Goal: Task Accomplishment & Management: Manage account settings

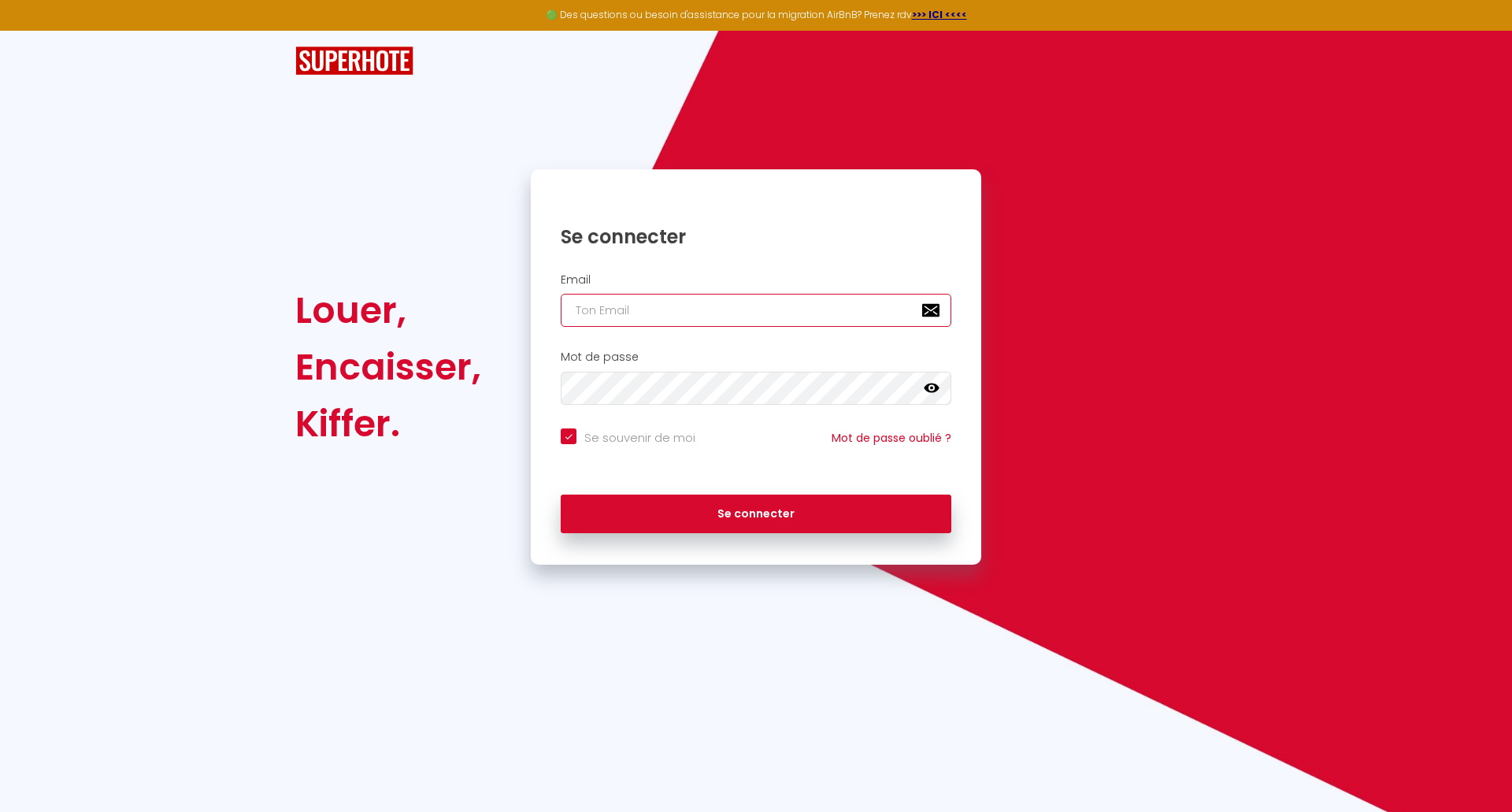
click at [686, 317] on input "email" at bounding box center [756, 310] width 391 height 33
type input "r"
checkbox input "true"
type input "ra"
checkbox input "true"
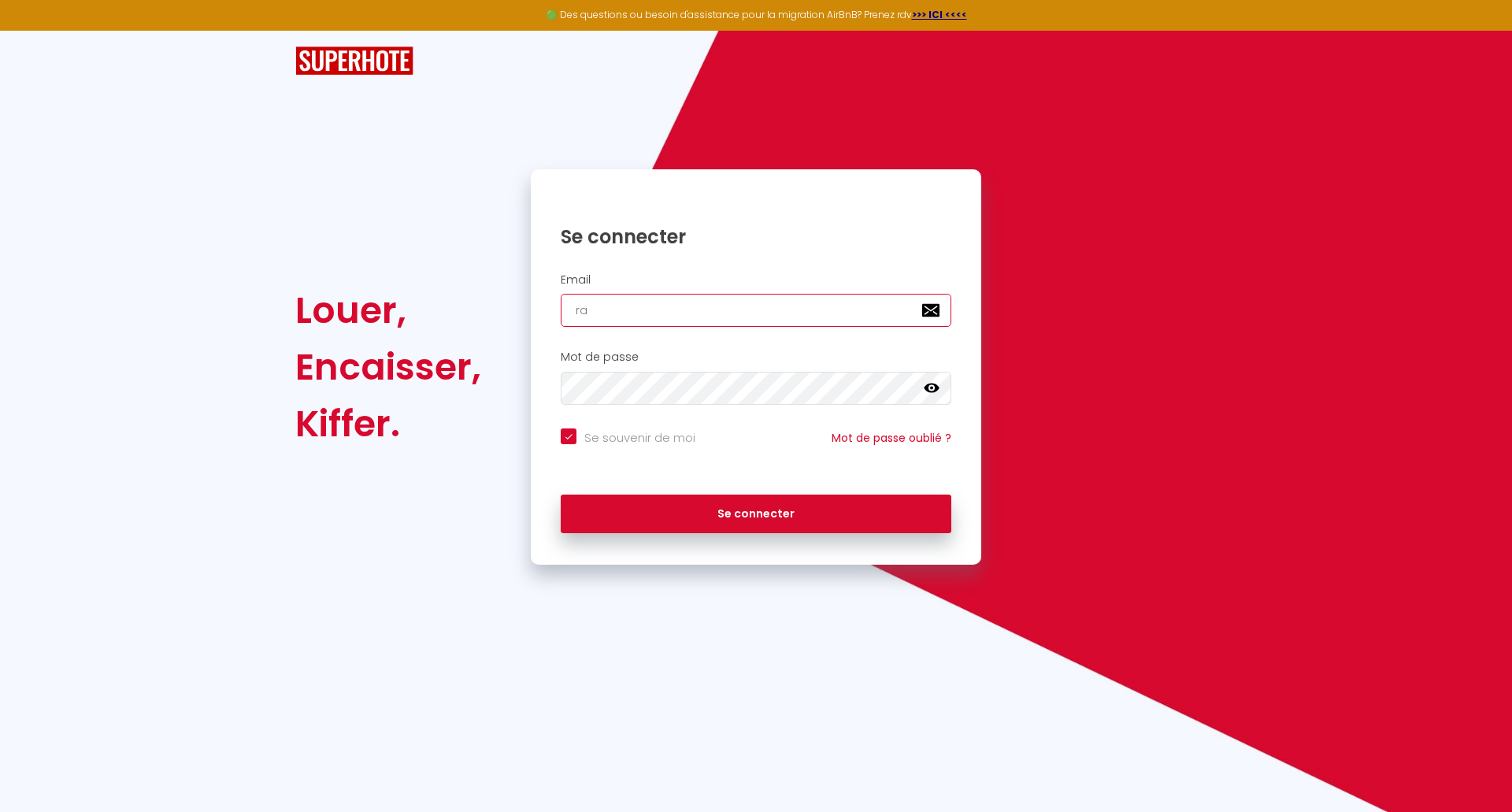
type input "rap"
checkbox input "true"
type input "raph"
checkbox input "true"
type input "rapha"
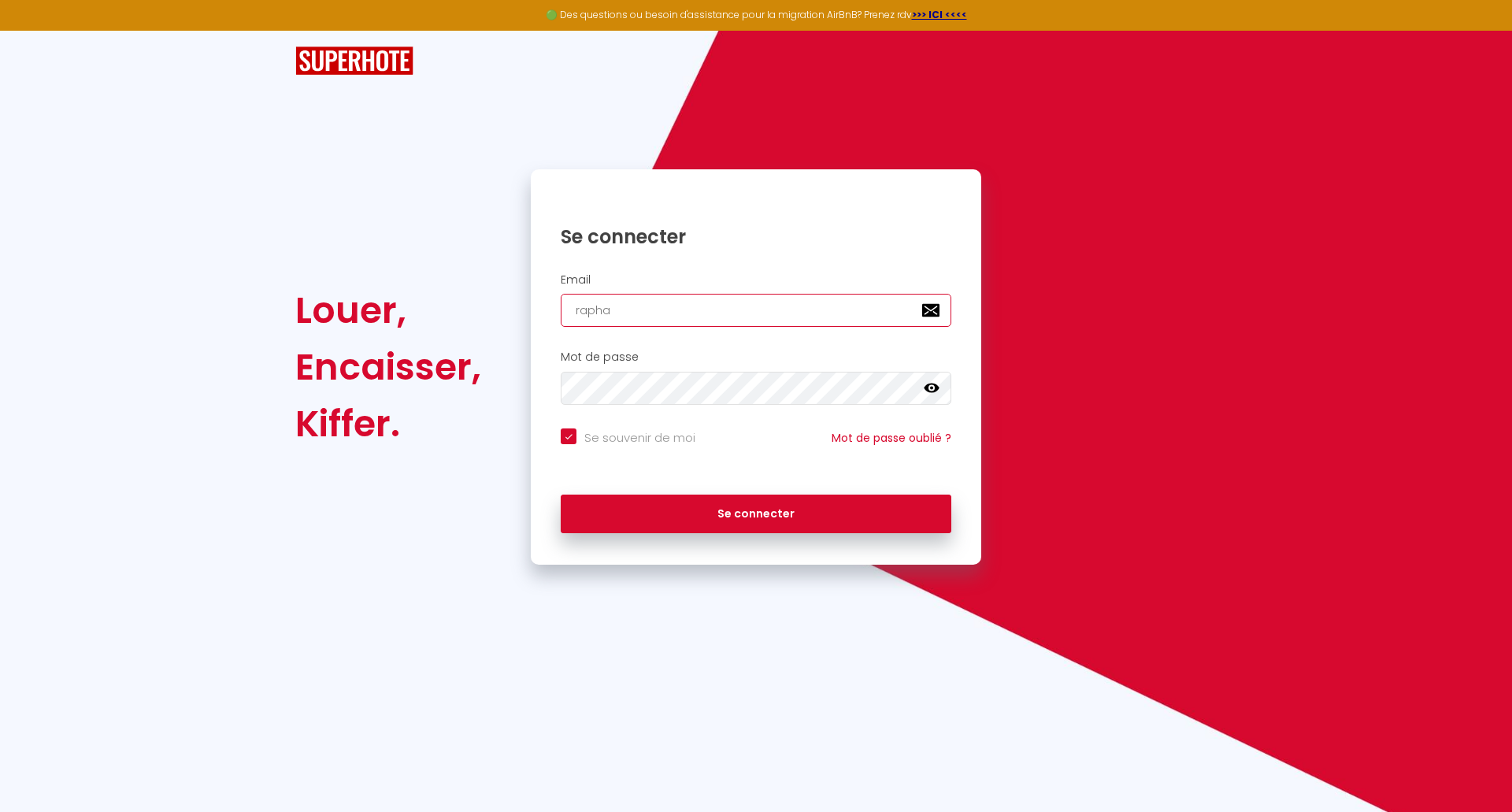
checkbox input "true"
type input "raphae"
checkbox input "true"
type input "[PERSON_NAME]"
checkbox input "true"
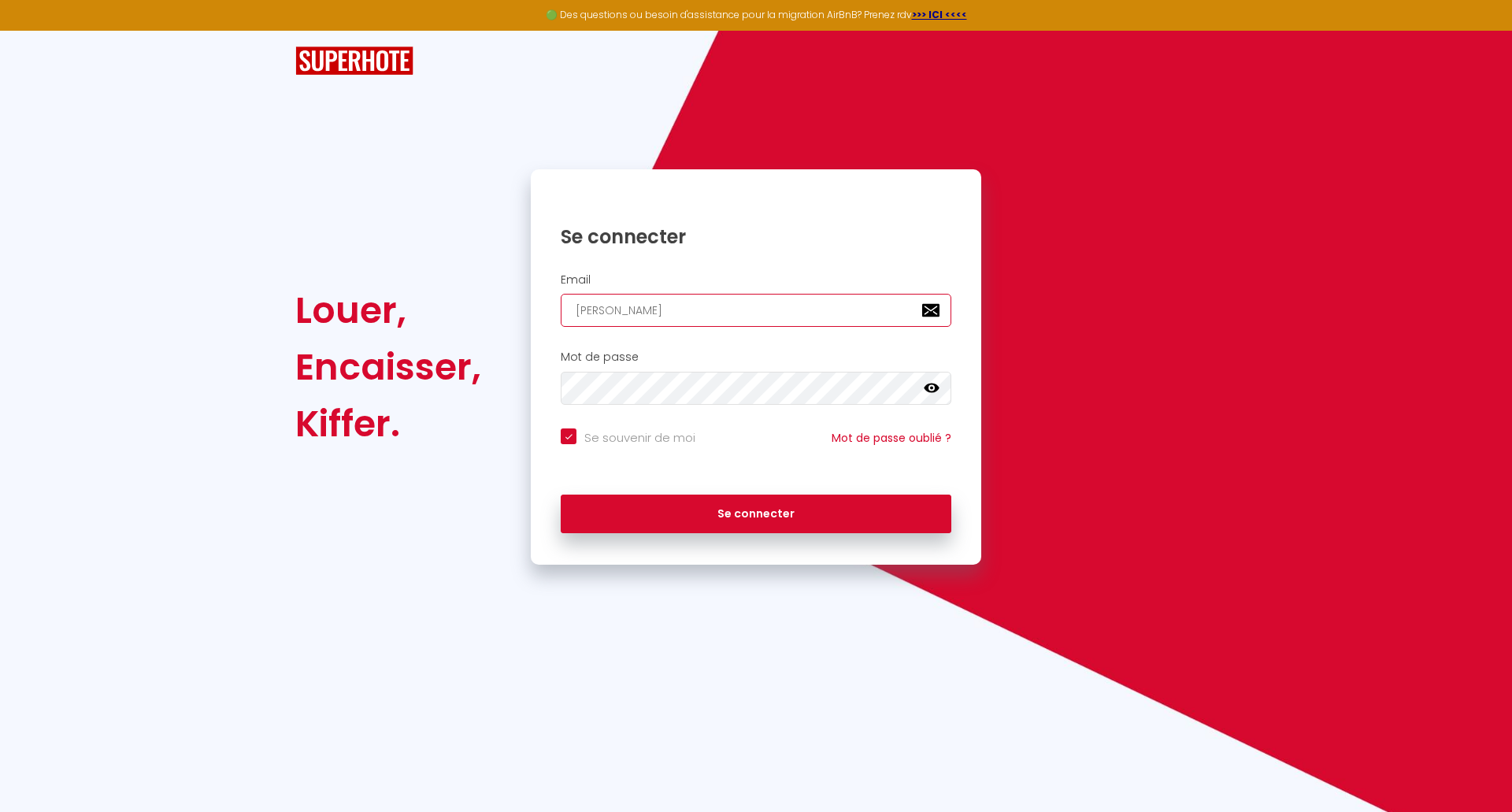
type input "[PERSON_NAME]."
checkbox input "true"
type input "[PERSON_NAME].g"
checkbox input "true"
type input "[PERSON_NAME]go"
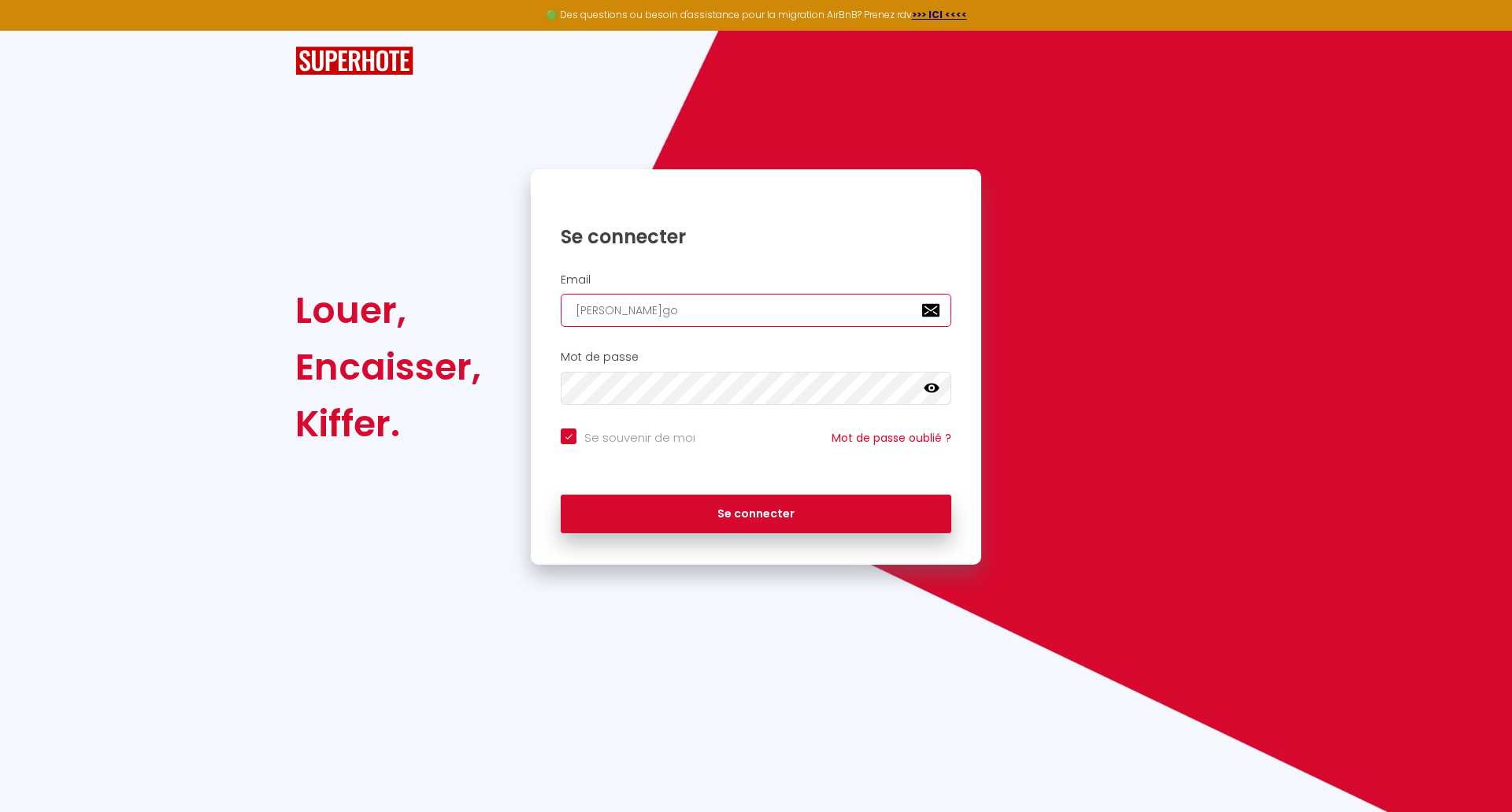
checkbox input "true"
type input "[PERSON_NAME].gol"
checkbox input "true"
type input "[PERSON_NAME][DOMAIN_NAME]"
checkbox input "true"
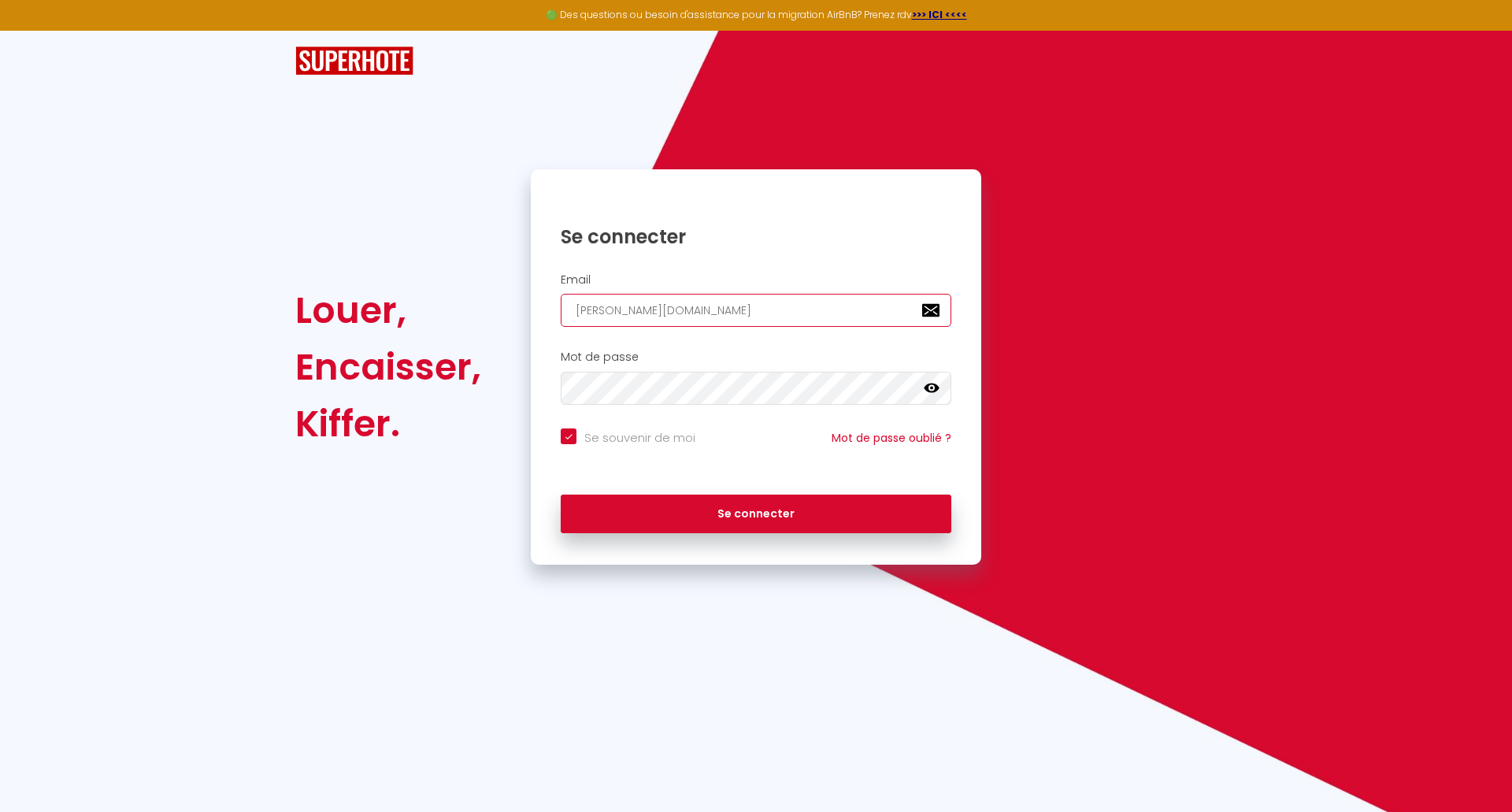
type input "[PERSON_NAME].goldw"
checkbox input "true"
type input "[PERSON_NAME].goldwe"
checkbox input "true"
type input "[PERSON_NAME].goldweb"
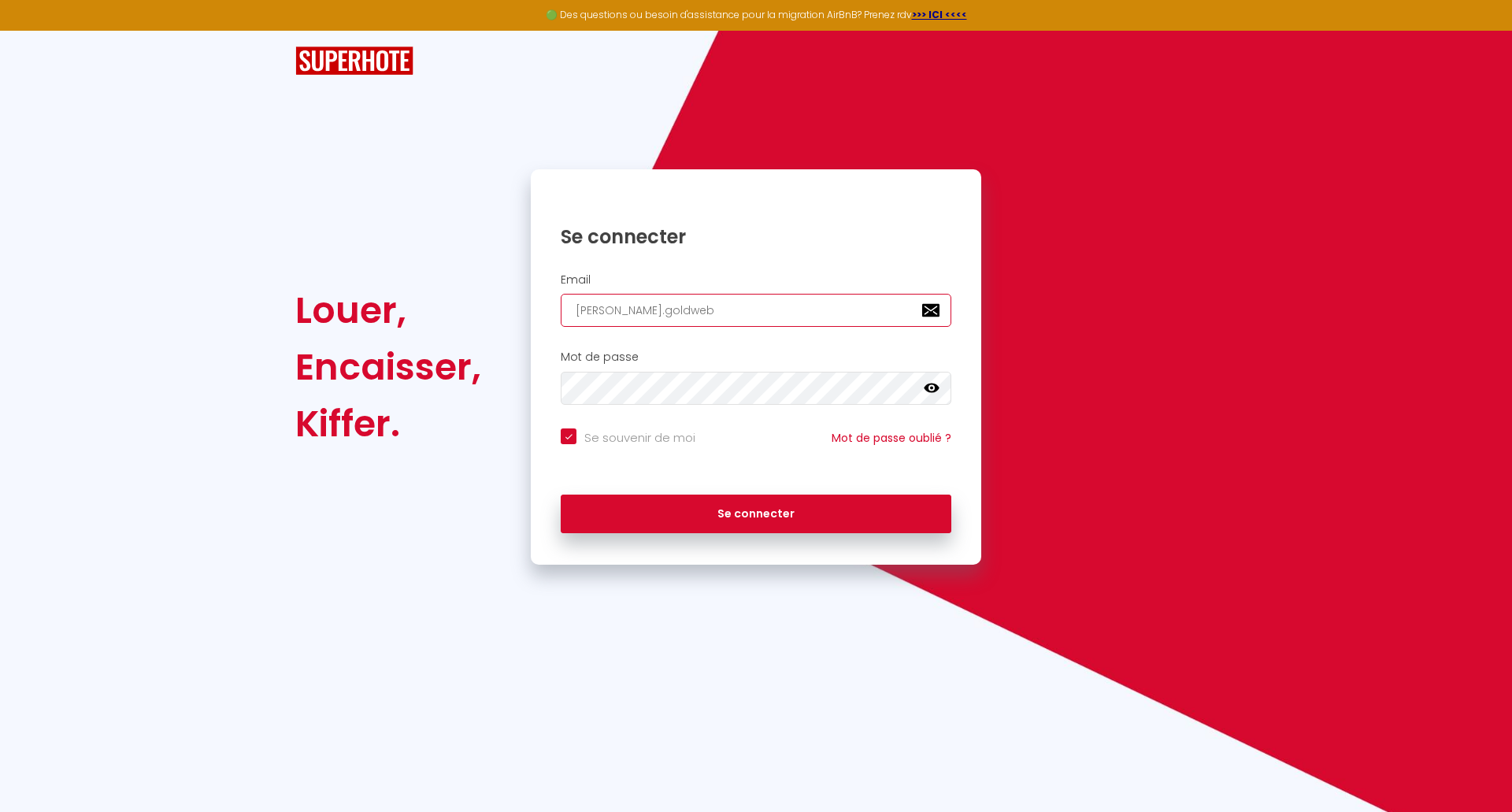
checkbox input "true"
type input "[PERSON_NAME].goldwebe"
checkbox input "true"
type input "[PERSON_NAME].[PERSON_NAME]"
checkbox input "true"
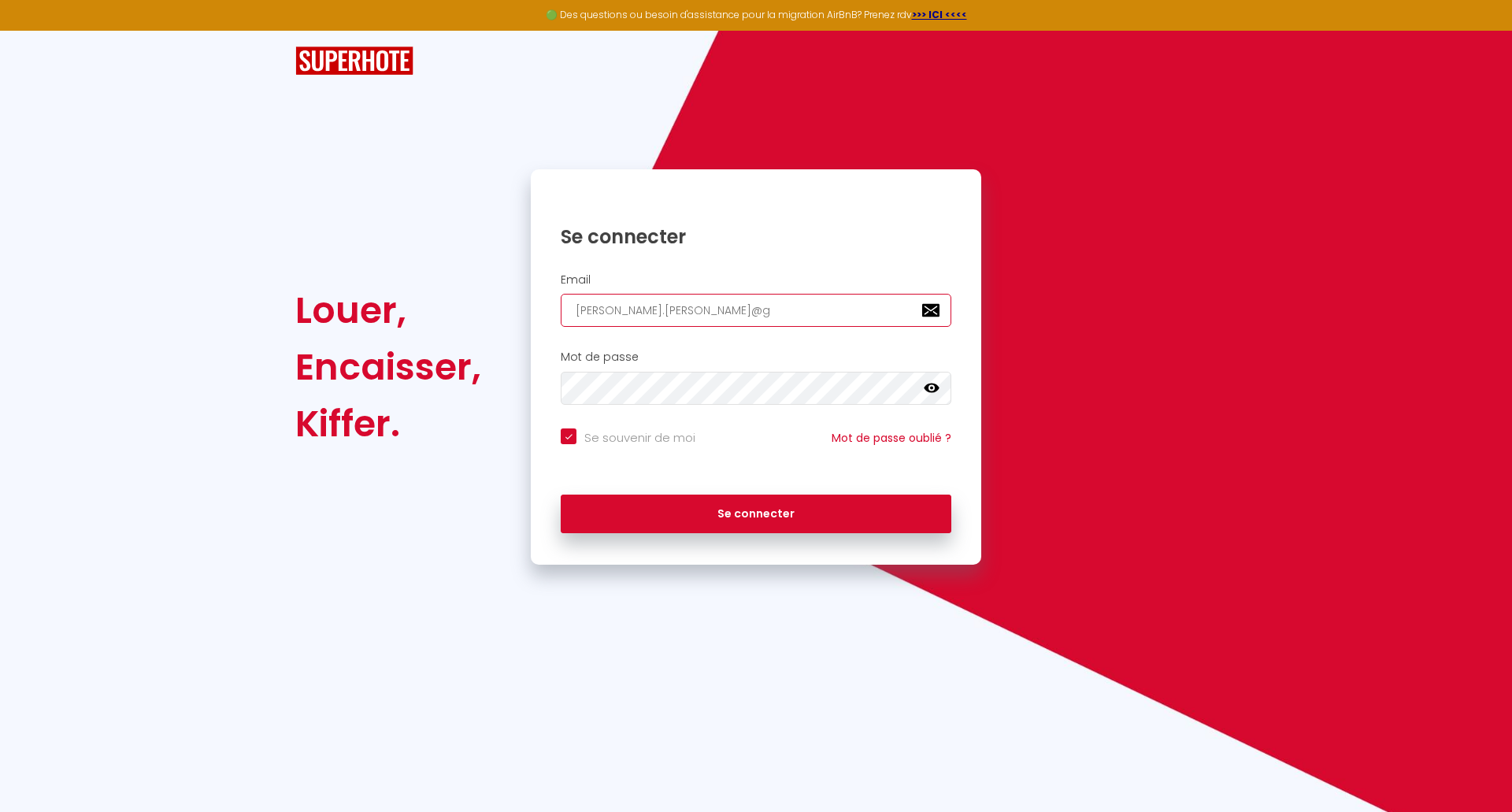
type input "[PERSON_NAME].[PERSON_NAME]@gm"
checkbox input "true"
type input "raphael.[PERSON_NAME]@gma"
checkbox input "true"
type input "[PERSON_NAME].[PERSON_NAME]@gmai"
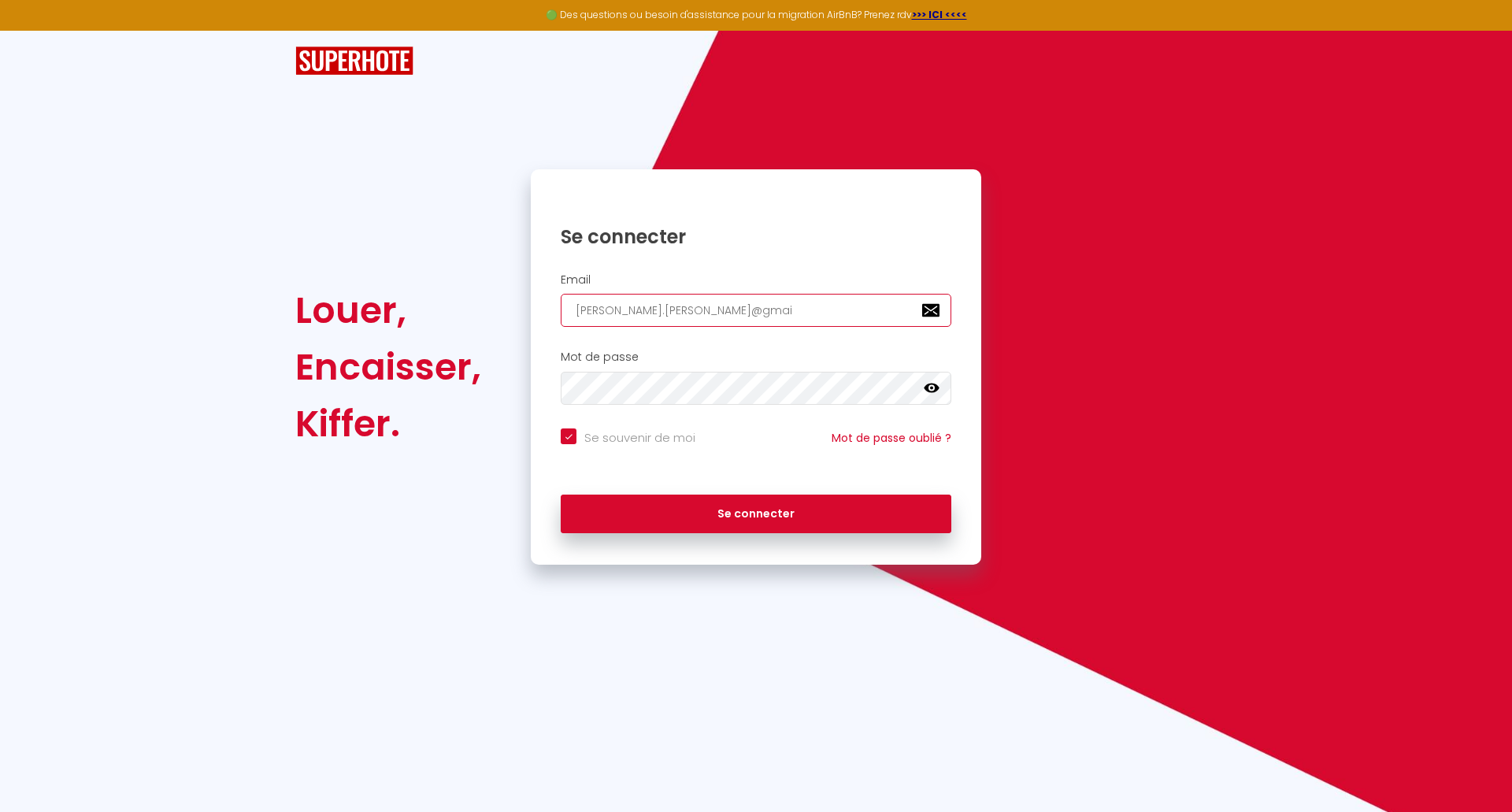
checkbox input "true"
type input "[EMAIL_ADDRESS][PERSON_NAME]"
checkbox input "true"
type input "[EMAIL_ADDRESS][PERSON_NAME]."
checkbox input "true"
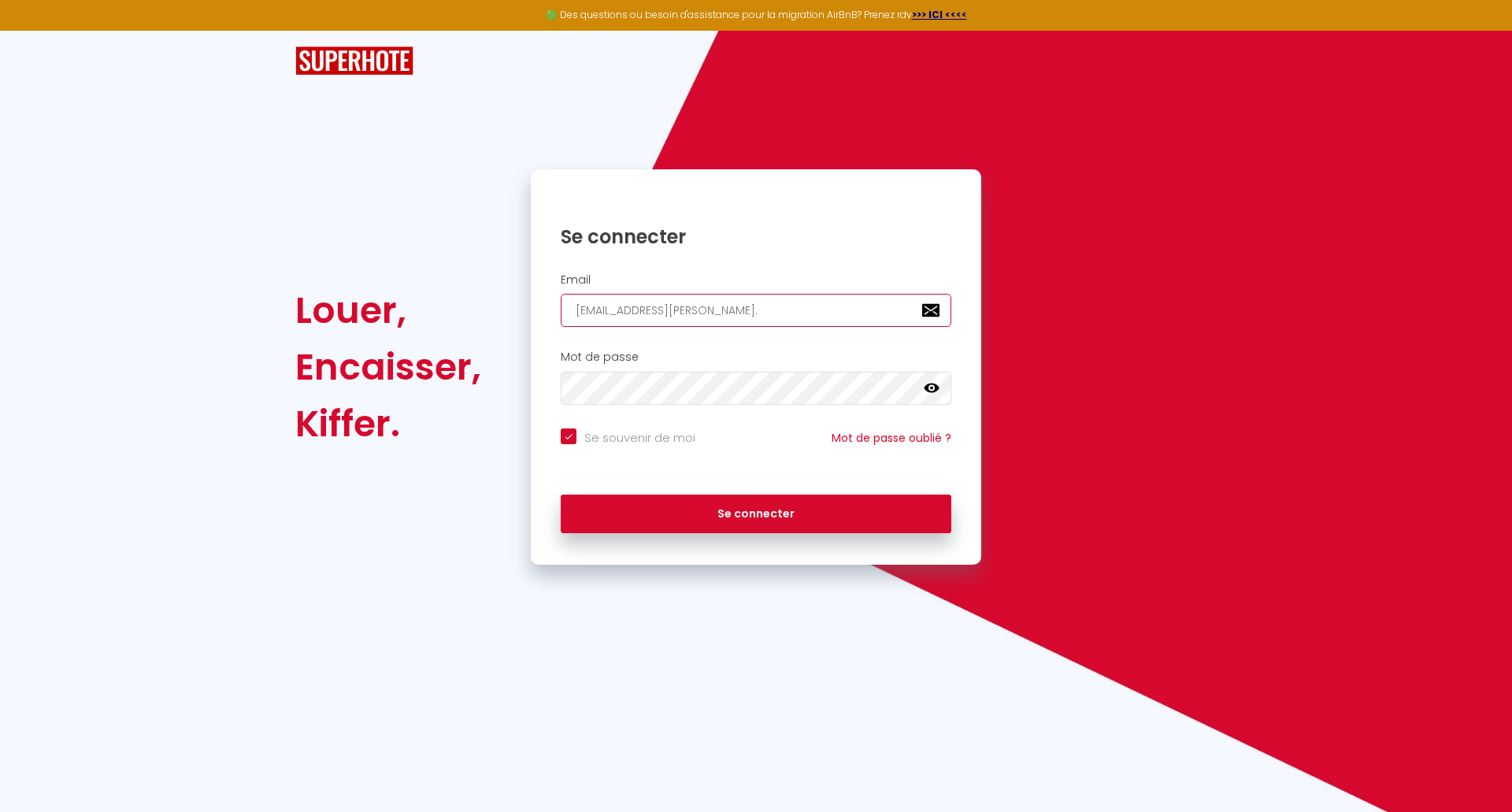
type input "raphael.[PERSON_NAME]@gmail.c"
checkbox input "true"
type input "[EMAIL_ADDRESS][PERSON_NAME][DOMAIN_NAME]"
checkbox input "true"
type input "[EMAIL_ADDRESS][PERSON_NAME][DOMAIN_NAME]"
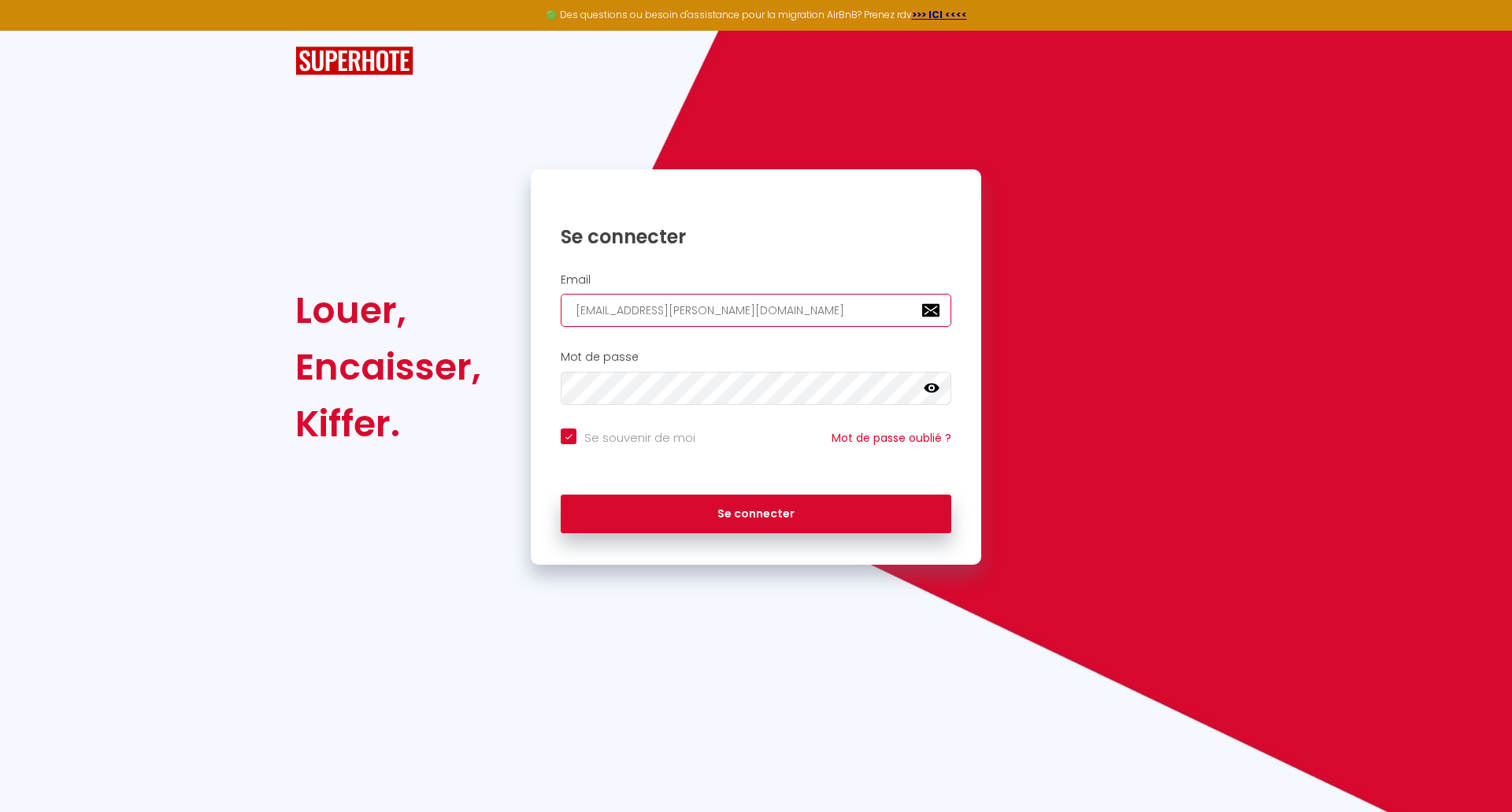
checkbox input "true"
type input "[EMAIL_ADDRESS][PERSON_NAME][DOMAIN_NAME]"
click at [561, 495] on button "Se connecter" at bounding box center [756, 515] width 391 height 40
checkbox input "true"
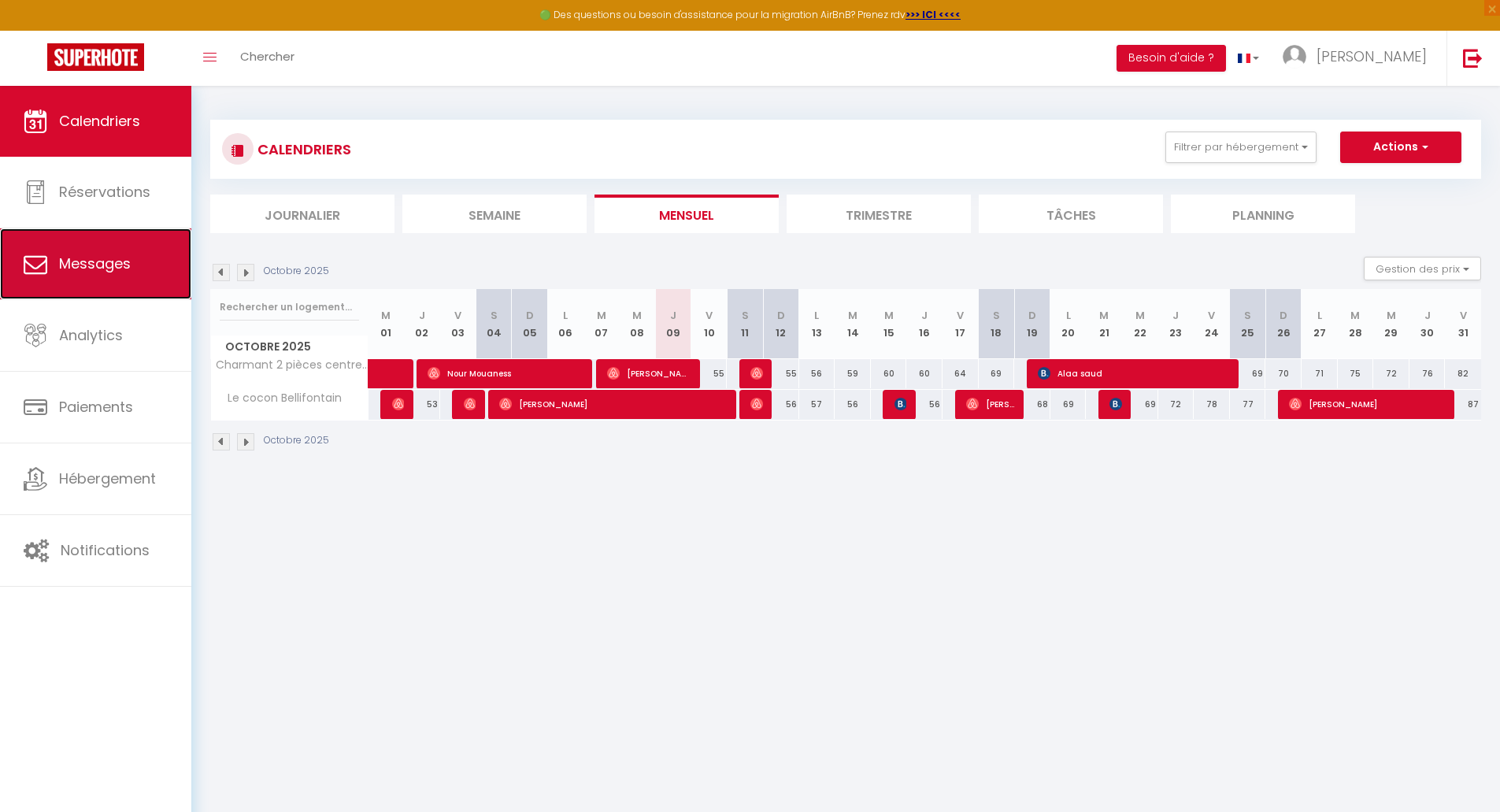
click at [51, 263] on link "Messages" at bounding box center [96, 264] width 191 height 71
select select "message"
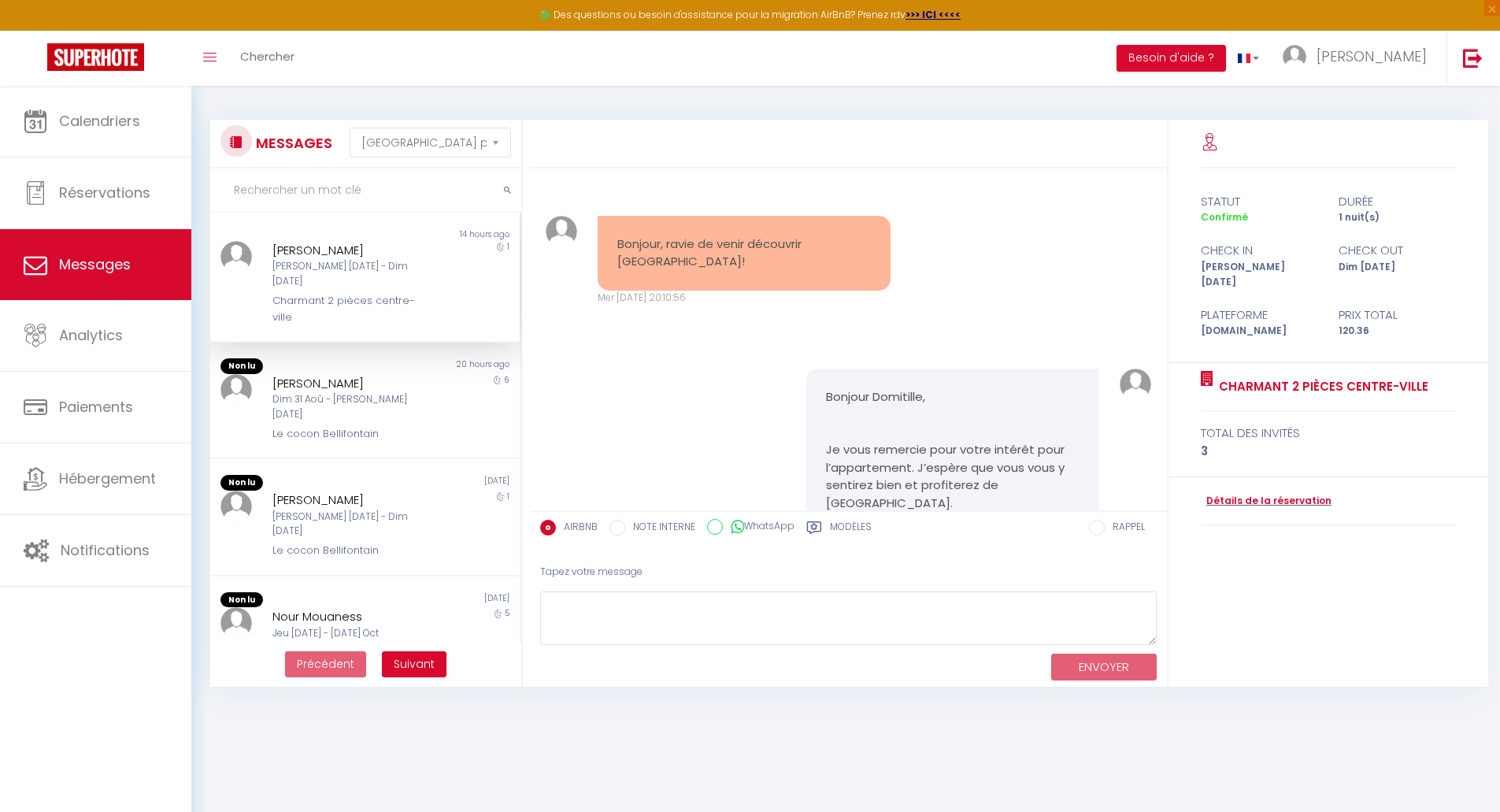
scroll to position [385, 0]
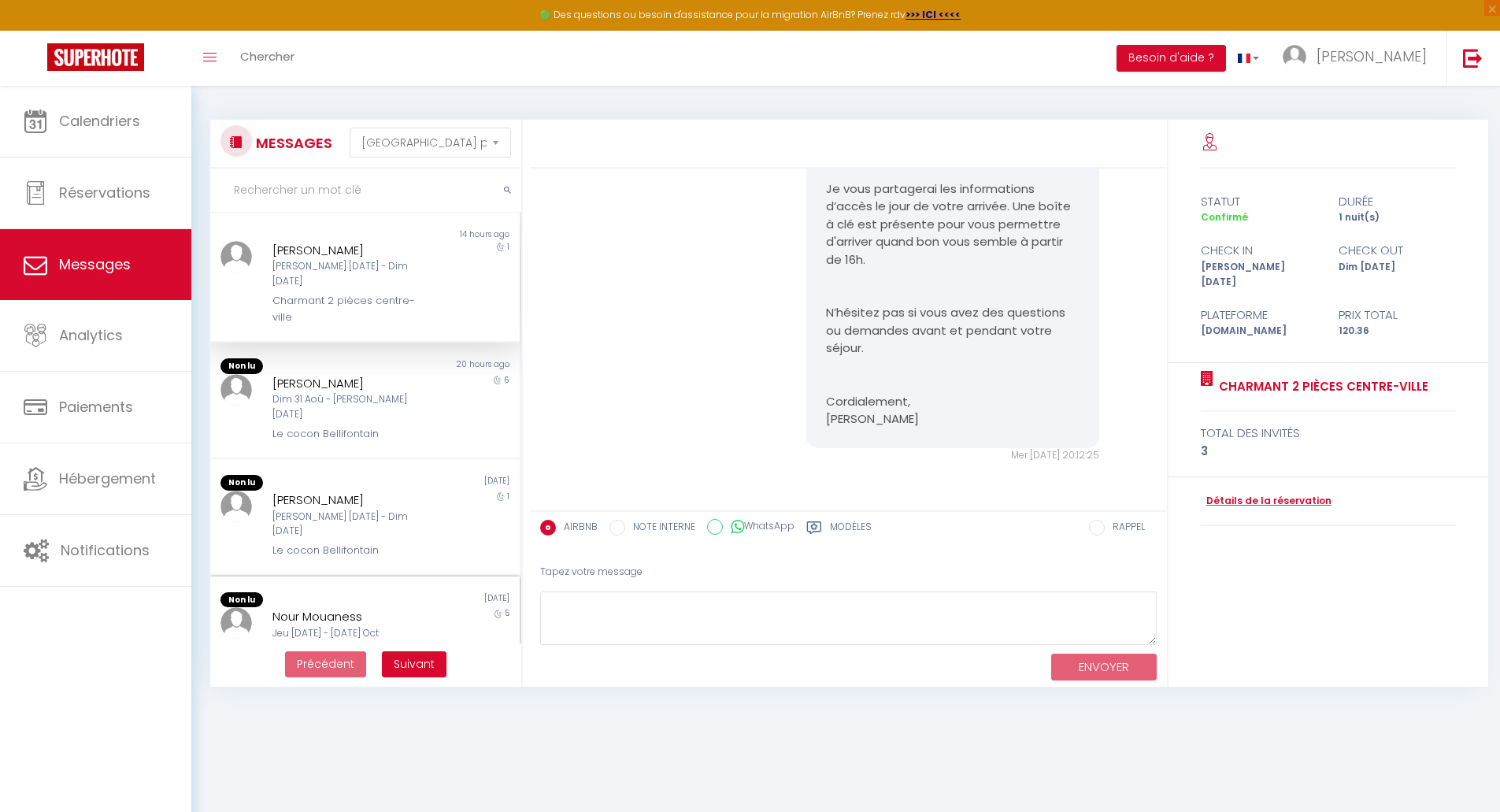
click at [338, 645] on div "Charmant 2 pièces centre-ville" at bounding box center [352, 660] width 159 height 32
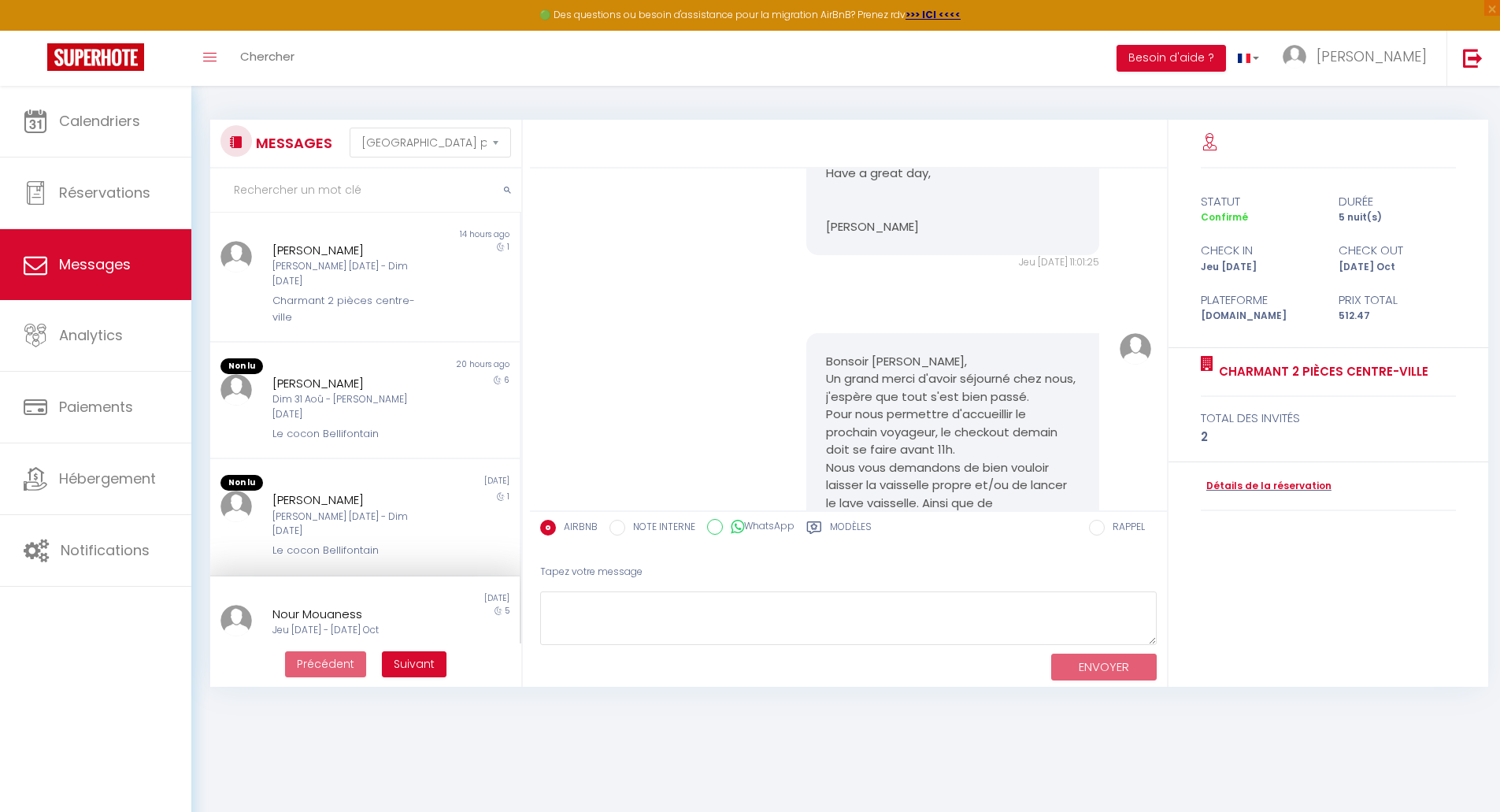
scroll to position [2190, 0]
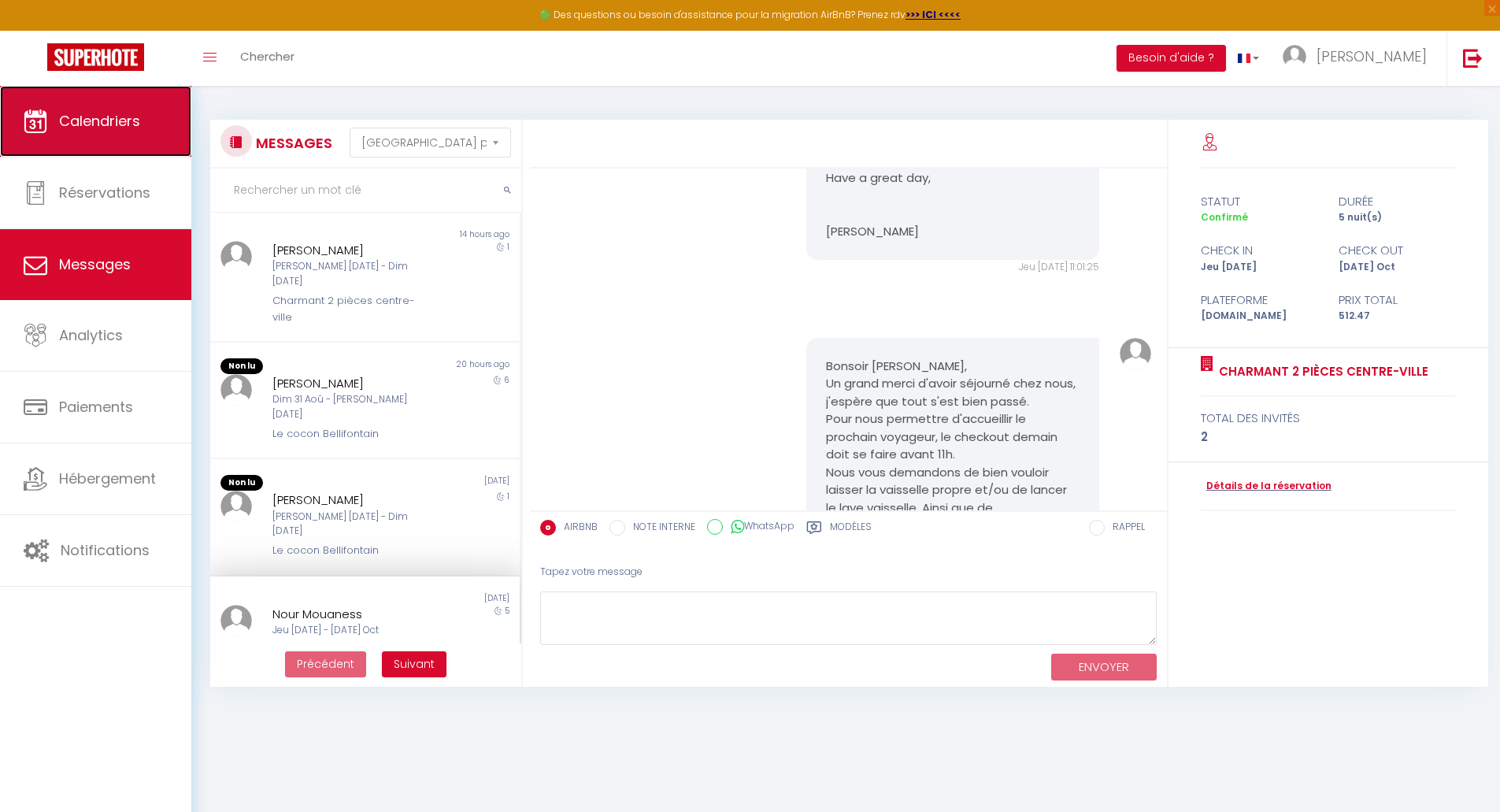
click at [100, 131] on link "Calendriers" at bounding box center [96, 122] width 191 height 71
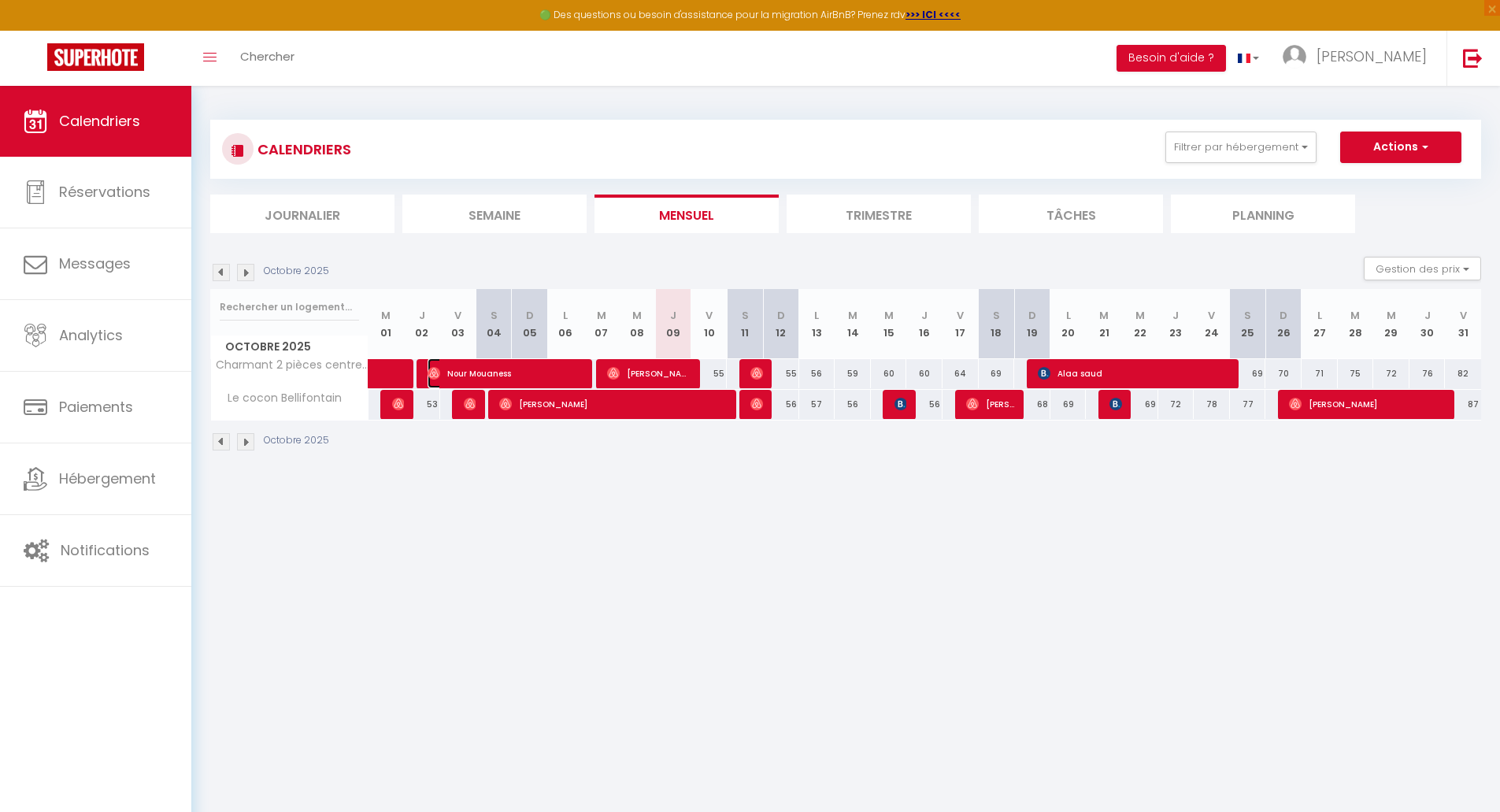
click at [512, 370] on span "Nour Mouaness" at bounding box center [506, 373] width 157 height 30
select select "OK"
select select "0"
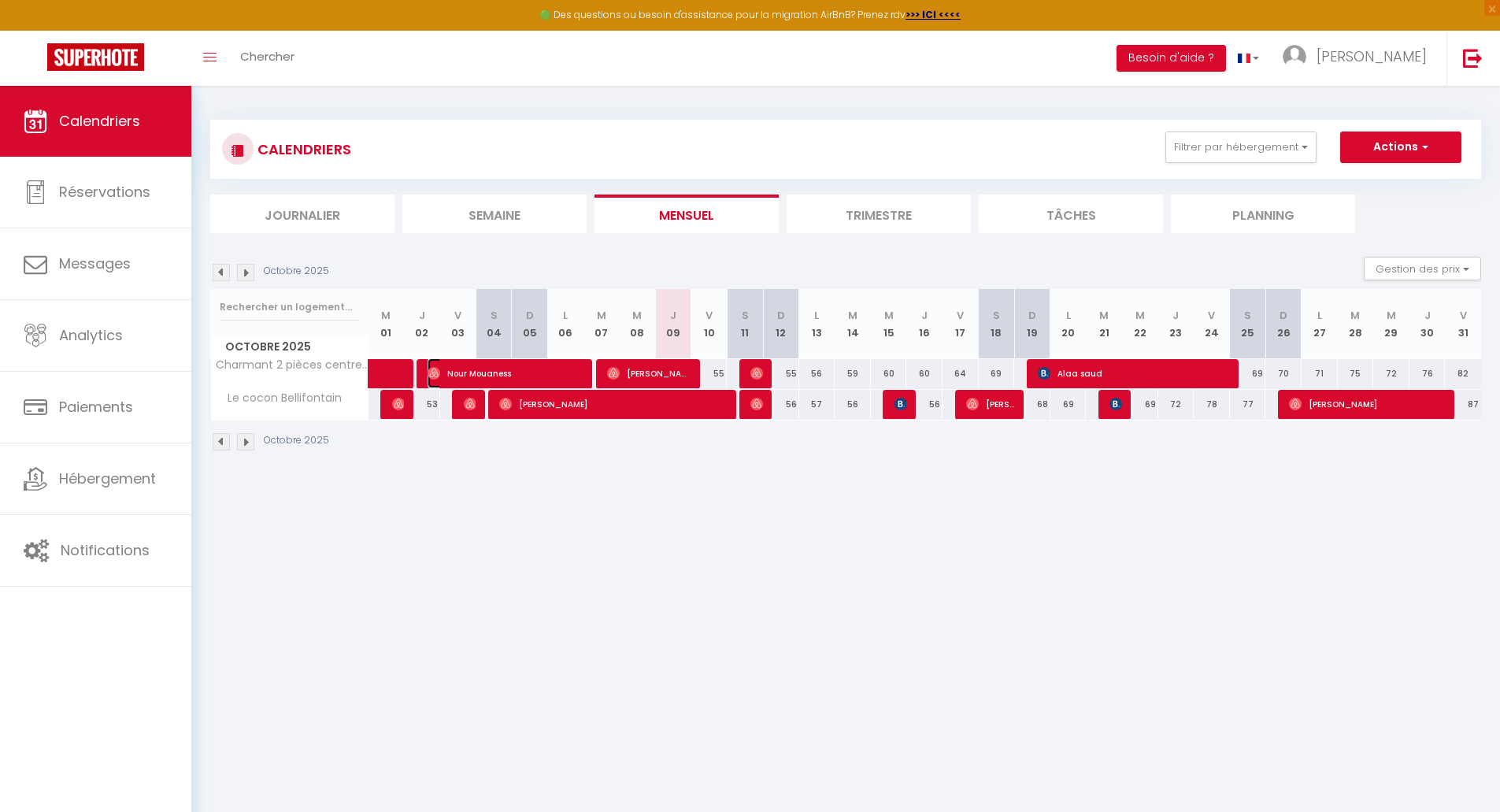
select select "1"
select select
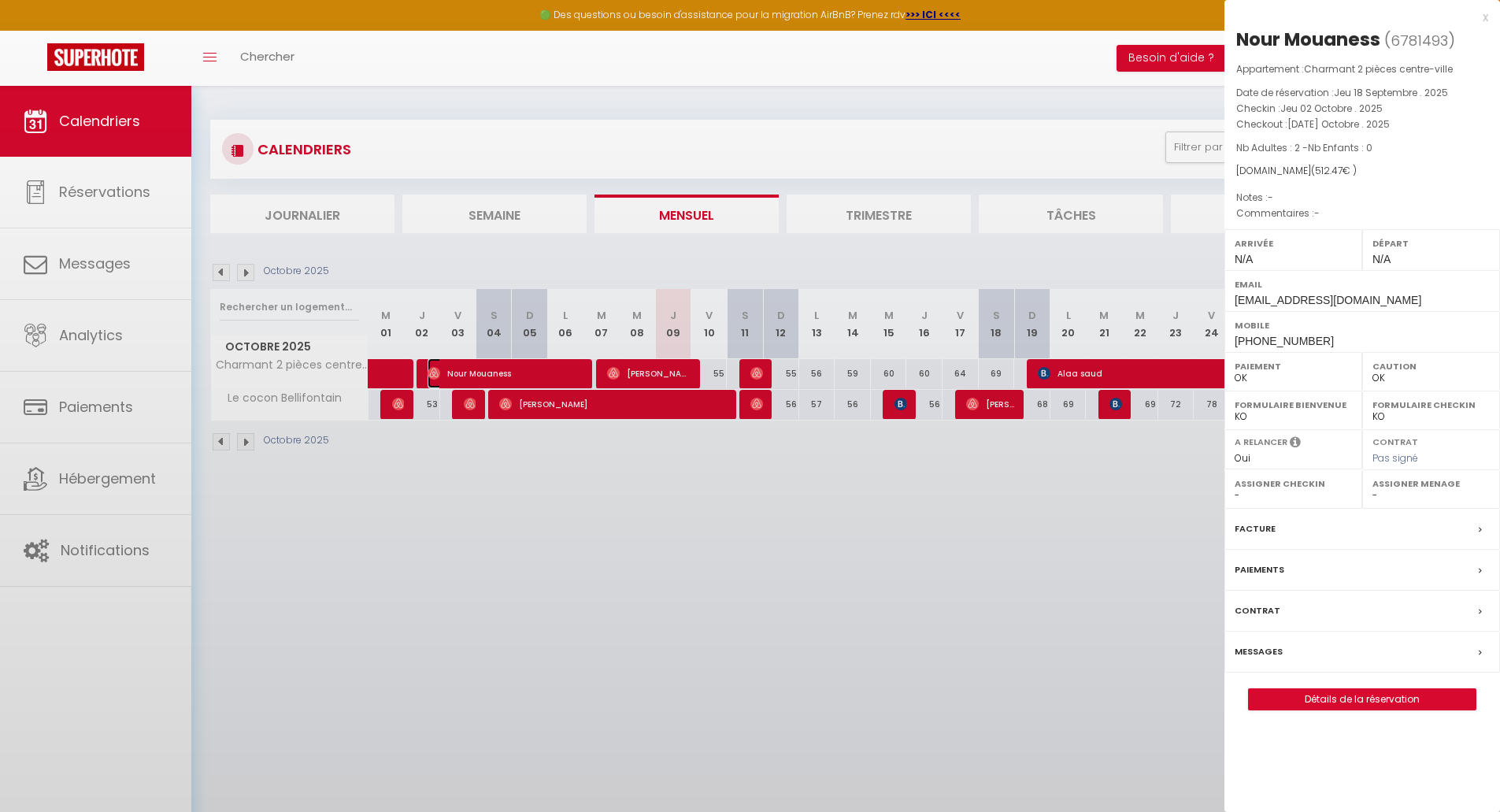
select select "23001"
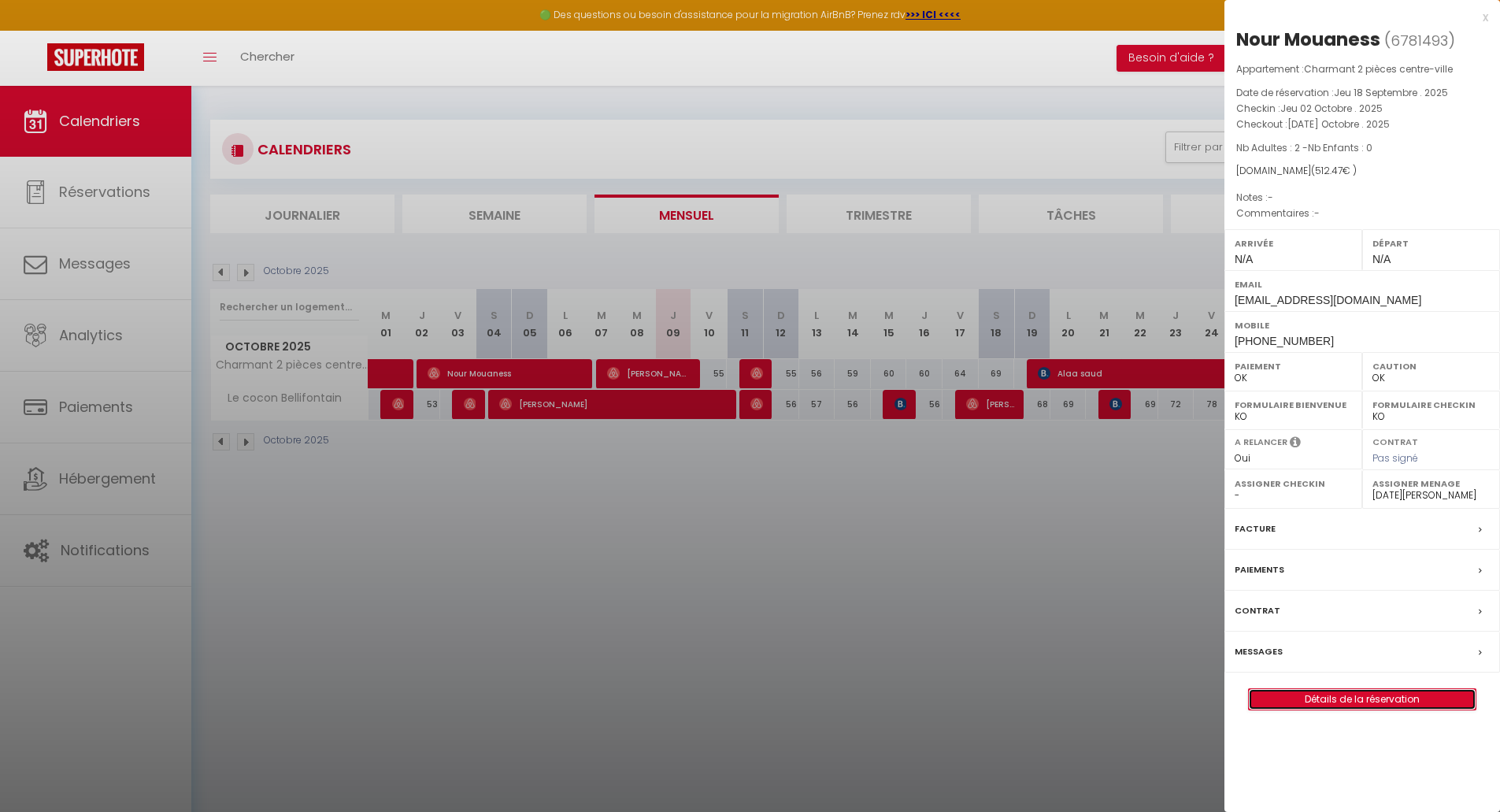
click at [1327, 703] on link "Détails de la réservation" at bounding box center [1361, 699] width 227 height 21
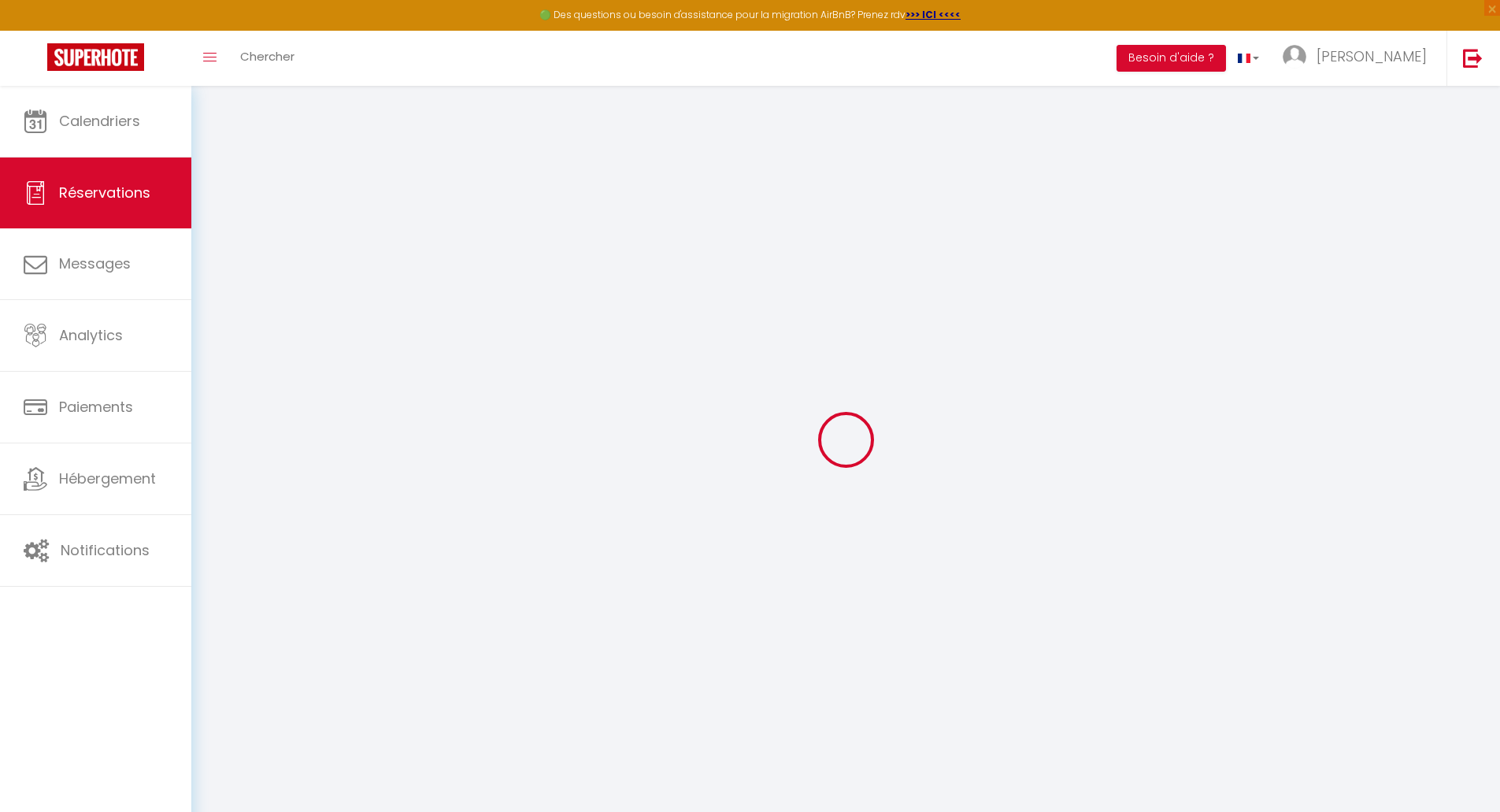
select select
checkbox input "false"
select select
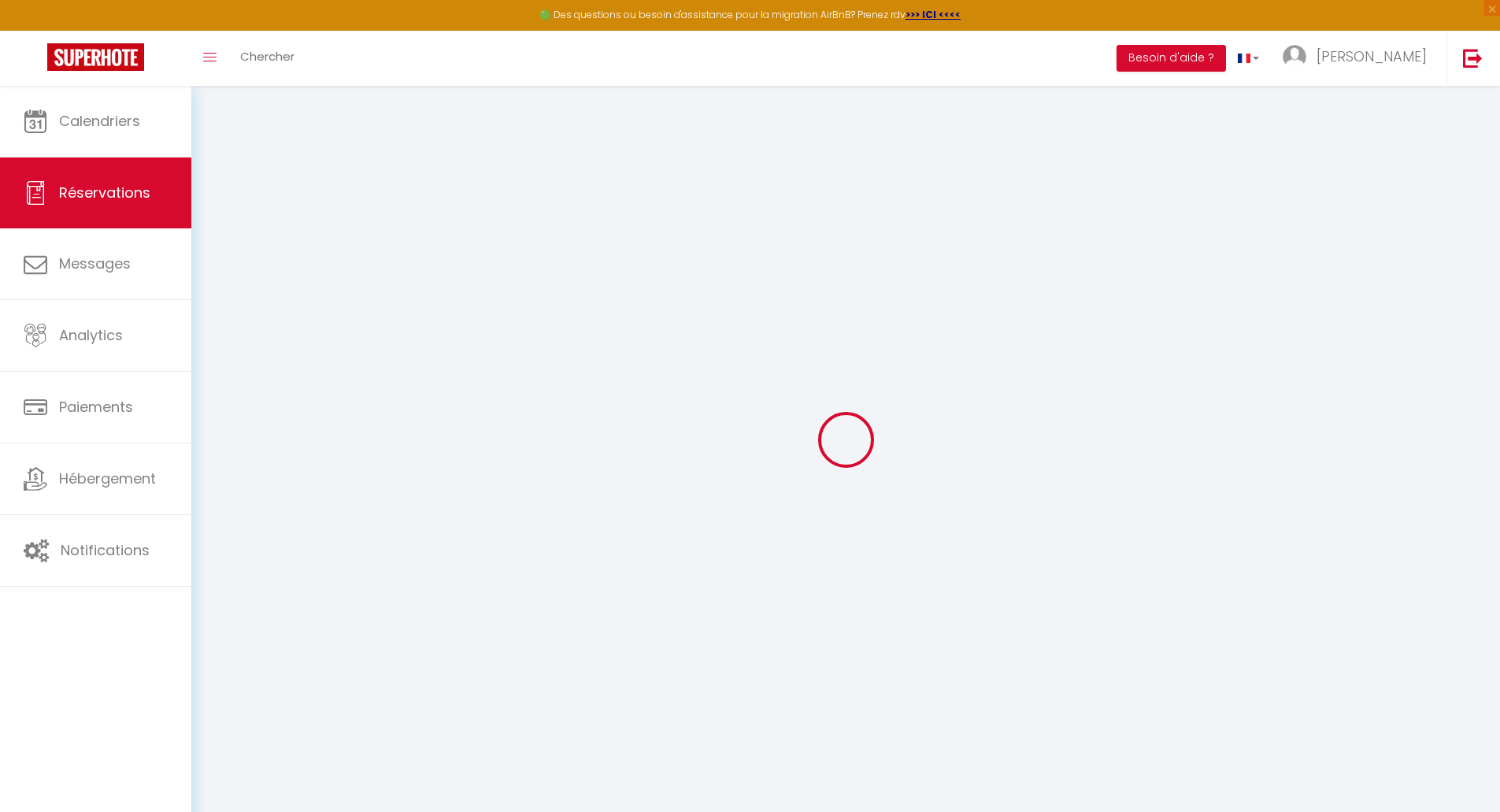
select select
checkbox input "false"
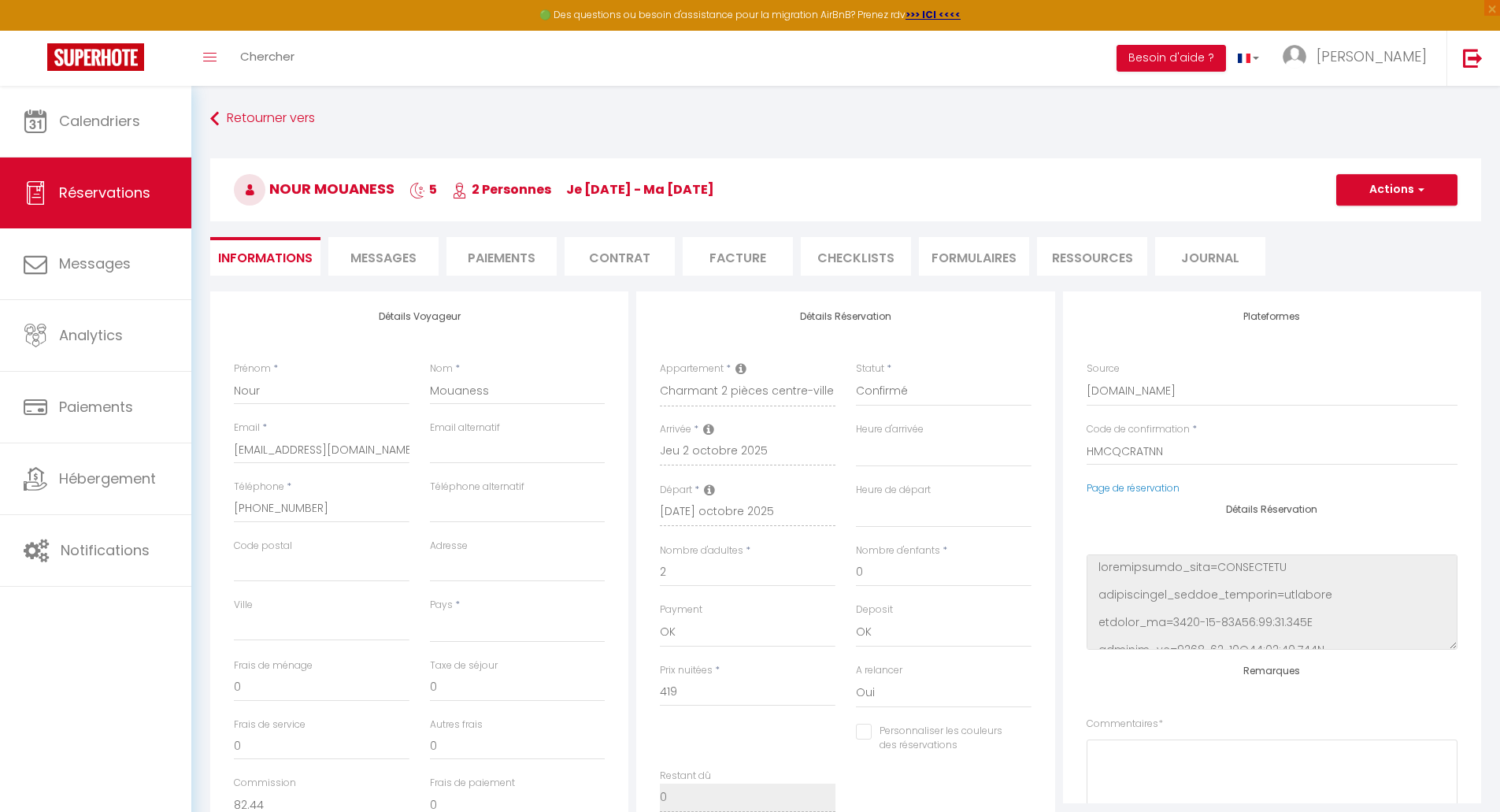
select select
type input "39"
type input "54.47"
select select
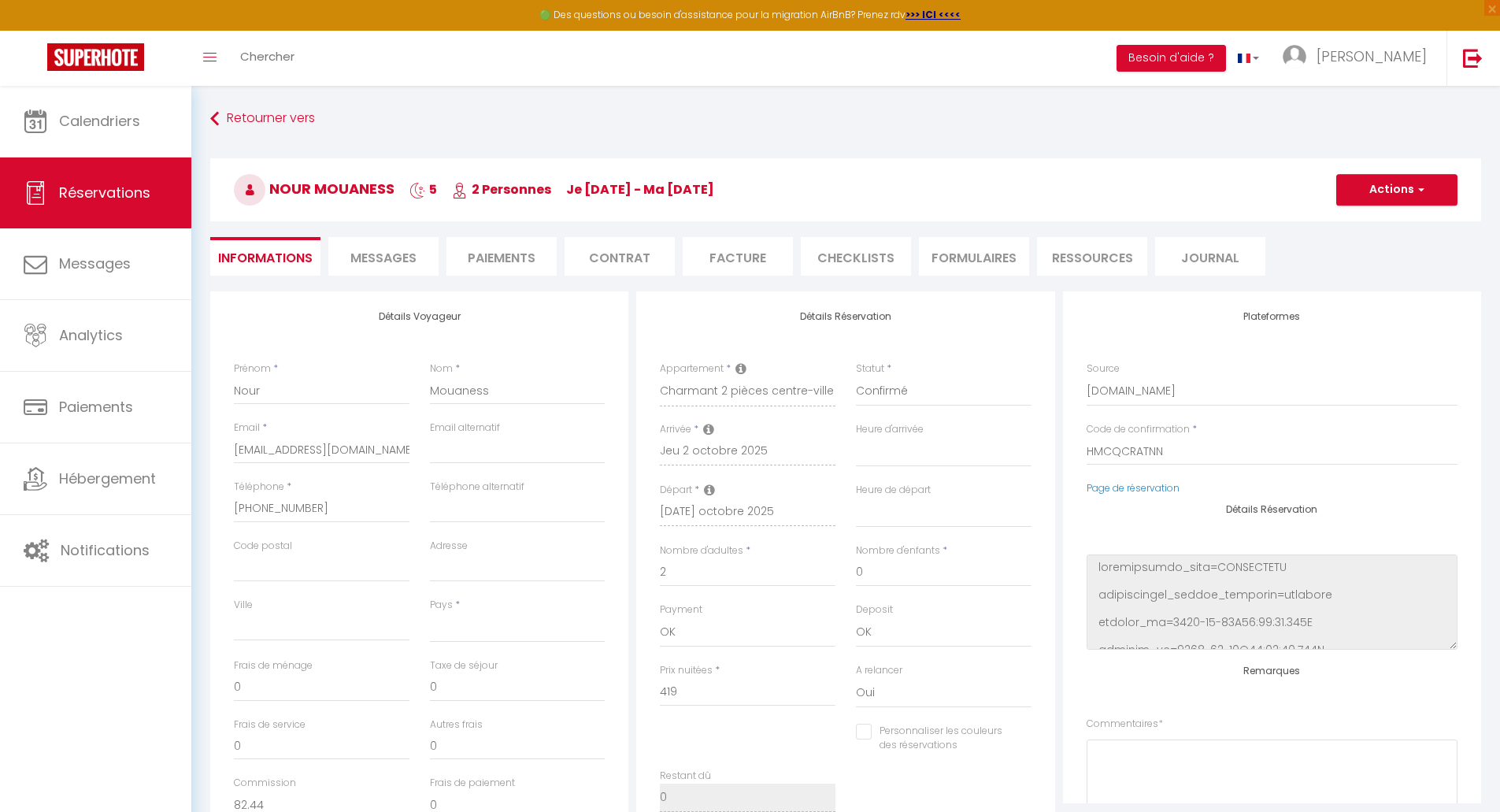
checkbox input "false"
select select
checkbox input "false"
select select
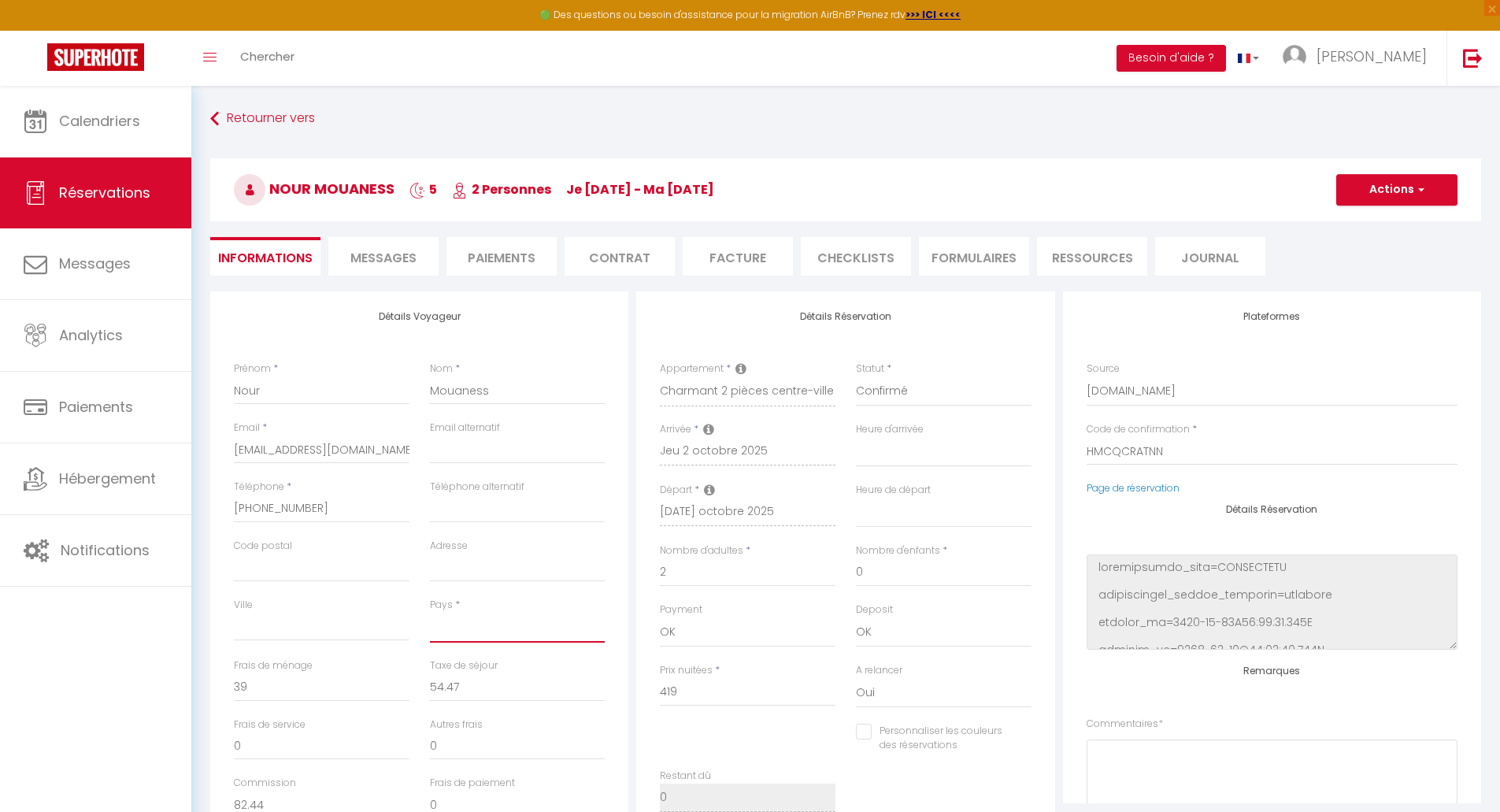
click at [555, 640] on select "[GEOGRAPHIC_DATA] [GEOGRAPHIC_DATA] [GEOGRAPHIC_DATA] [GEOGRAPHIC_DATA] [GEOGRA…" at bounding box center [518, 627] width 176 height 30
click at [136, 194] on span "Réservations" at bounding box center [104, 192] width 91 height 20
select select "not_cancelled"
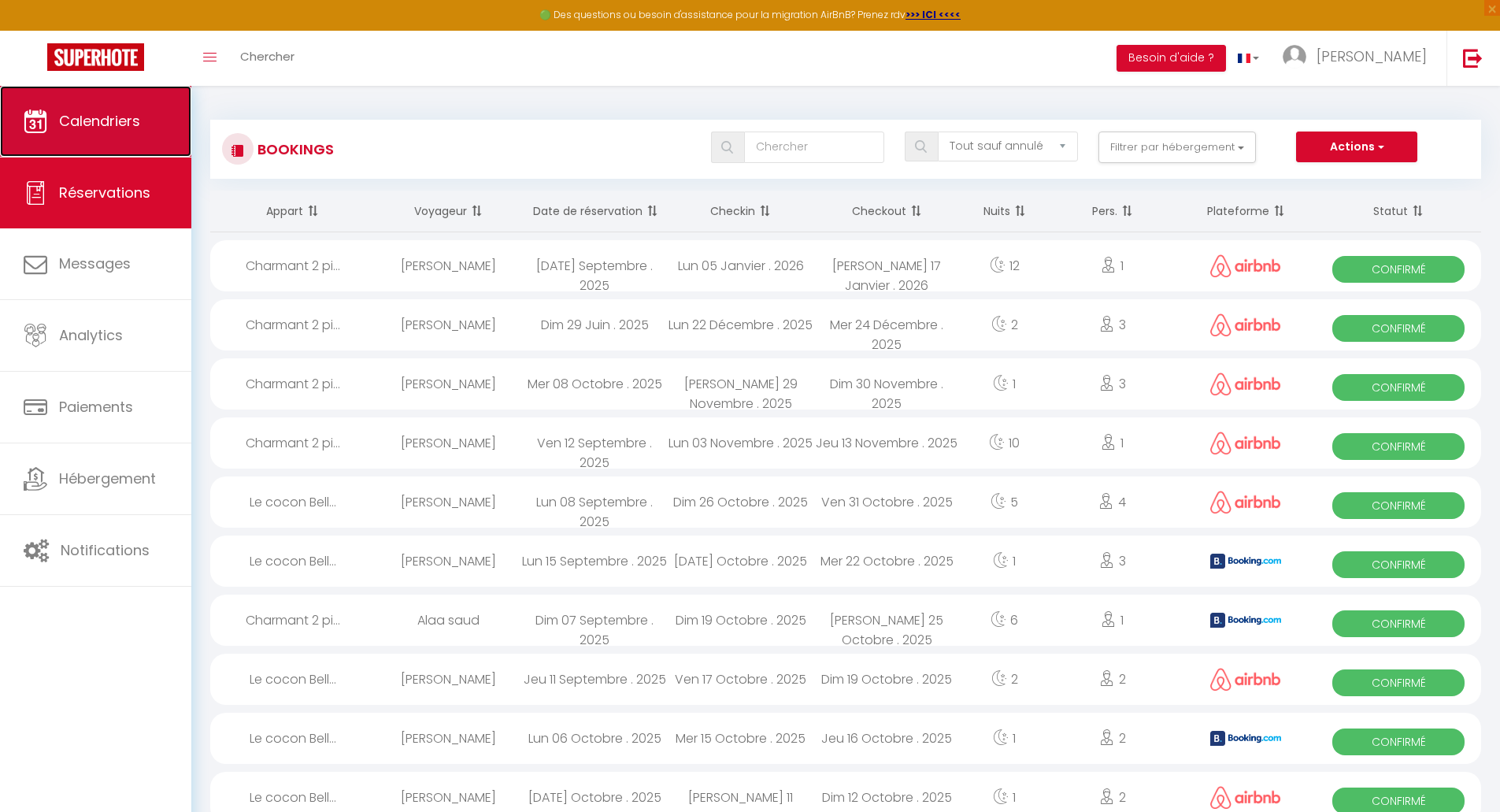
click at [90, 137] on link "Calendriers" at bounding box center [96, 122] width 191 height 71
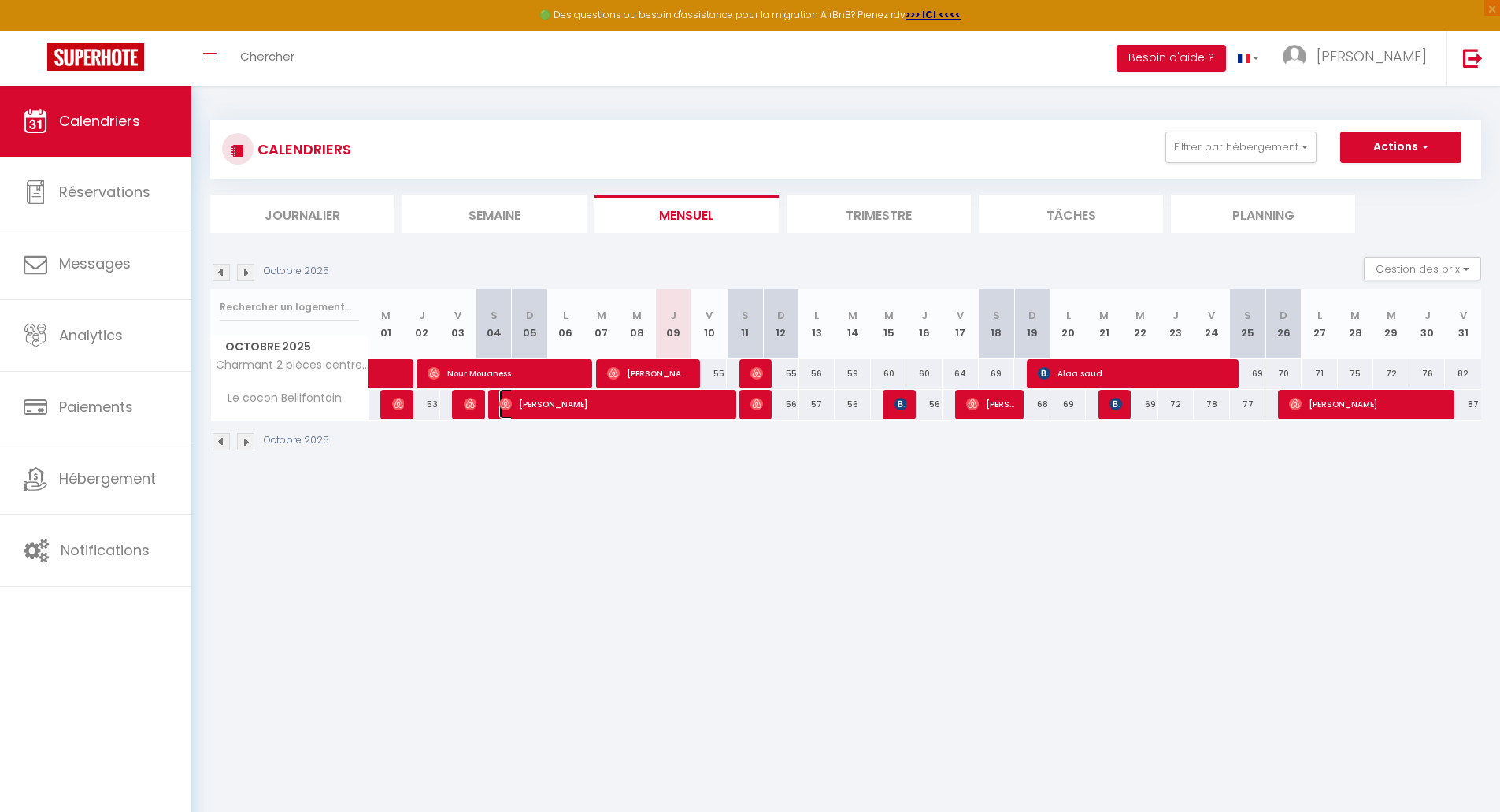
click at [548, 406] on span "[PERSON_NAME]" at bounding box center [614, 403] width 229 height 30
select select "OK"
select select "0"
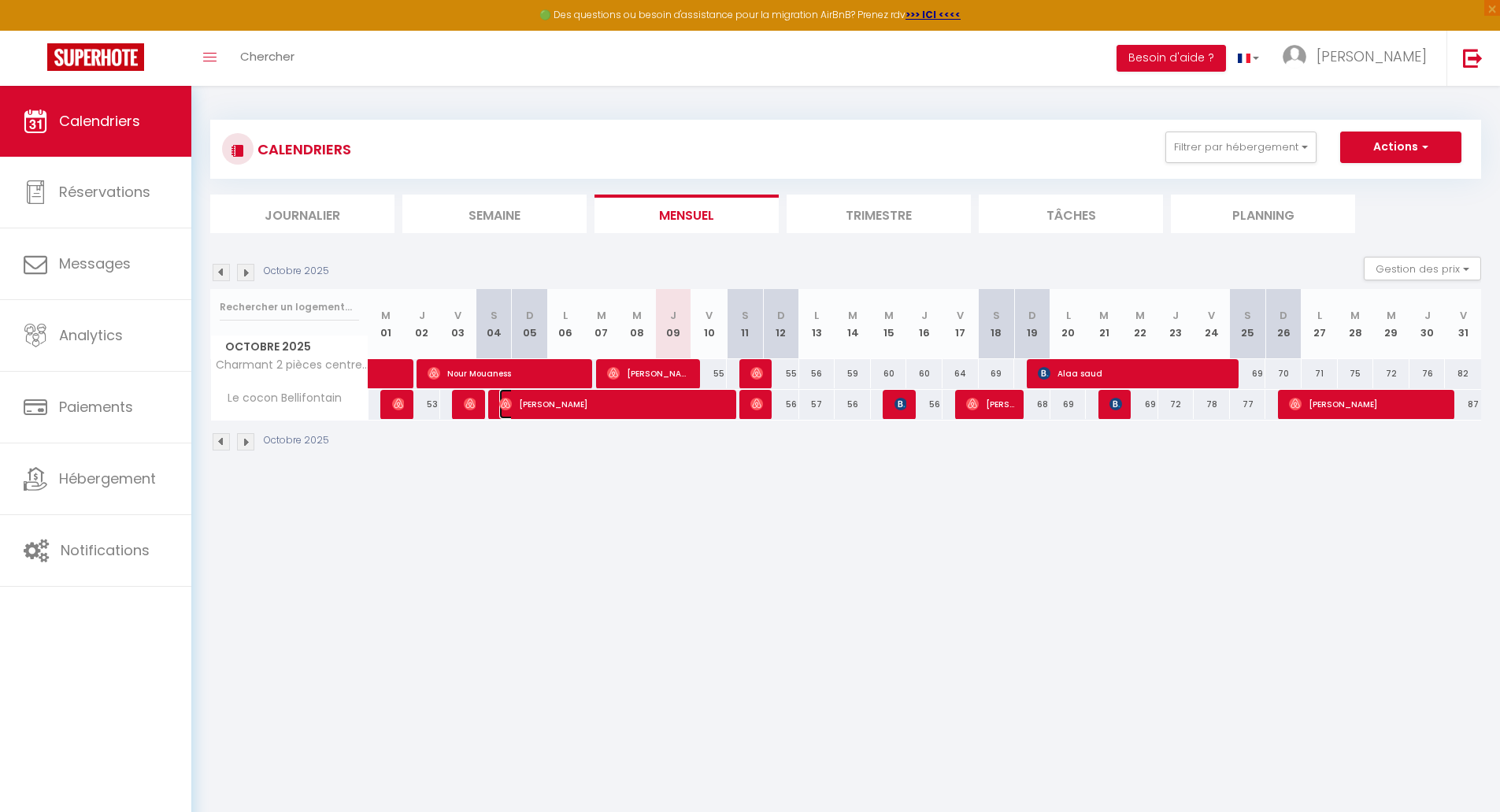
select select "1"
select select
select select "23001"
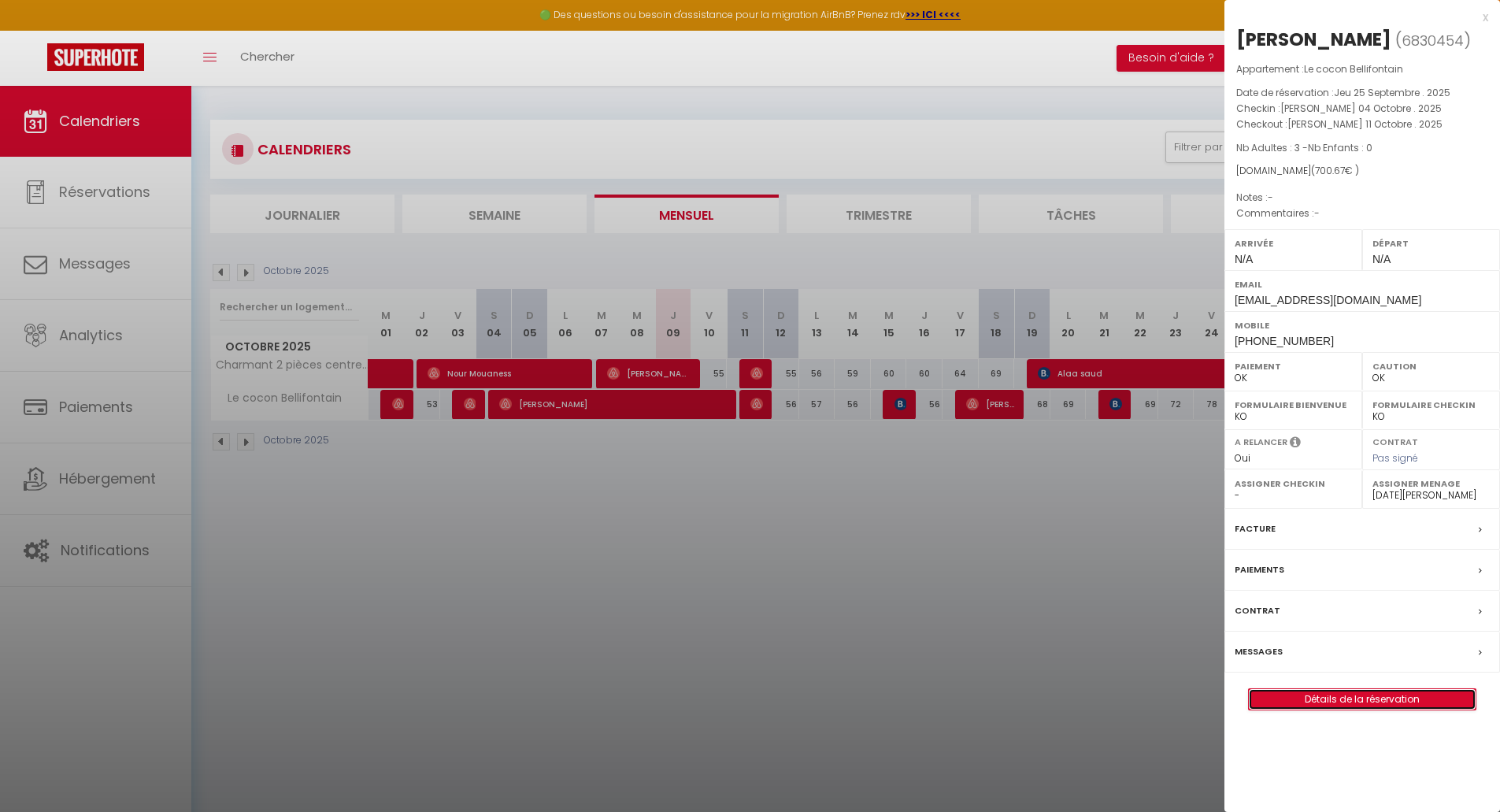
click at [1347, 703] on link "Détails de la réservation" at bounding box center [1361, 699] width 227 height 21
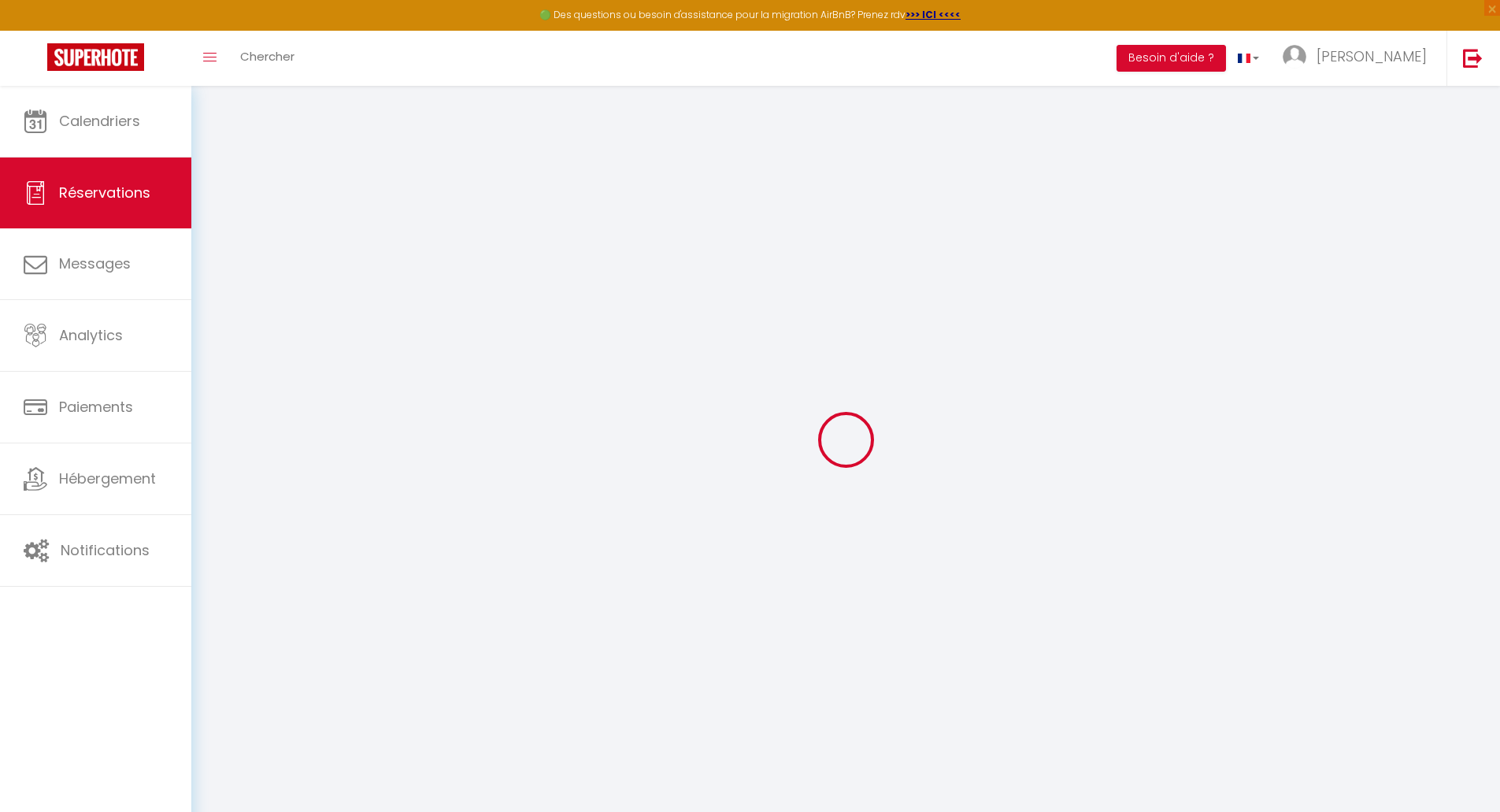
type input "[PERSON_NAME]"
type input "[EMAIL_ADDRESS][DOMAIN_NAME]"
type input "[PHONE_NUMBER]"
select select
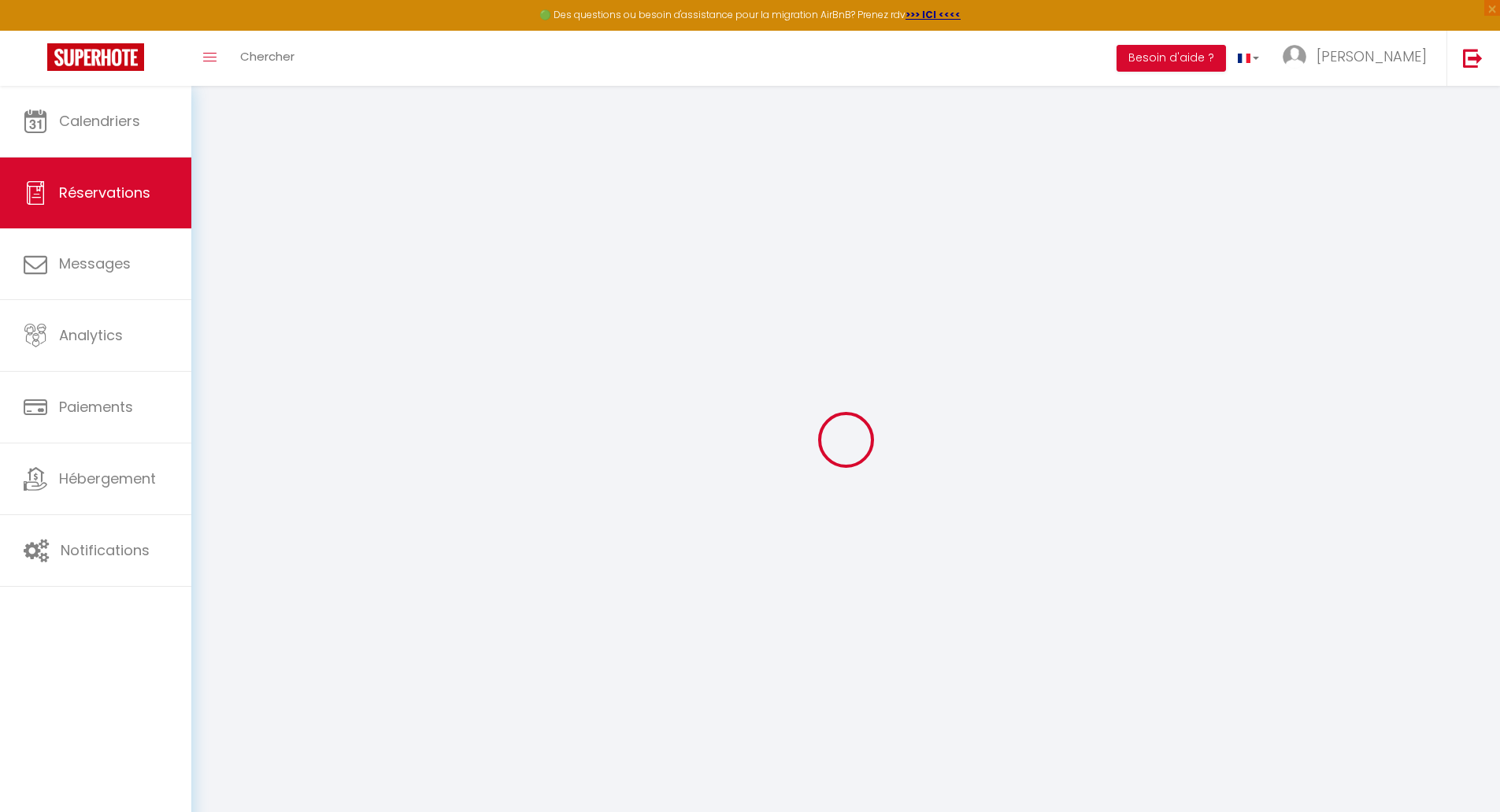
type input "112.42"
select select "71072"
select select "1"
select select
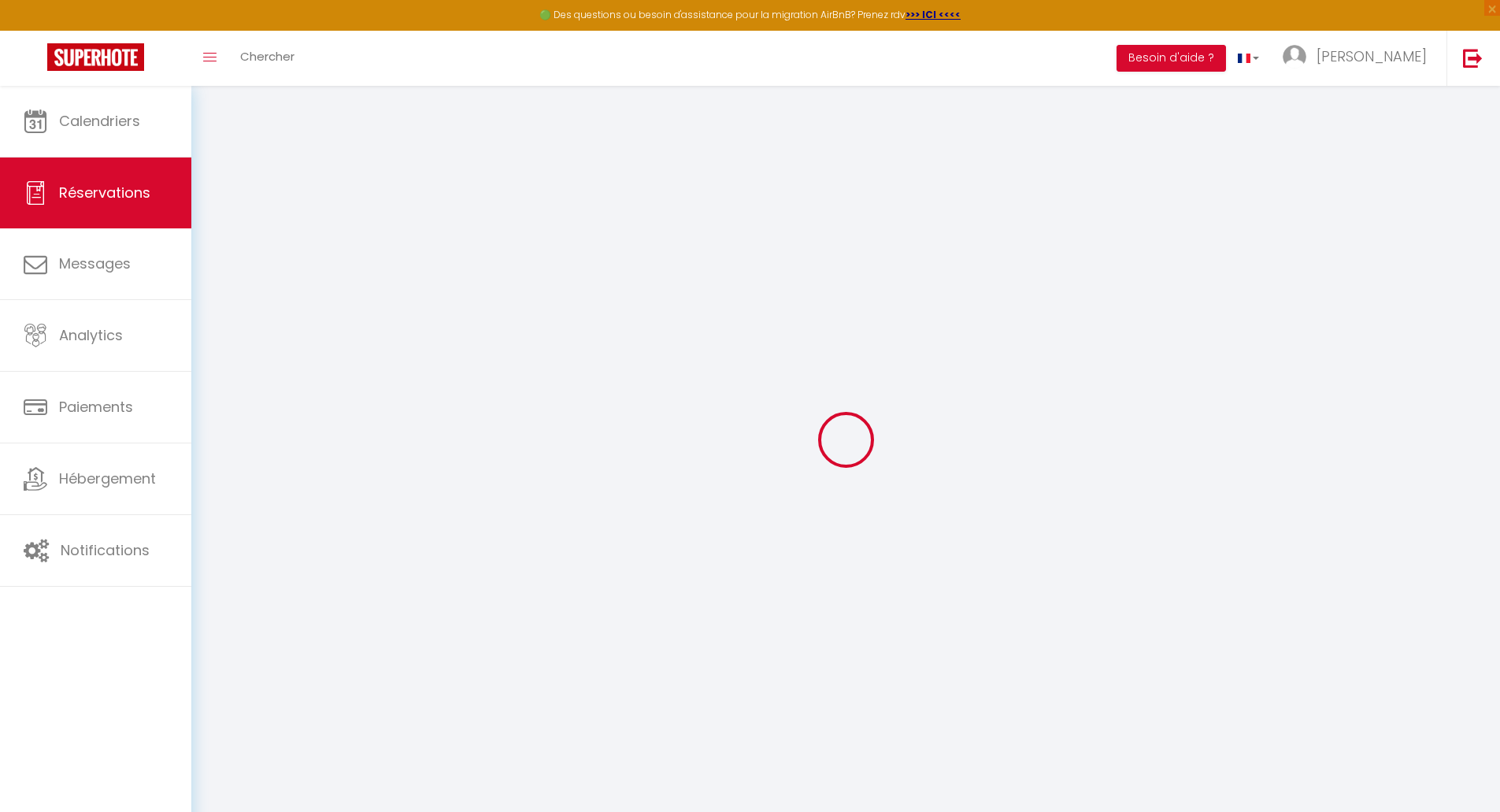
type input "3"
select select "12"
select select
type input "585.56"
checkbox input "false"
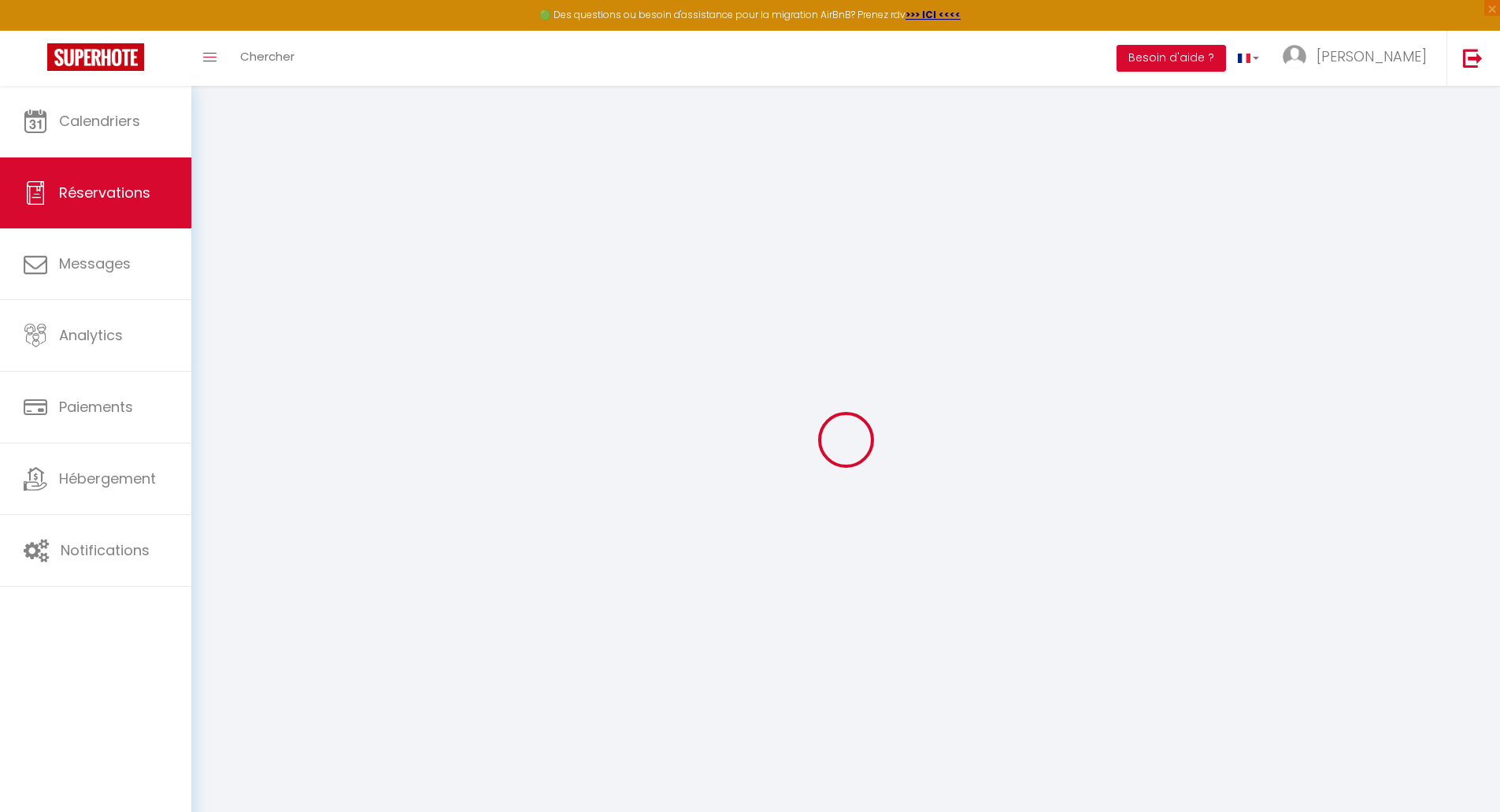
type input "0"
select select "1"
type input "30"
type input "0"
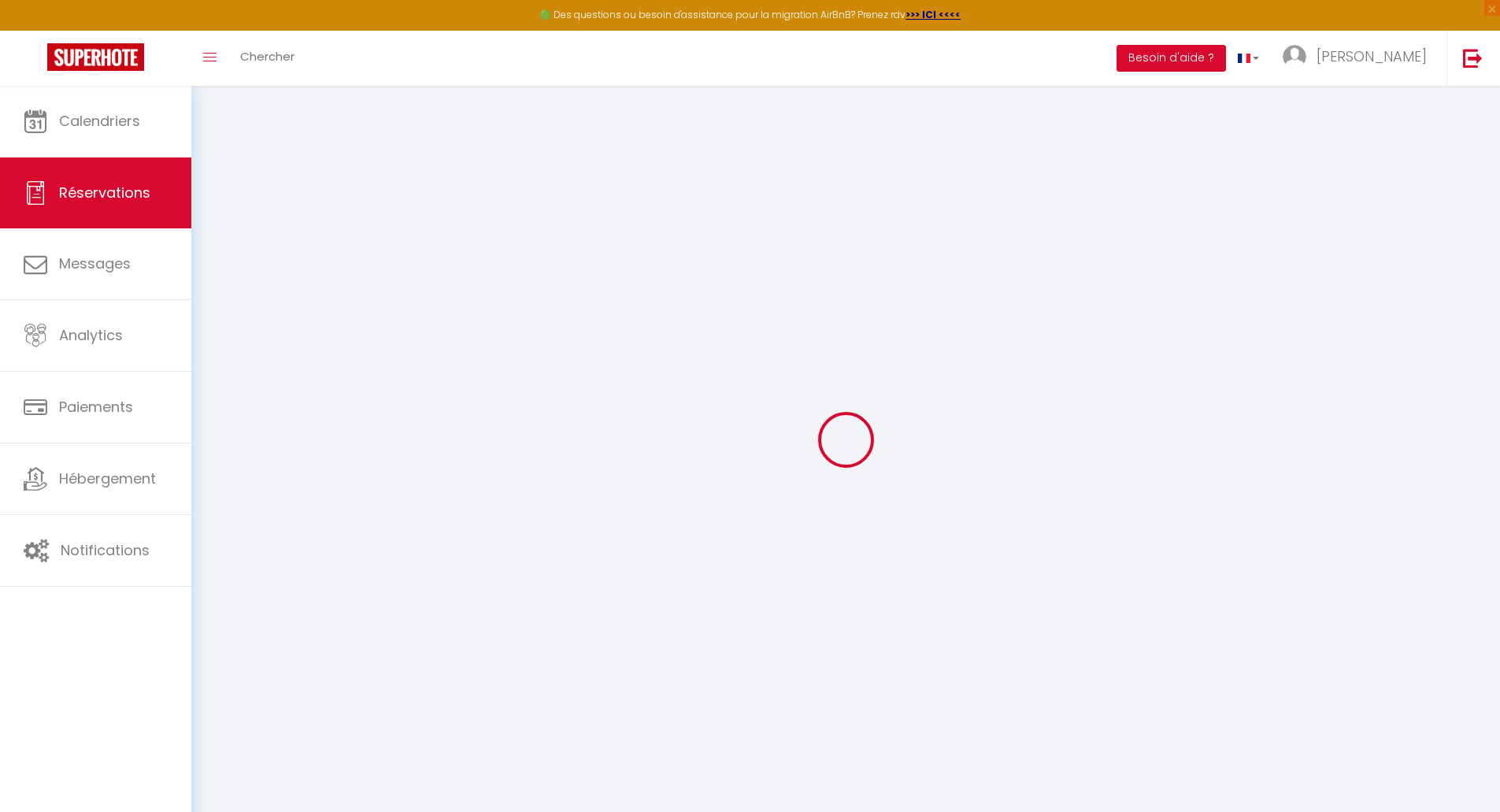
select select
select select "15"
checkbox input "false"
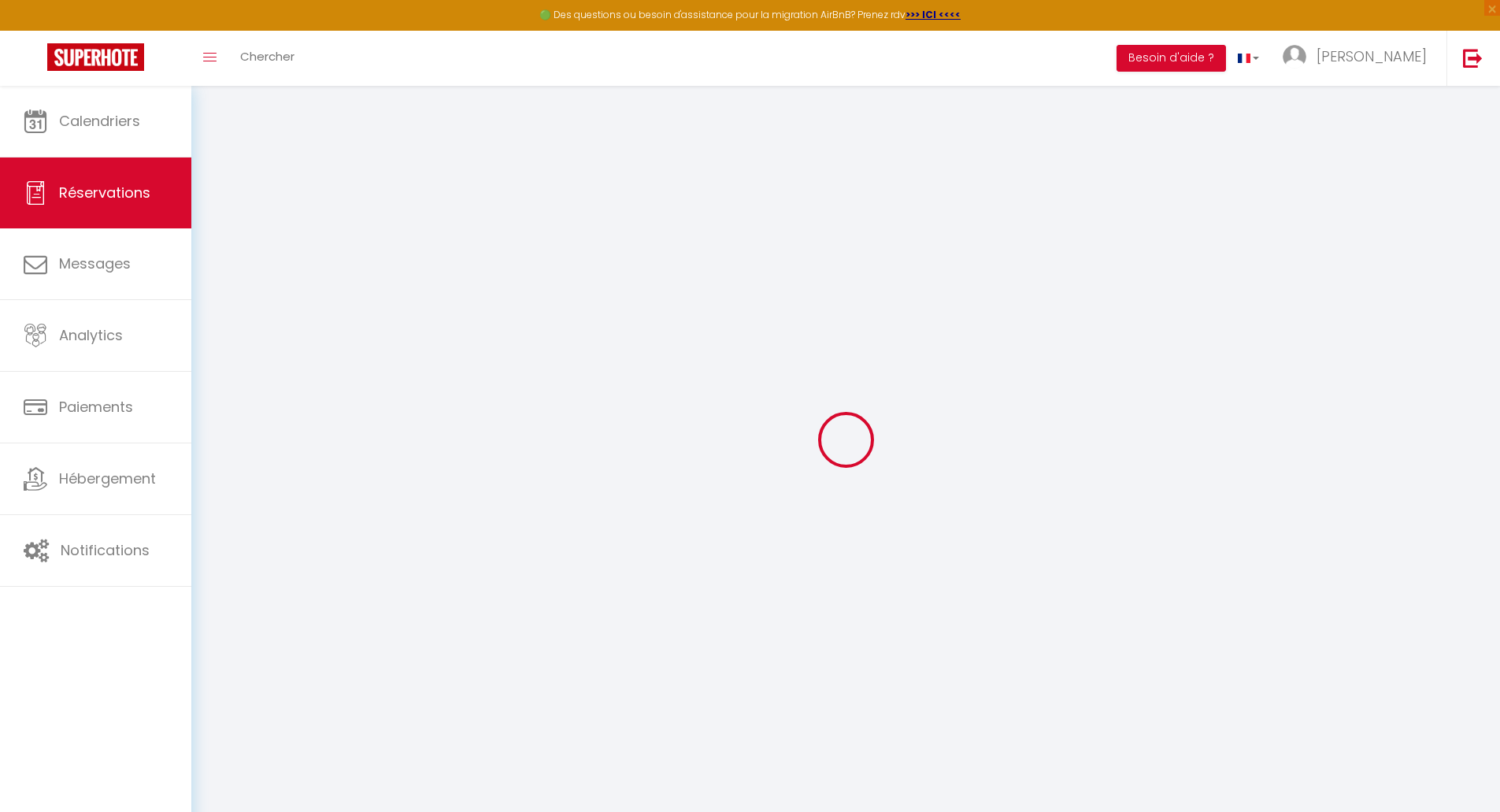
select select
checkbox input "false"
select select
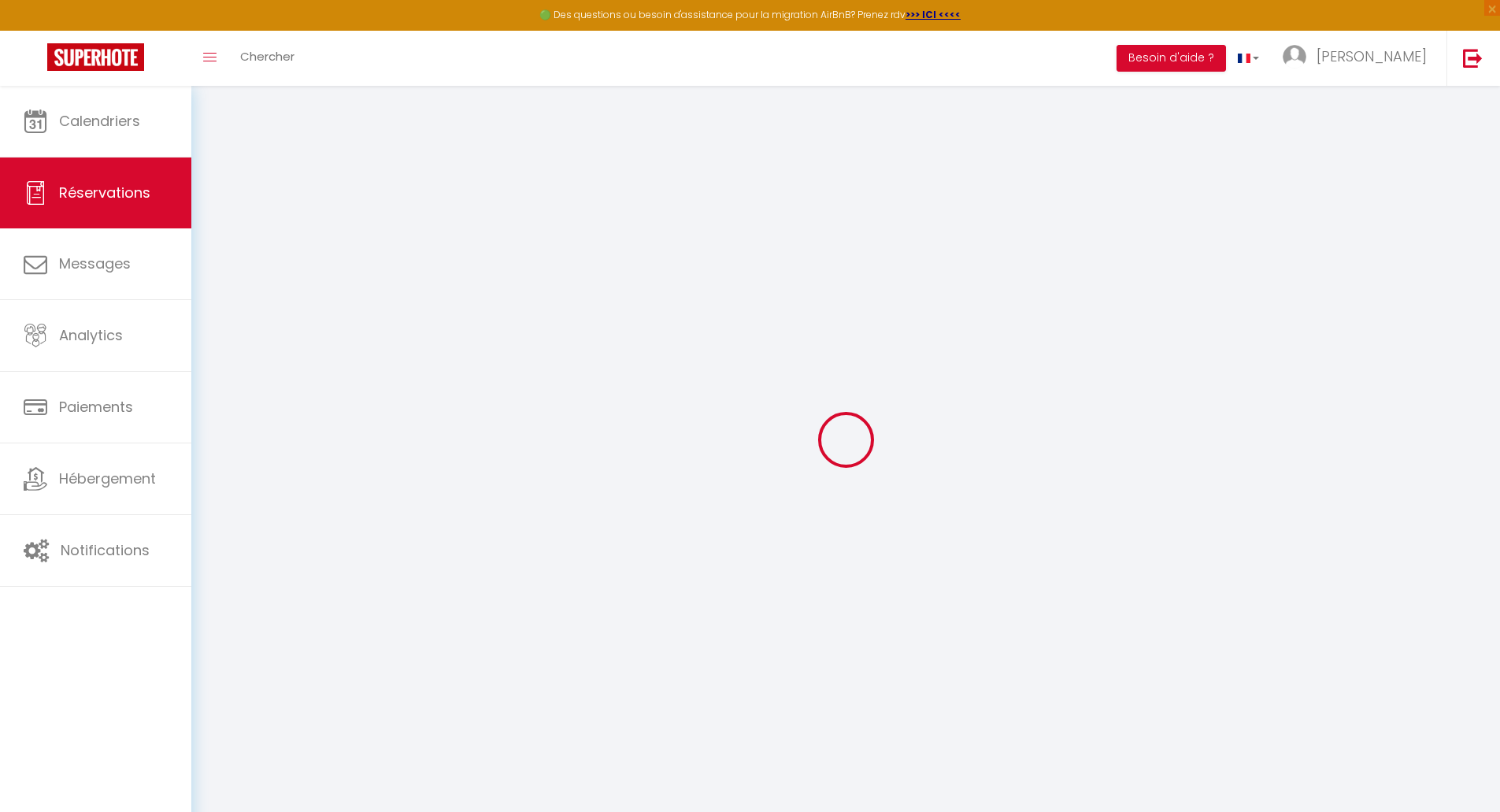
select select
checkbox input "false"
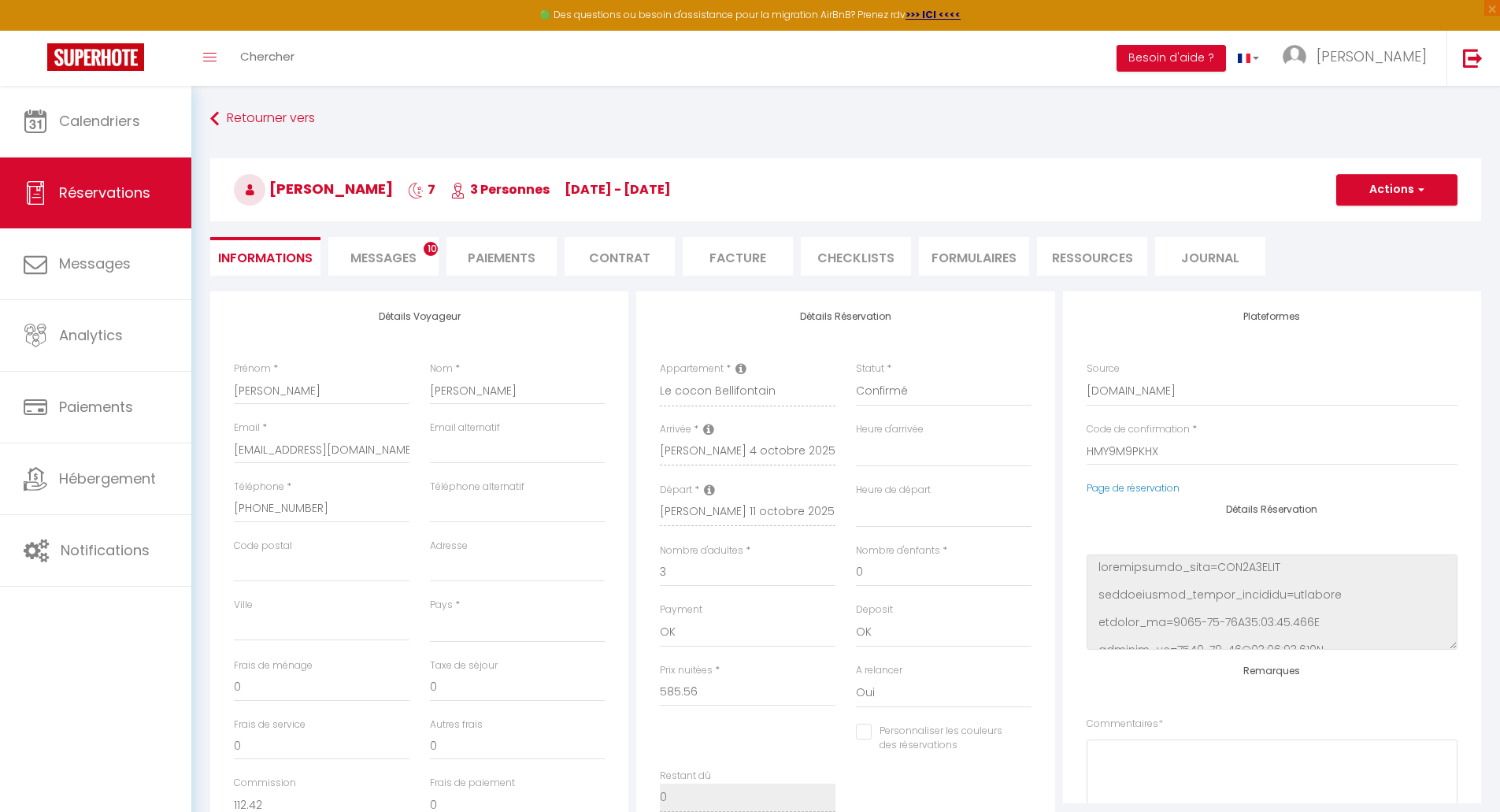
select select
type input "39"
type input "76.11"
select select
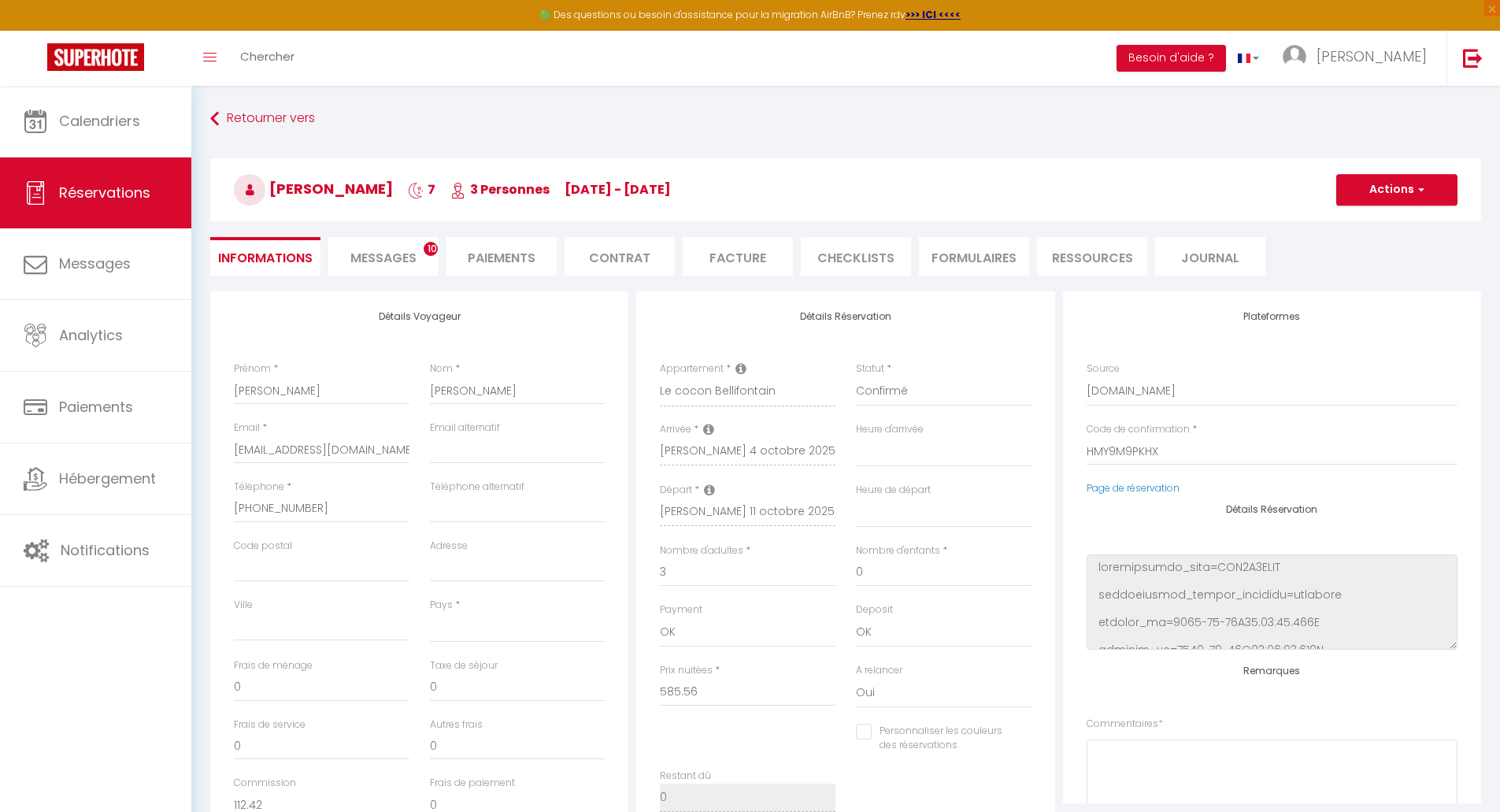
checkbox input "false"
select select
checkbox input "false"
select select
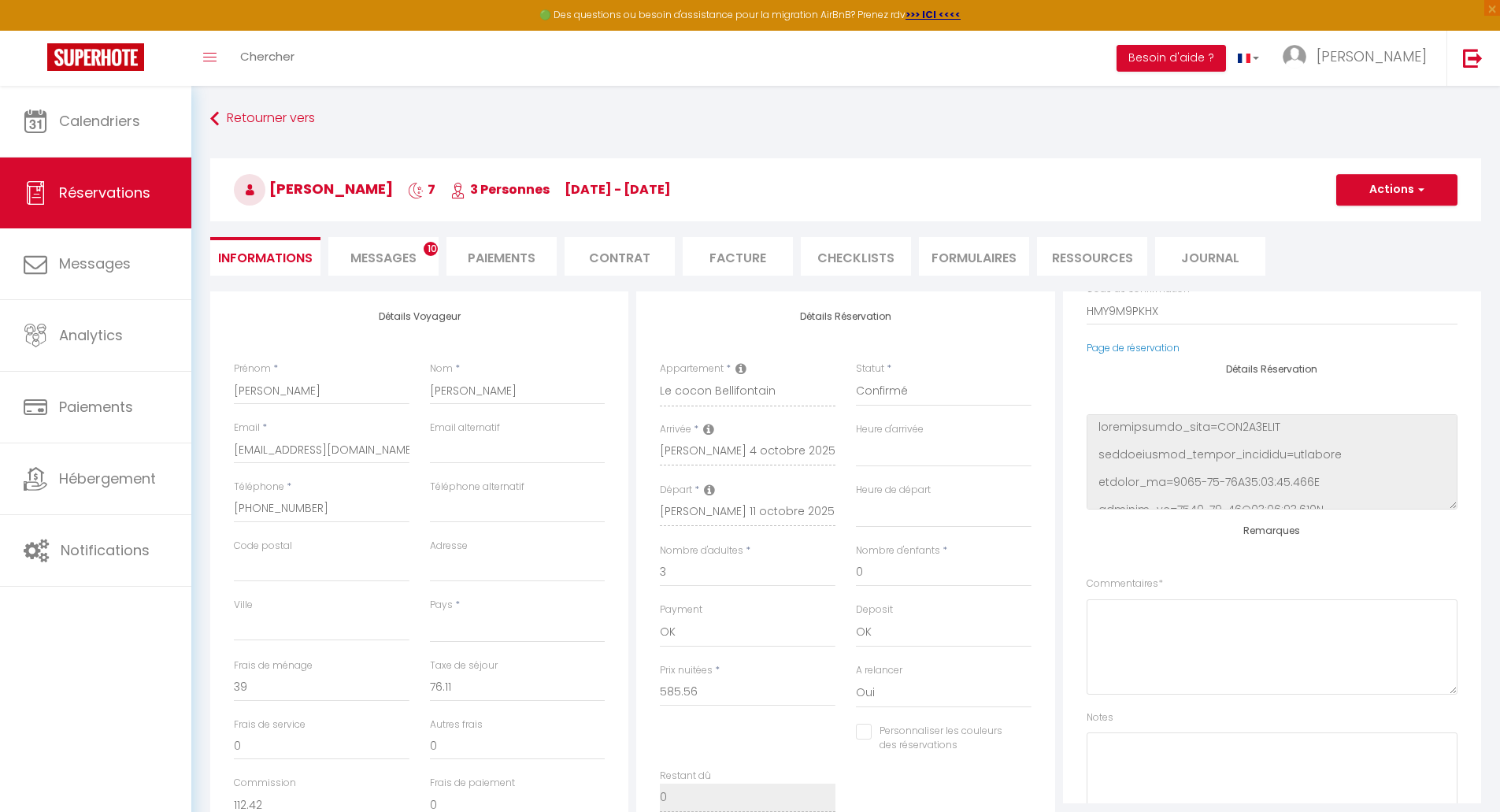
click at [388, 255] on span "Messages" at bounding box center [383, 258] width 66 height 18
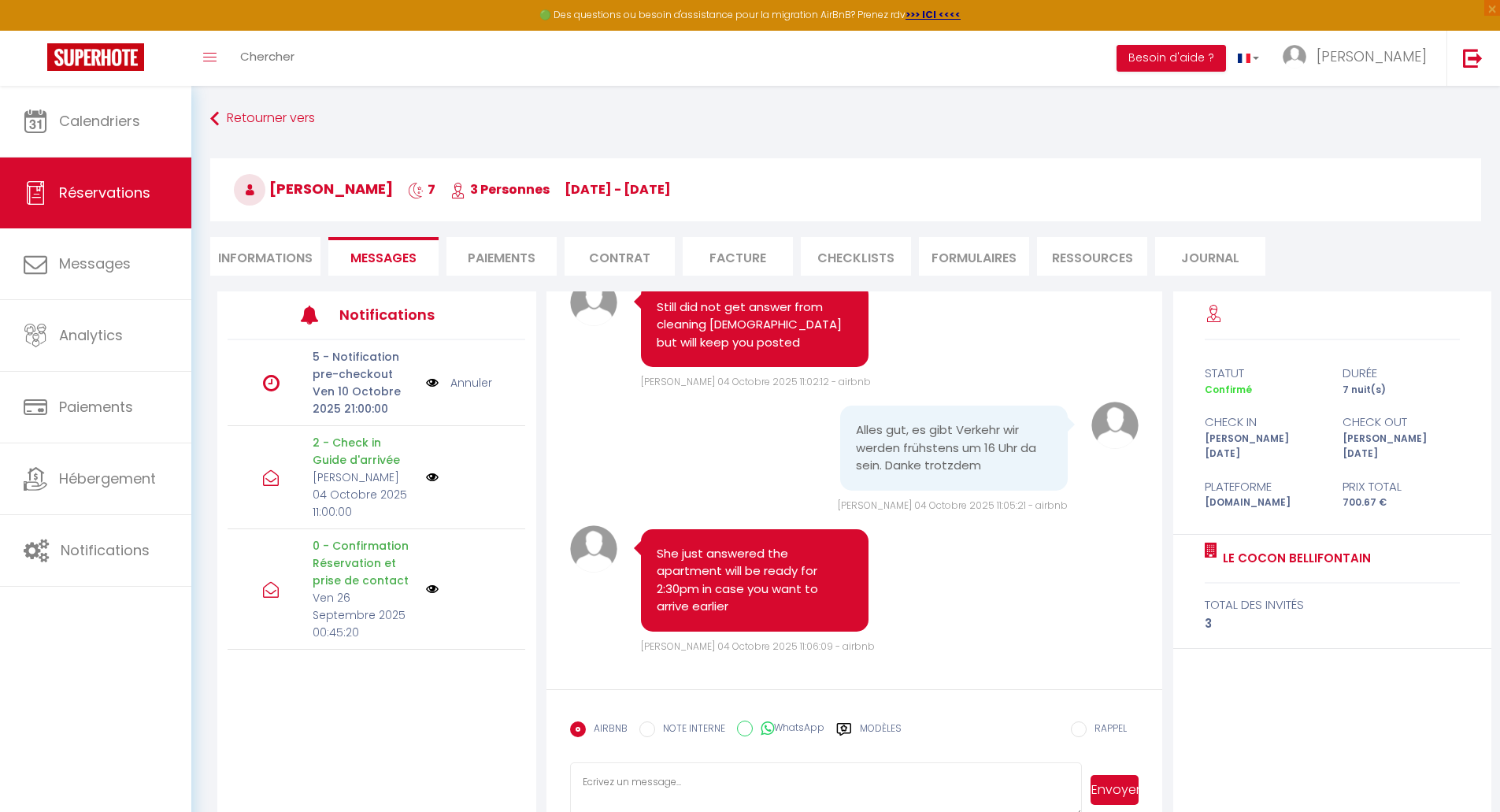
scroll to position [2743, 0]
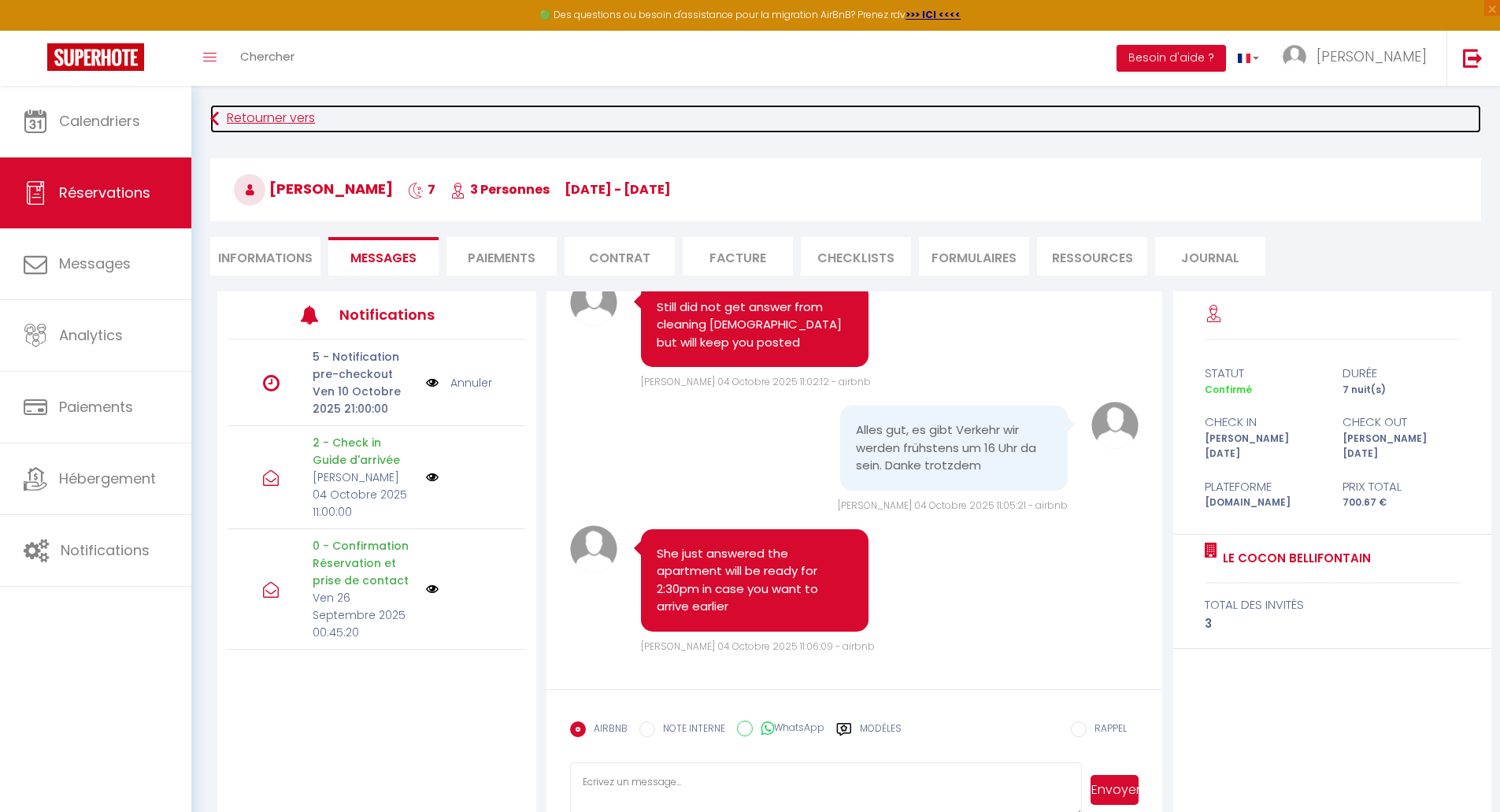
click at [214, 114] on icon at bounding box center [215, 118] width 9 height 28
select select
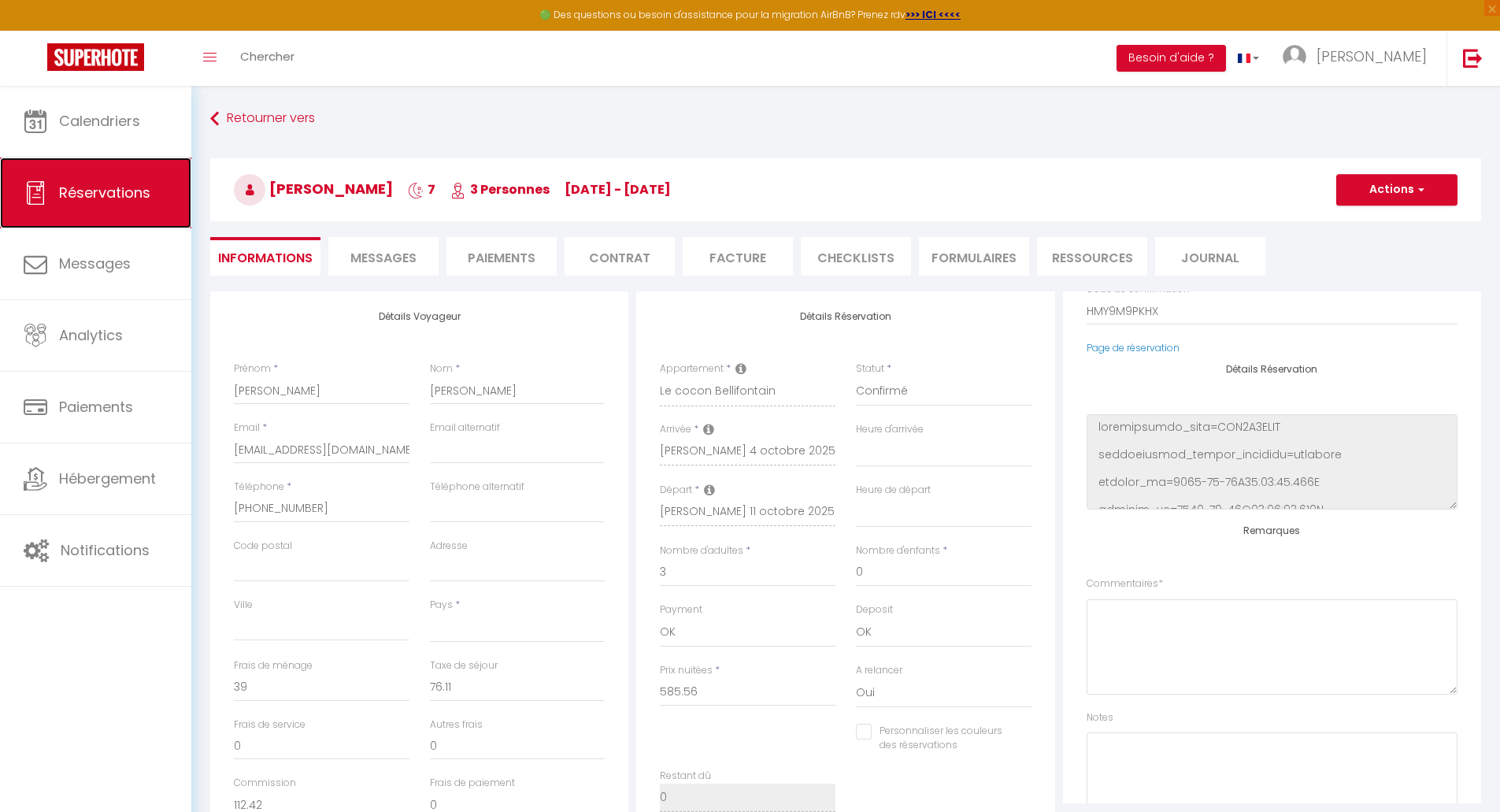
click at [81, 196] on span "Réservations" at bounding box center [104, 192] width 91 height 20
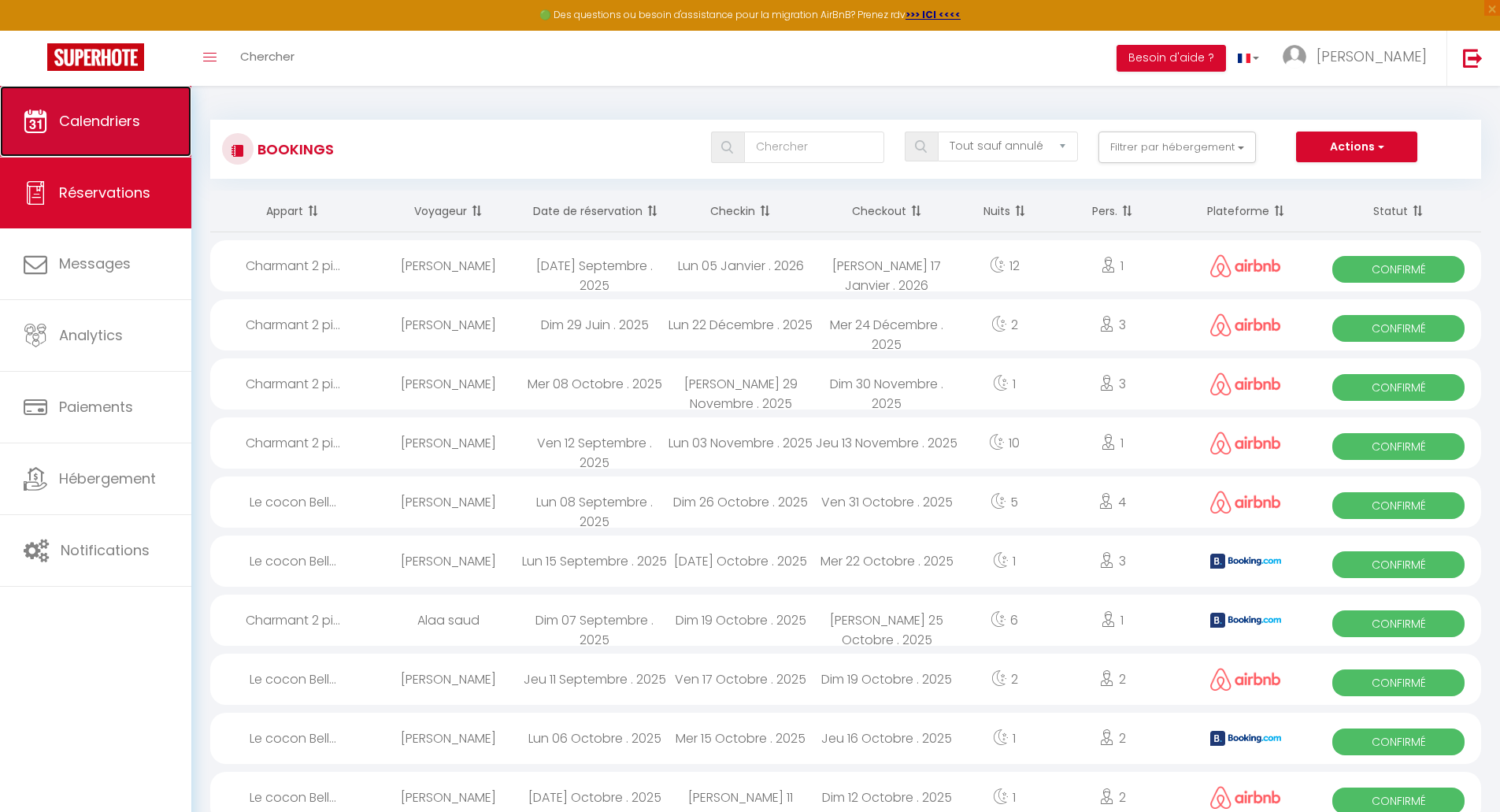
click at [41, 144] on link "Calendriers" at bounding box center [96, 122] width 191 height 71
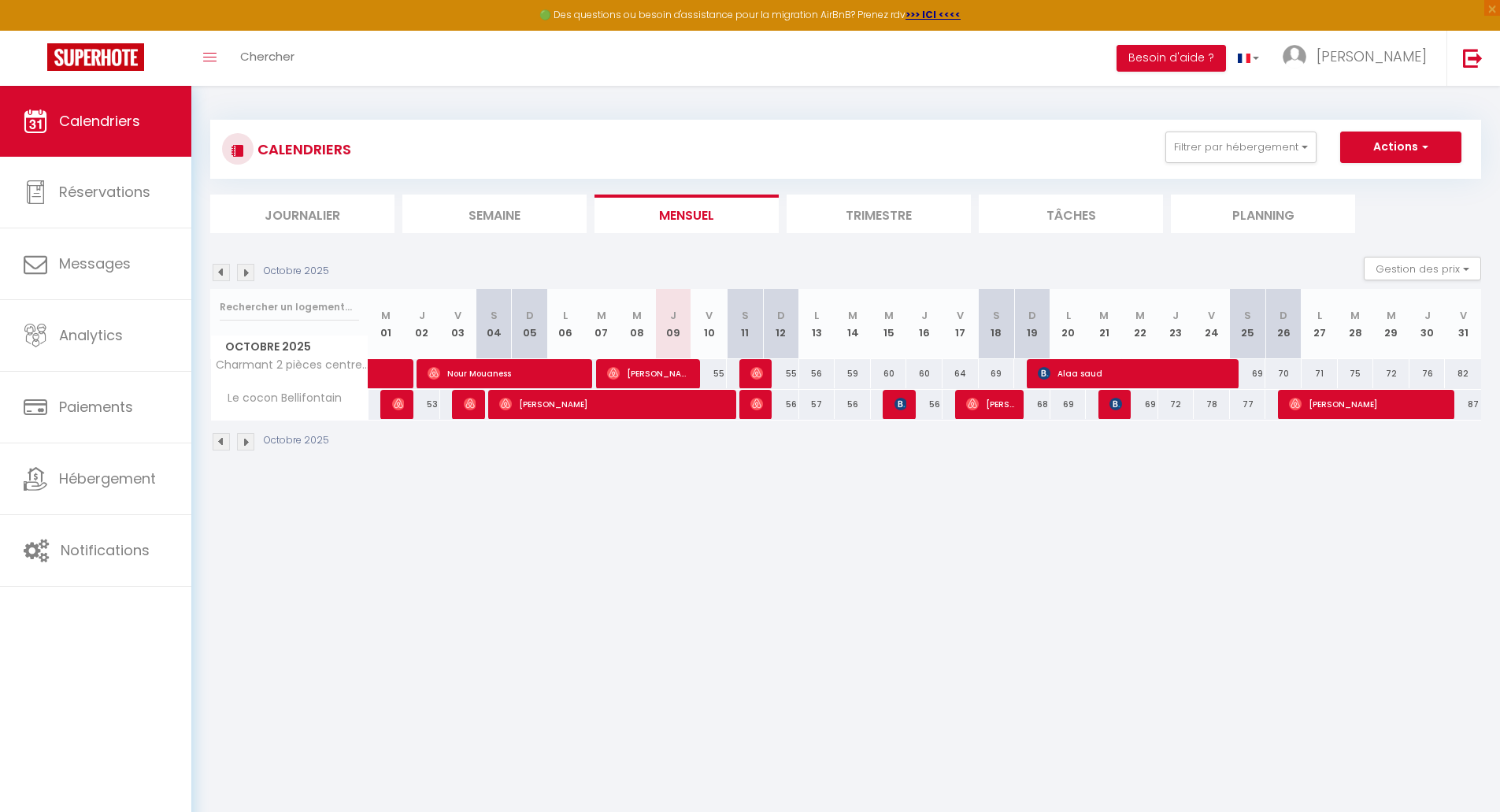
click at [215, 275] on img at bounding box center [222, 272] width 17 height 17
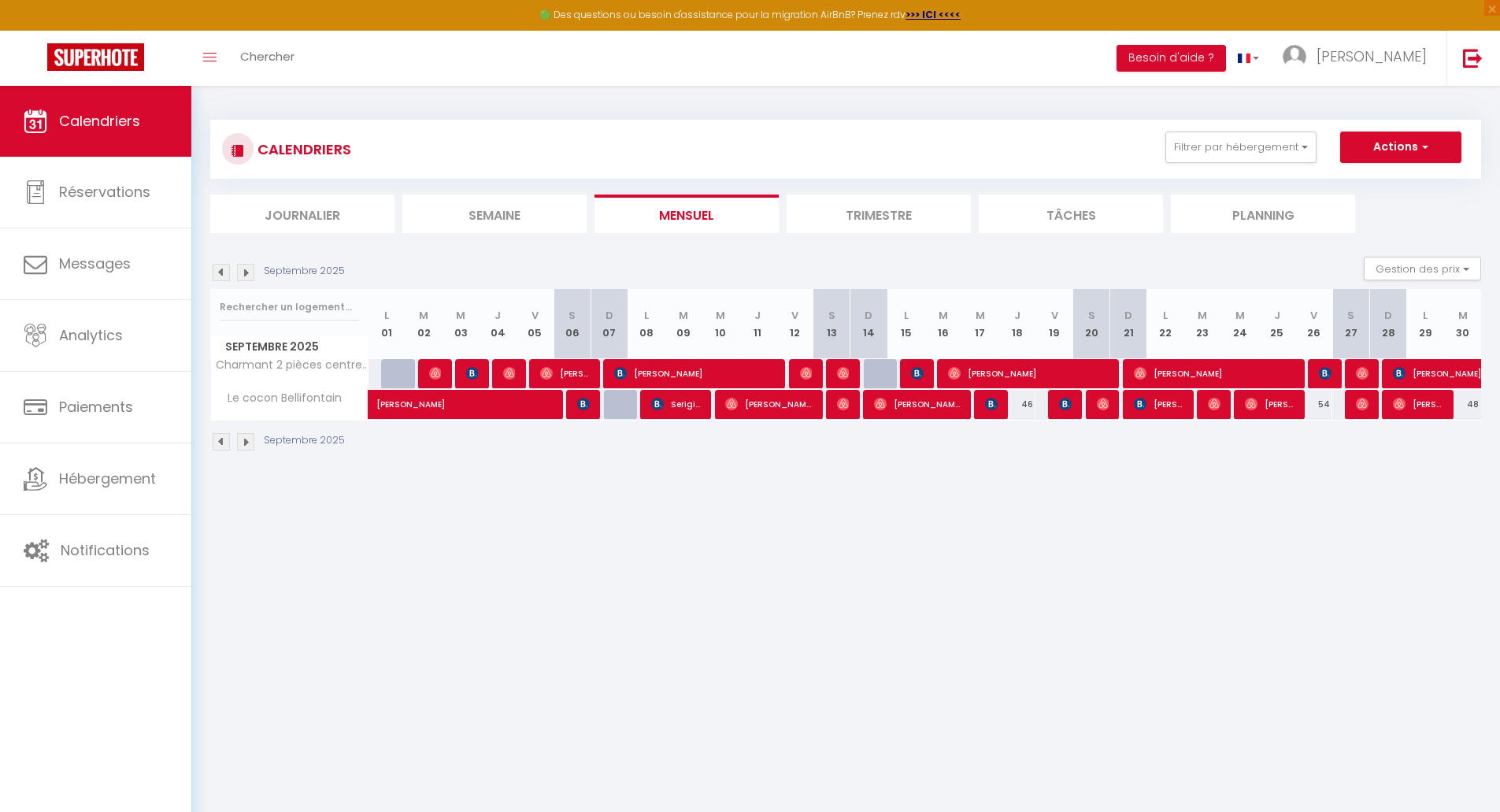
click at [215, 275] on img at bounding box center [222, 272] width 17 height 17
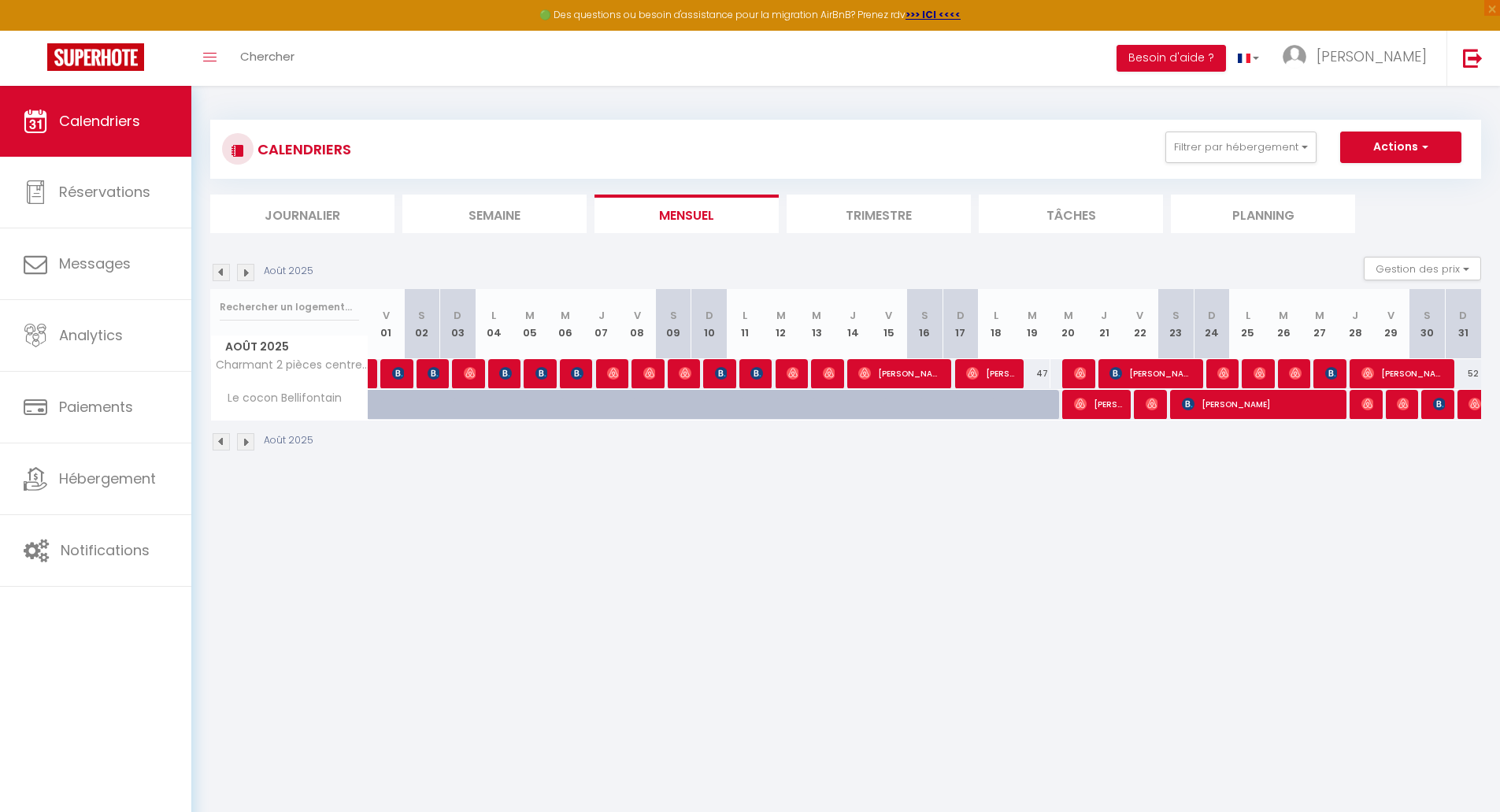
click at [215, 275] on img at bounding box center [222, 272] width 17 height 17
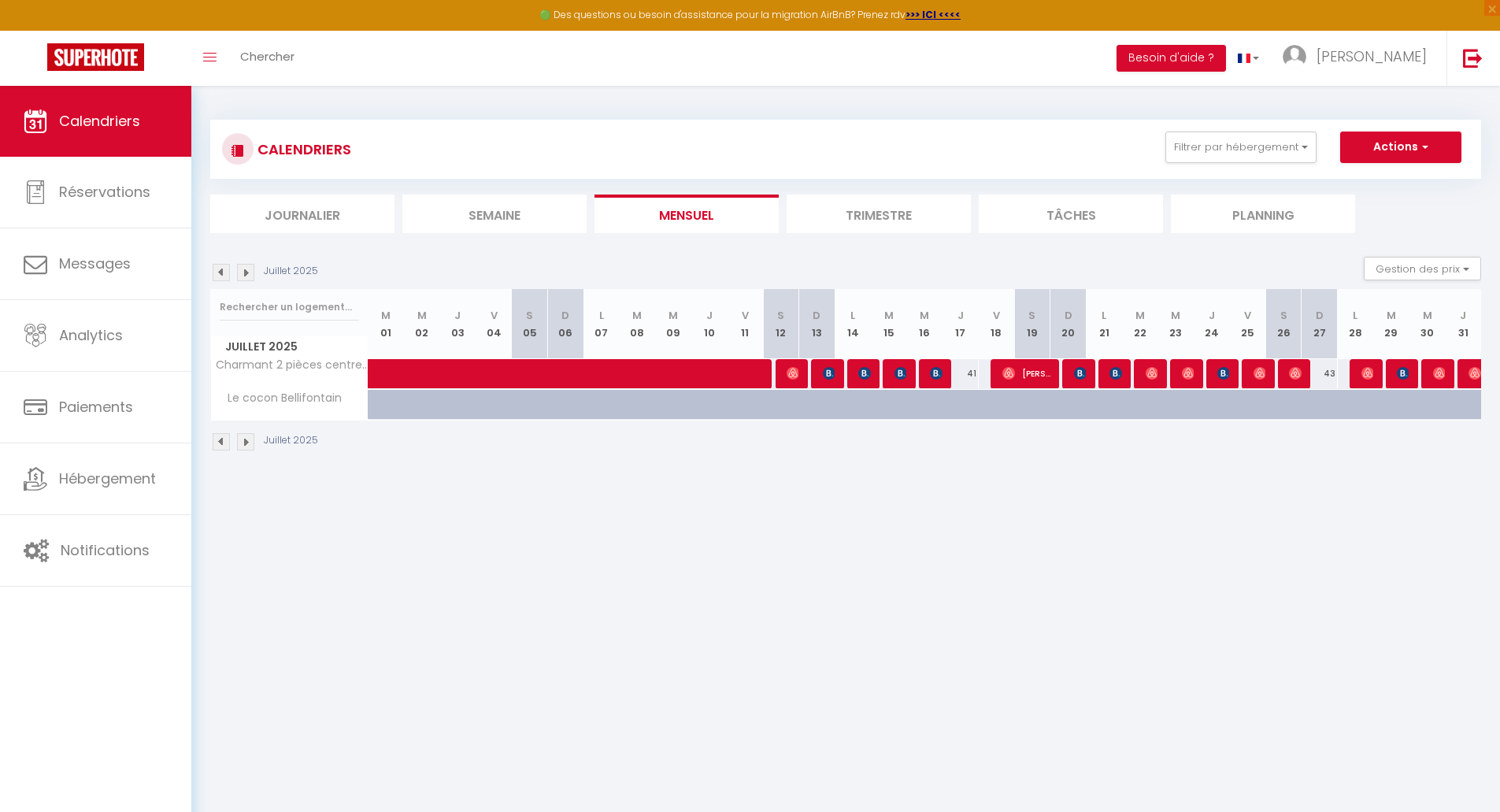
click at [215, 275] on img at bounding box center [222, 272] width 17 height 17
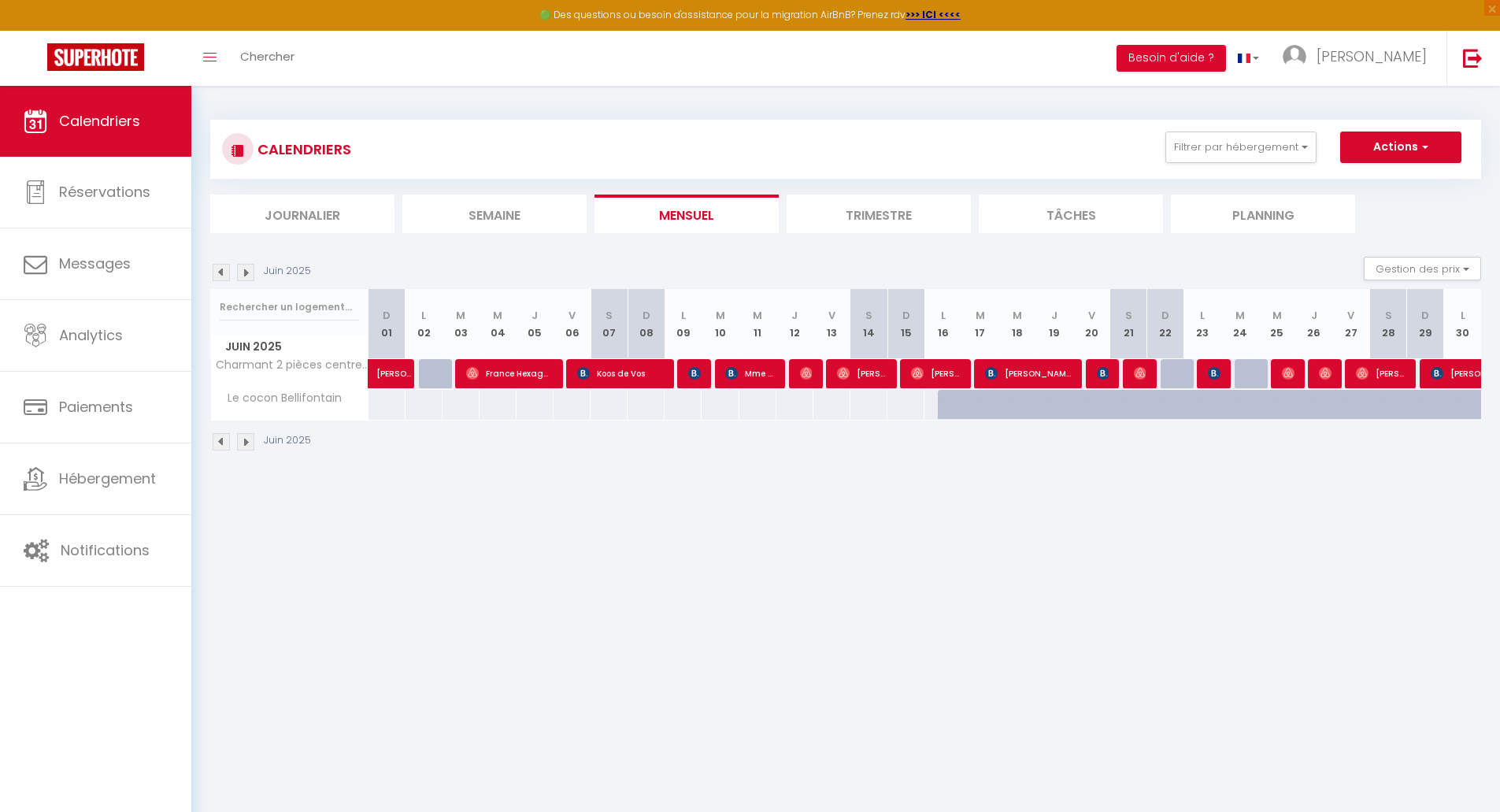
click at [215, 275] on img at bounding box center [222, 272] width 17 height 17
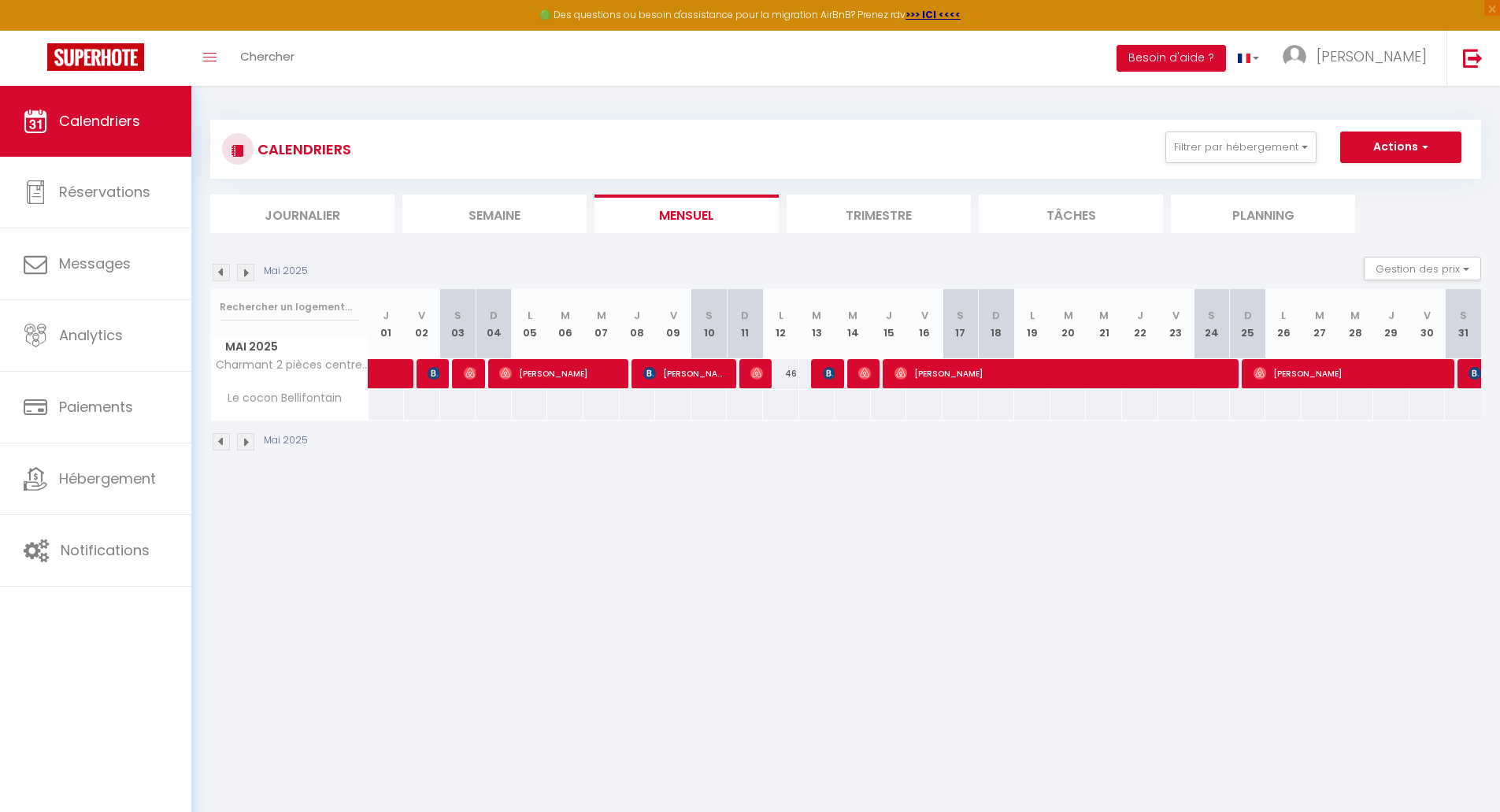
click at [215, 275] on img at bounding box center [222, 272] width 17 height 17
select select
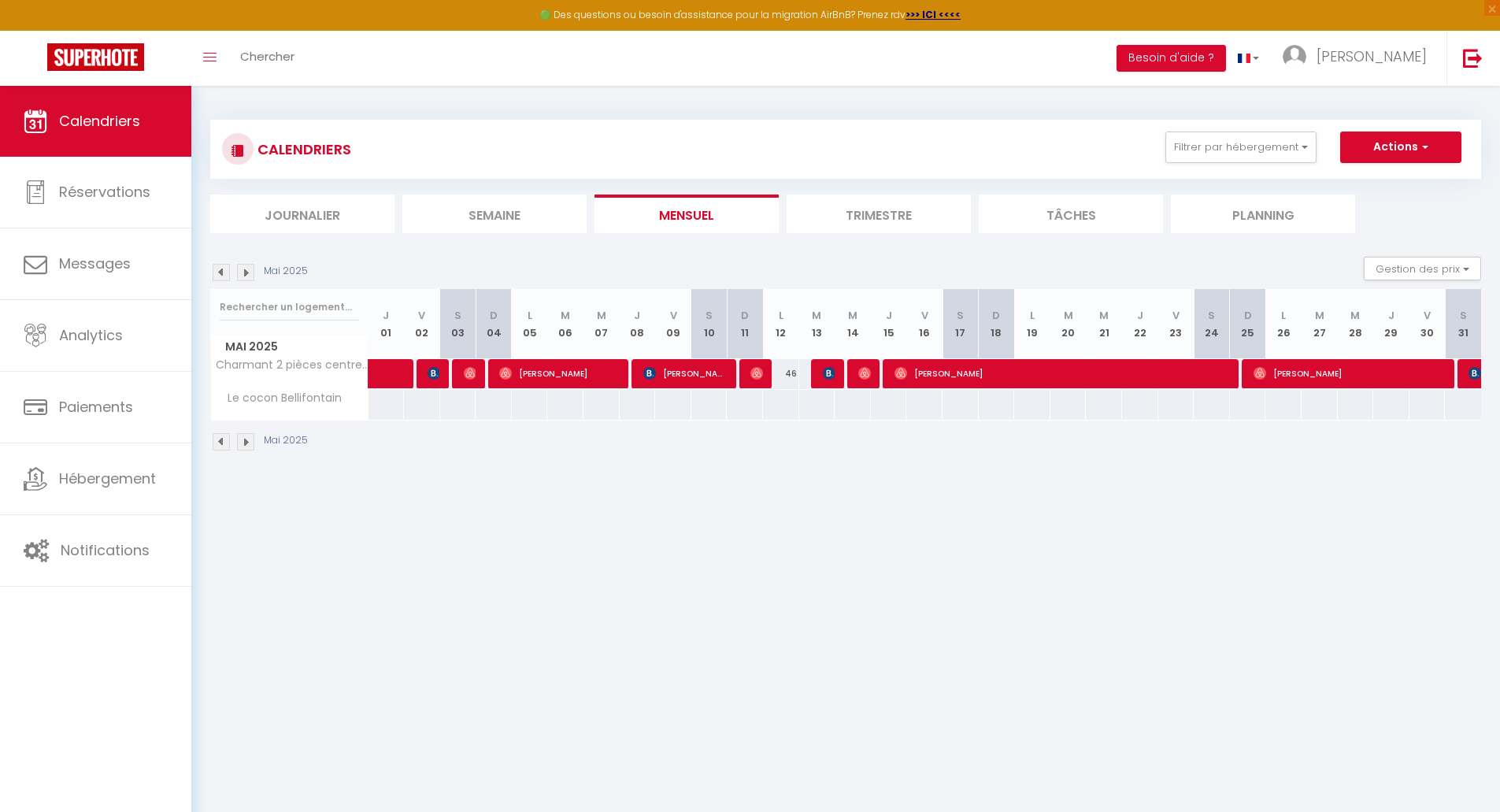
select select
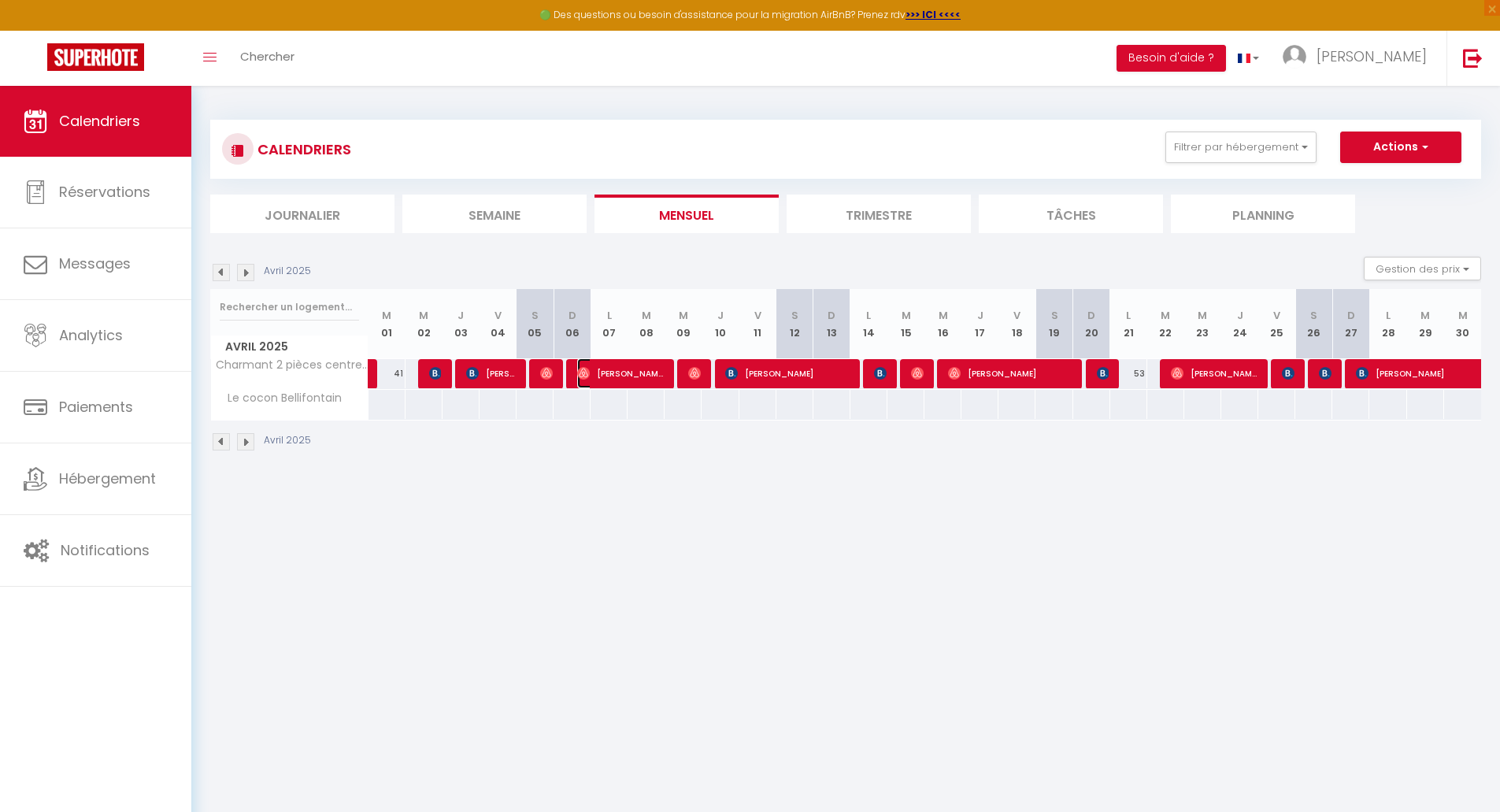
click at [616, 374] on span "[PERSON_NAME]" at bounding box center [620, 373] width 86 height 30
select select "OK"
select select "0"
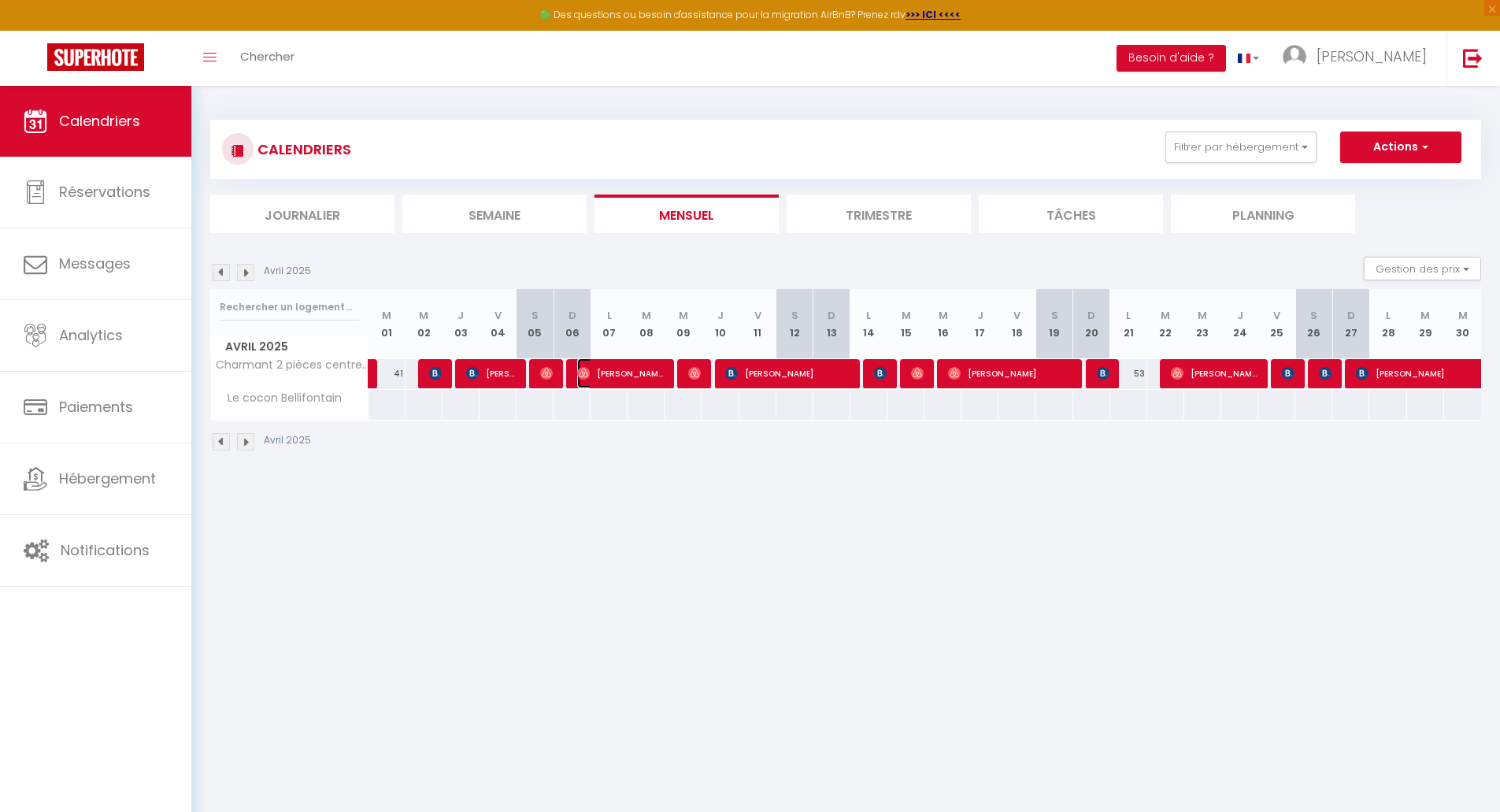
select select "1"
select select
select select "23001"
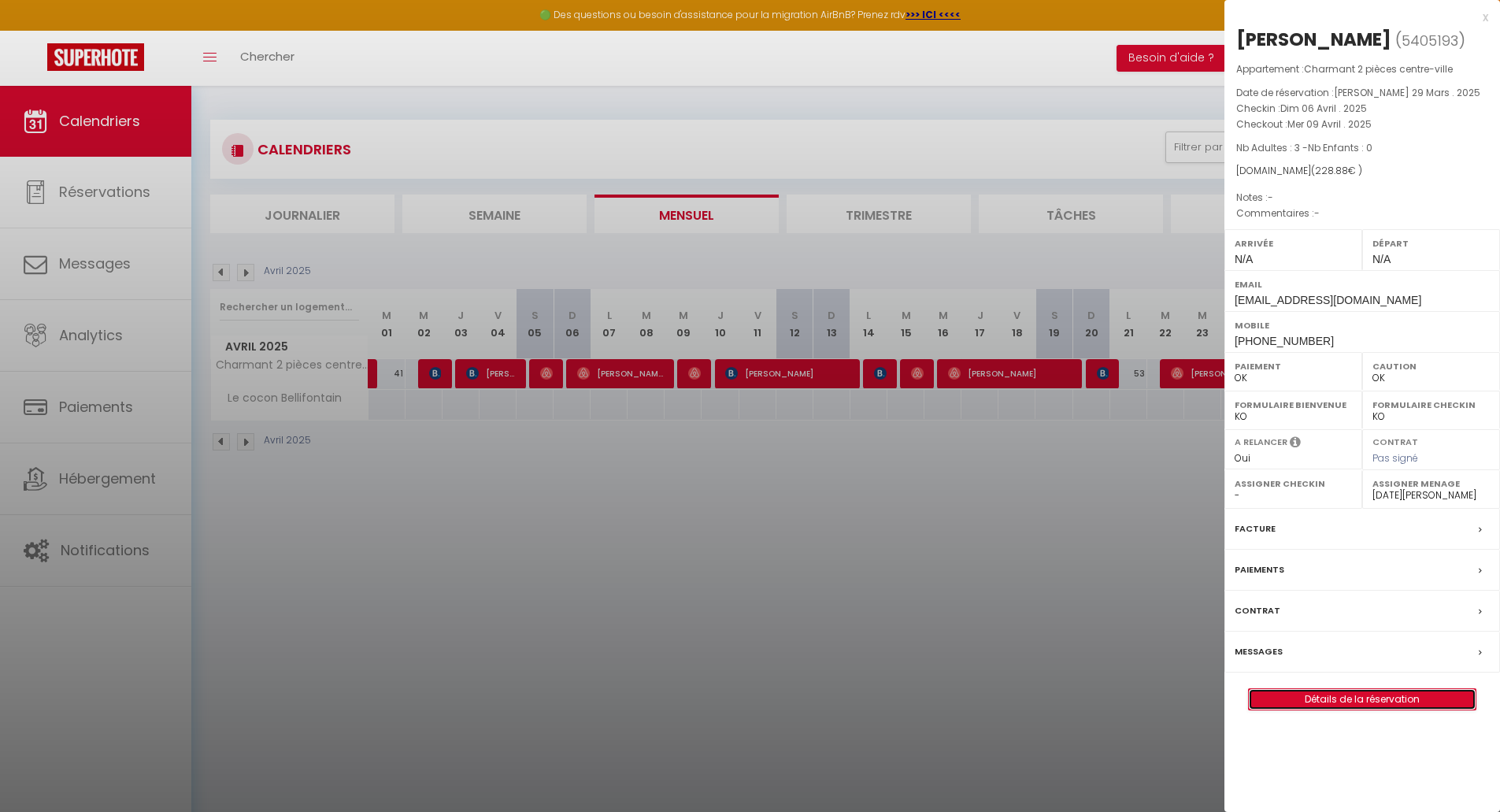
click at [1316, 696] on link "Détails de la réservation" at bounding box center [1361, 699] width 227 height 21
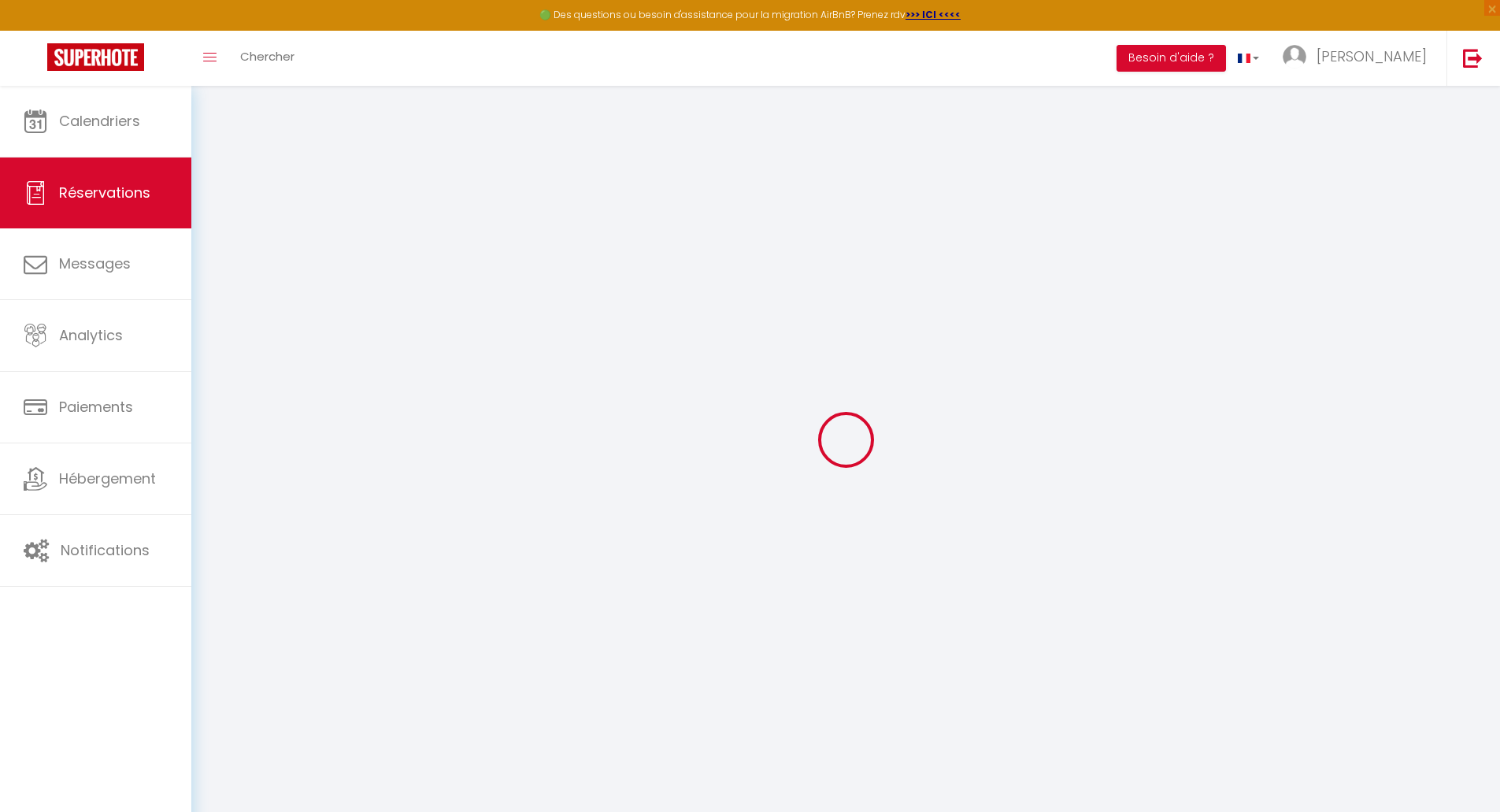
type input "Jonah"
type input "[PERSON_NAME]"
type input "[EMAIL_ADDRESS][DOMAIN_NAME]"
type input "[PHONE_NUMBER]"
select select "DE"
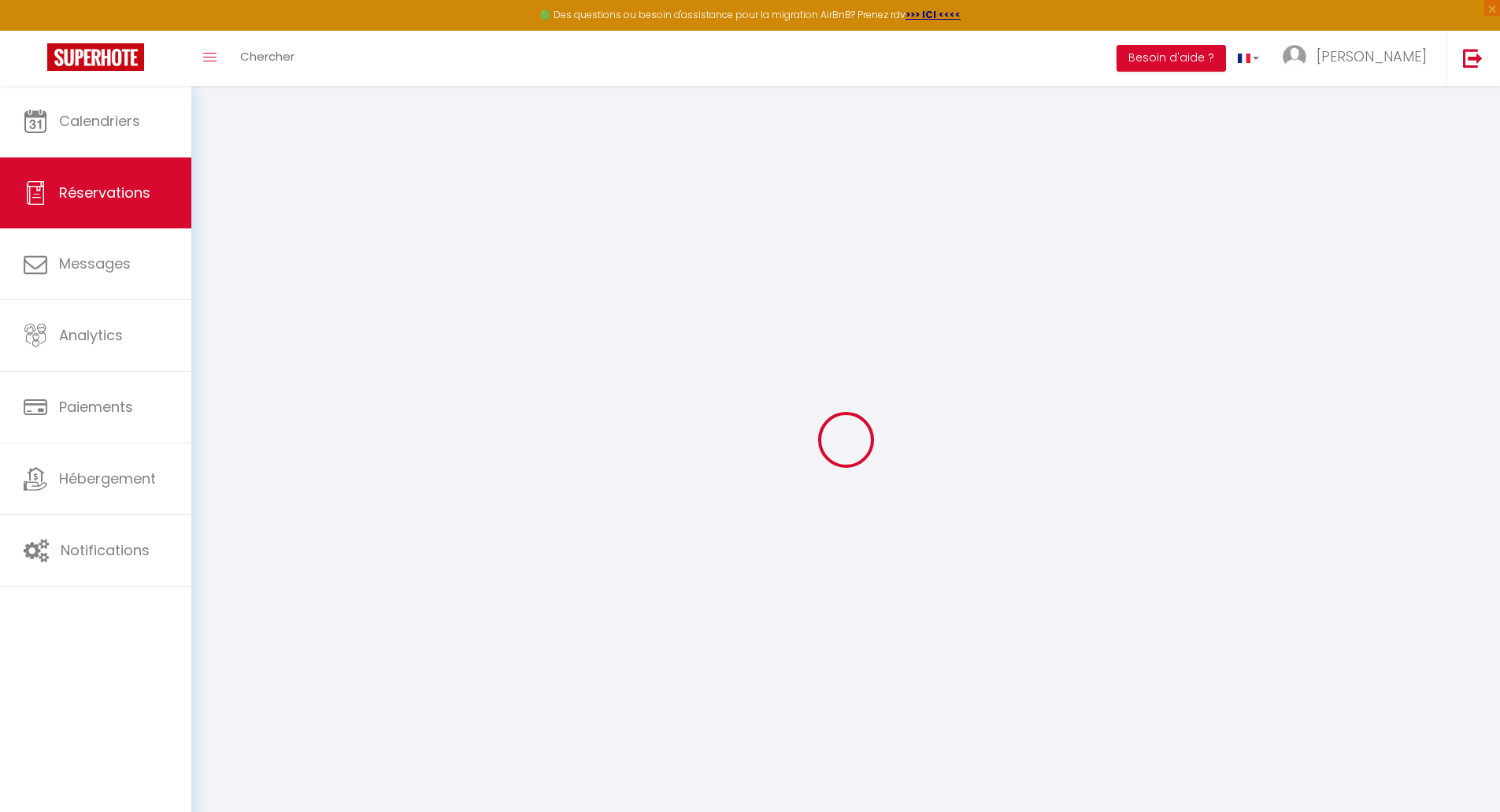
type input "7.42"
select select "59263"
select select "1"
select select
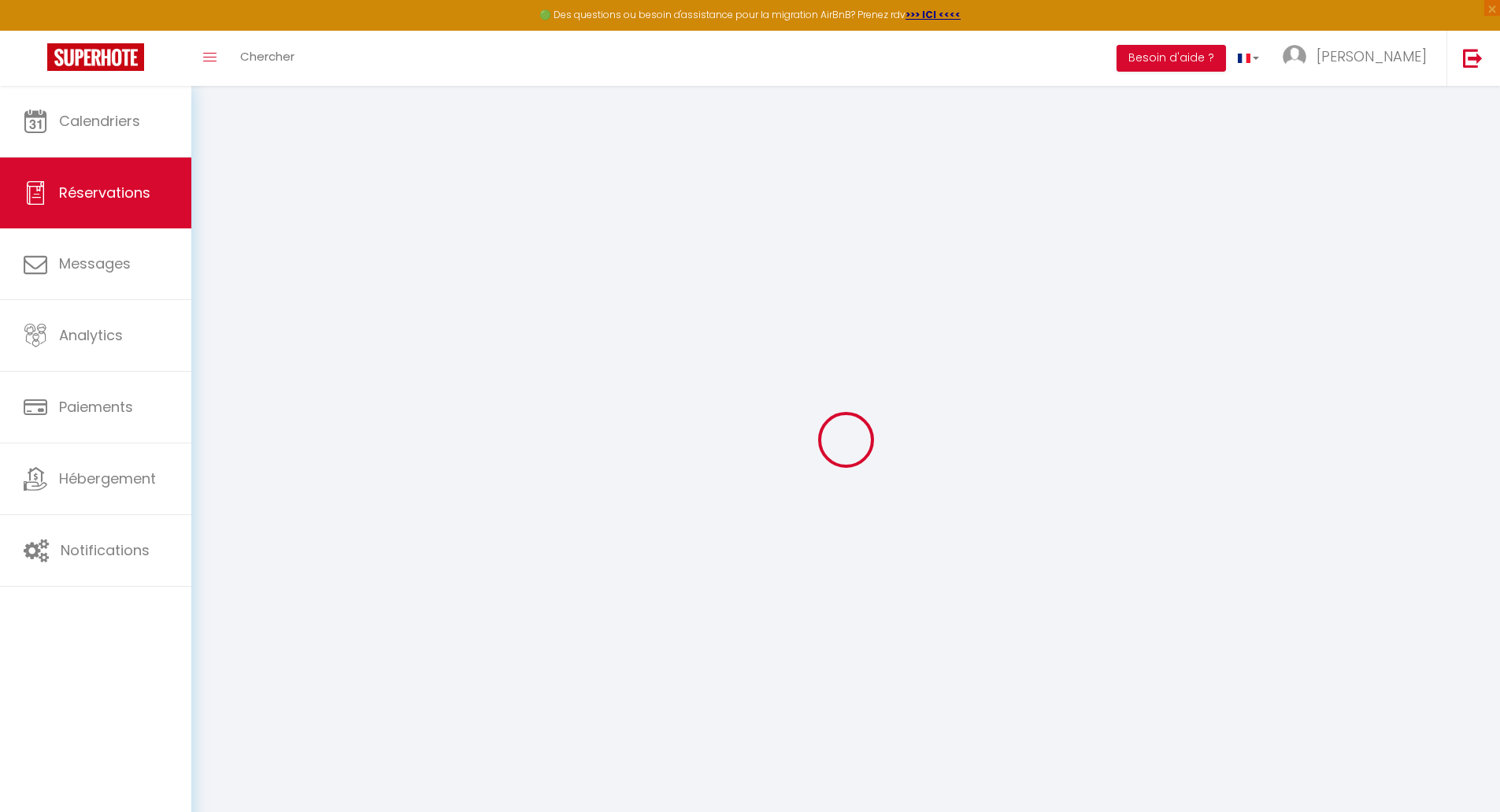
type input "3"
select select "12"
select select
type input "176"
checkbox input "false"
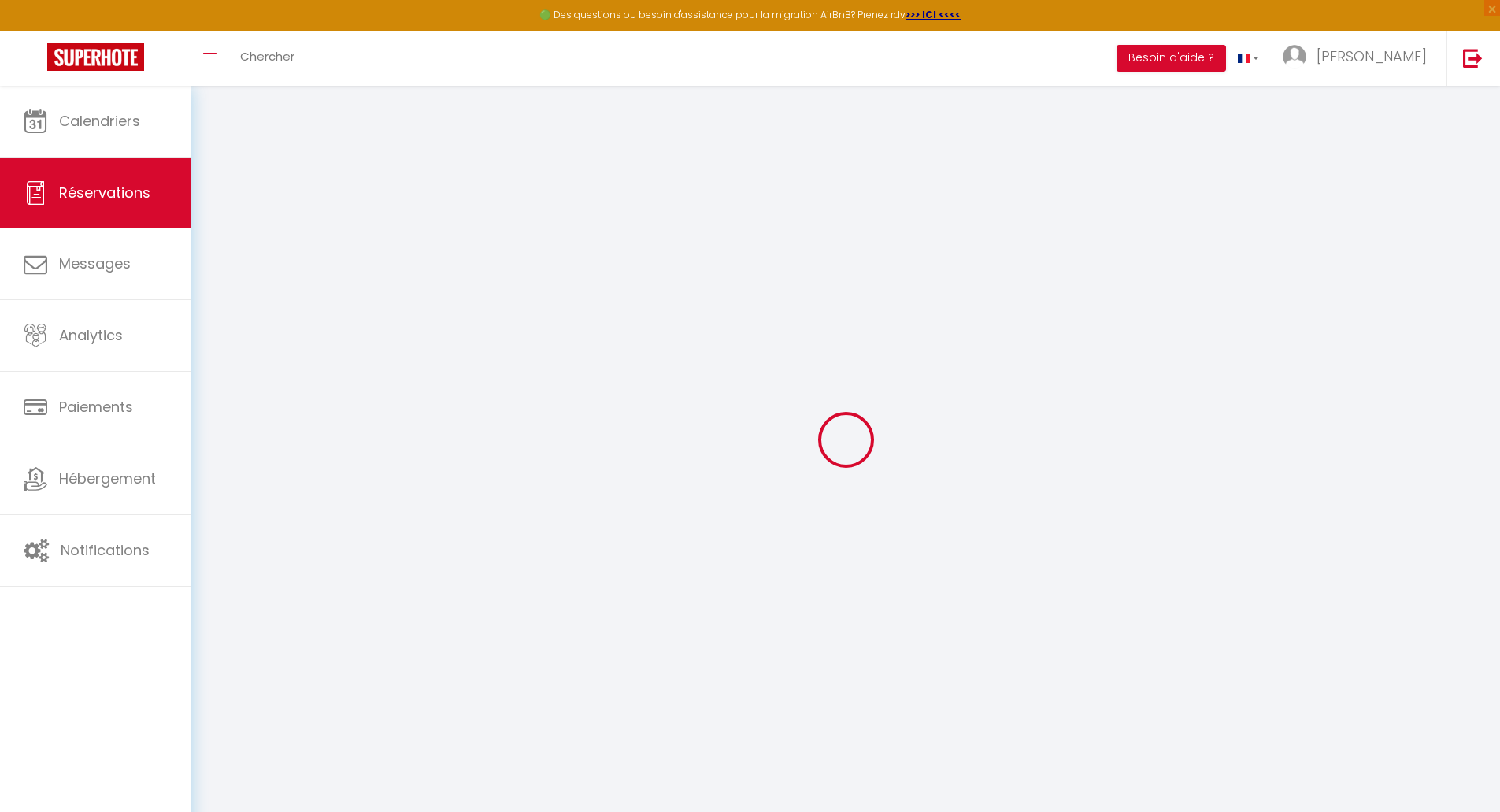
type input "0"
select select "1"
type input "0"
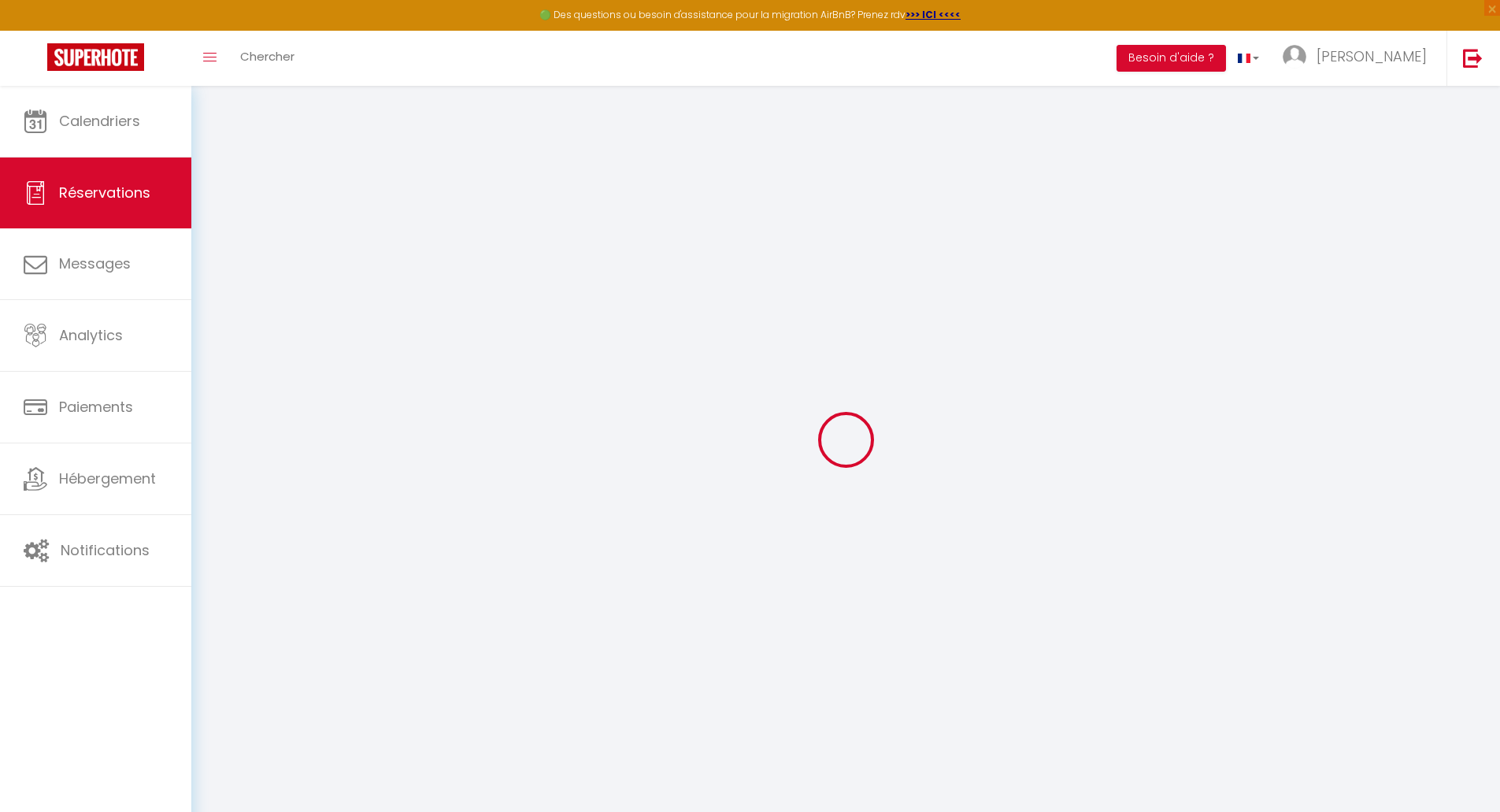
select select
select select "15"
checkbox input "false"
select select
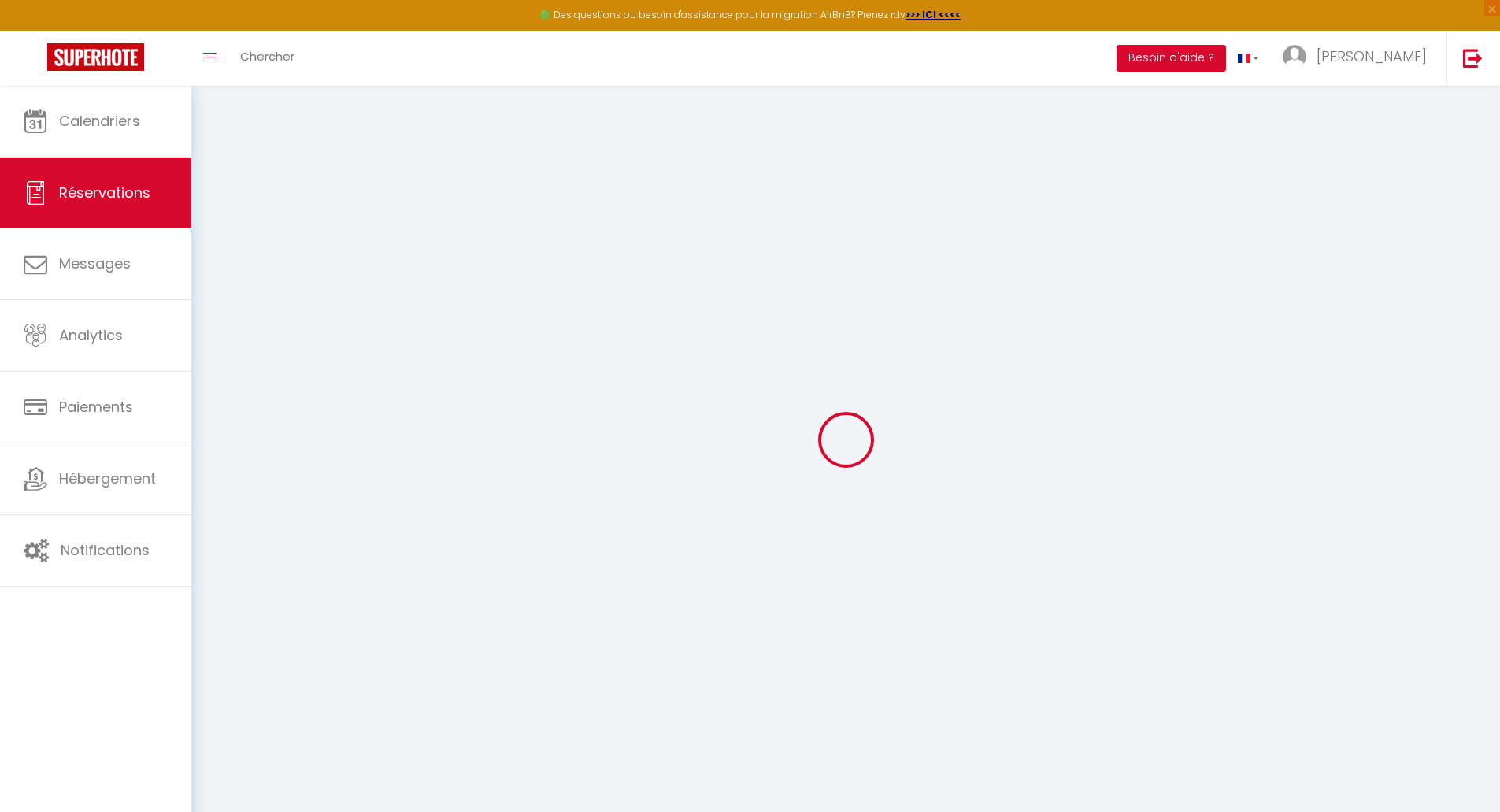
select select
checkbox input "false"
select select
checkbox input "false"
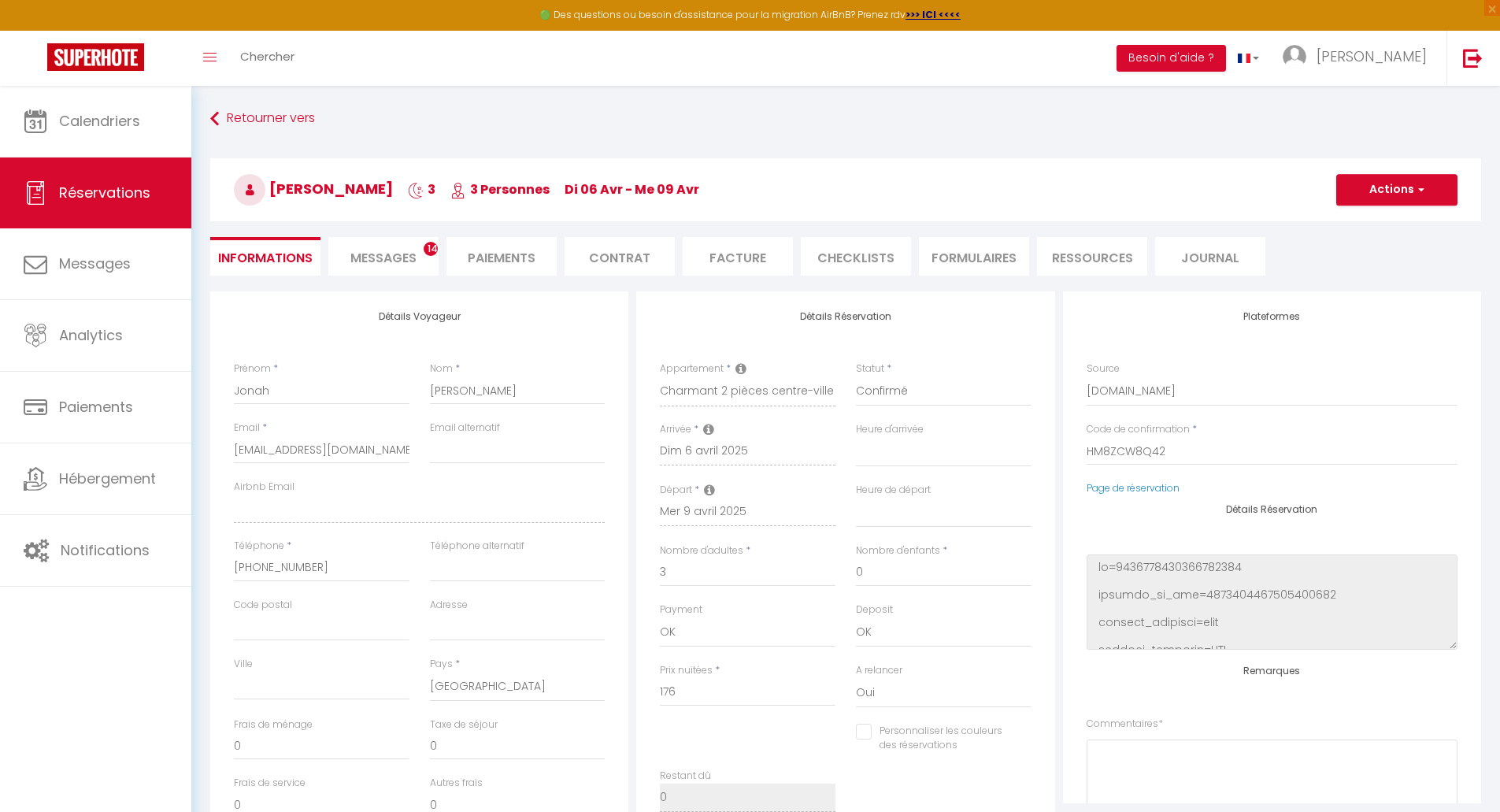
select select
checkbox input "false"
type input "30"
type input "22.88"
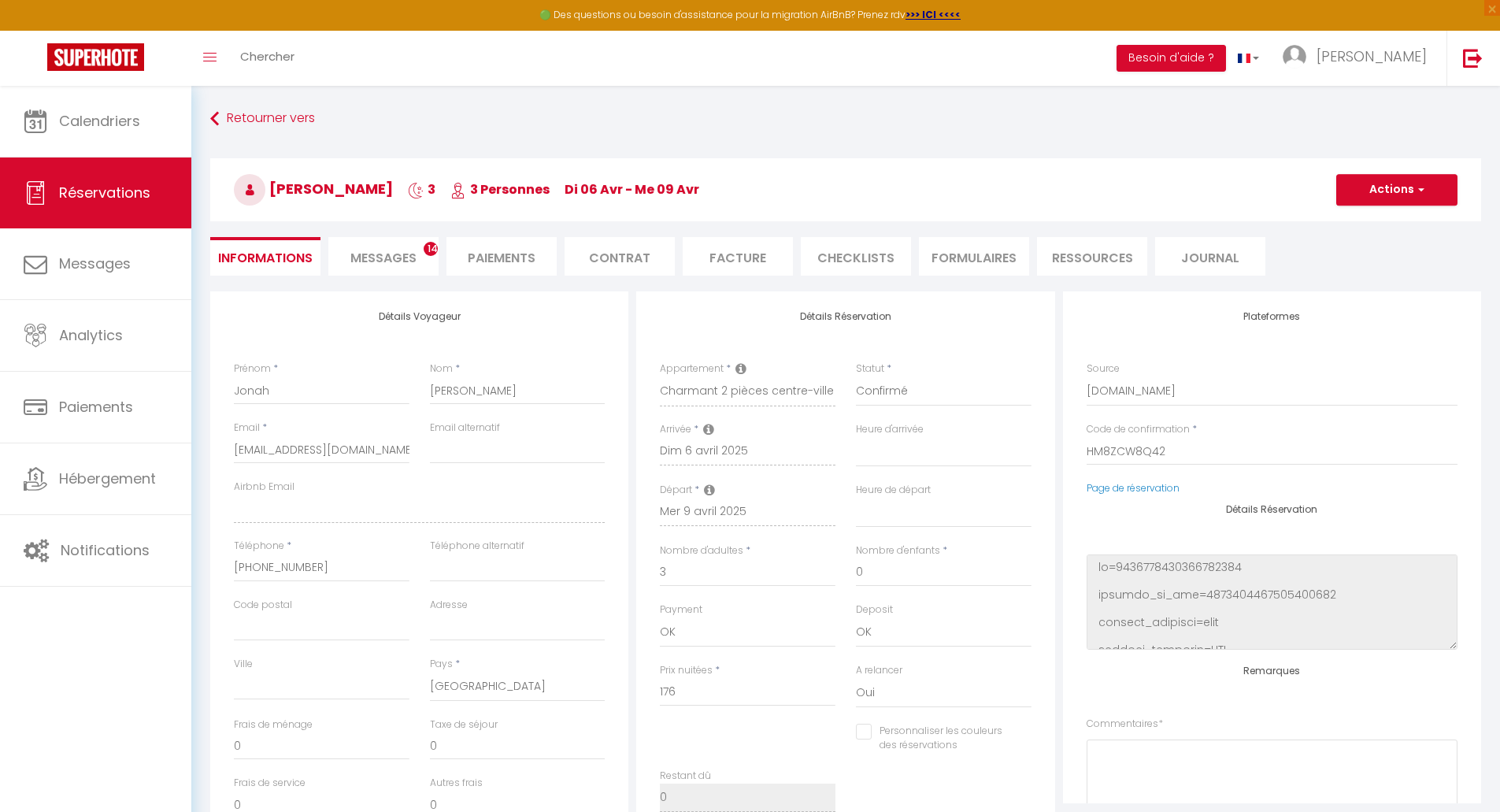
select select
checkbox input "false"
select select
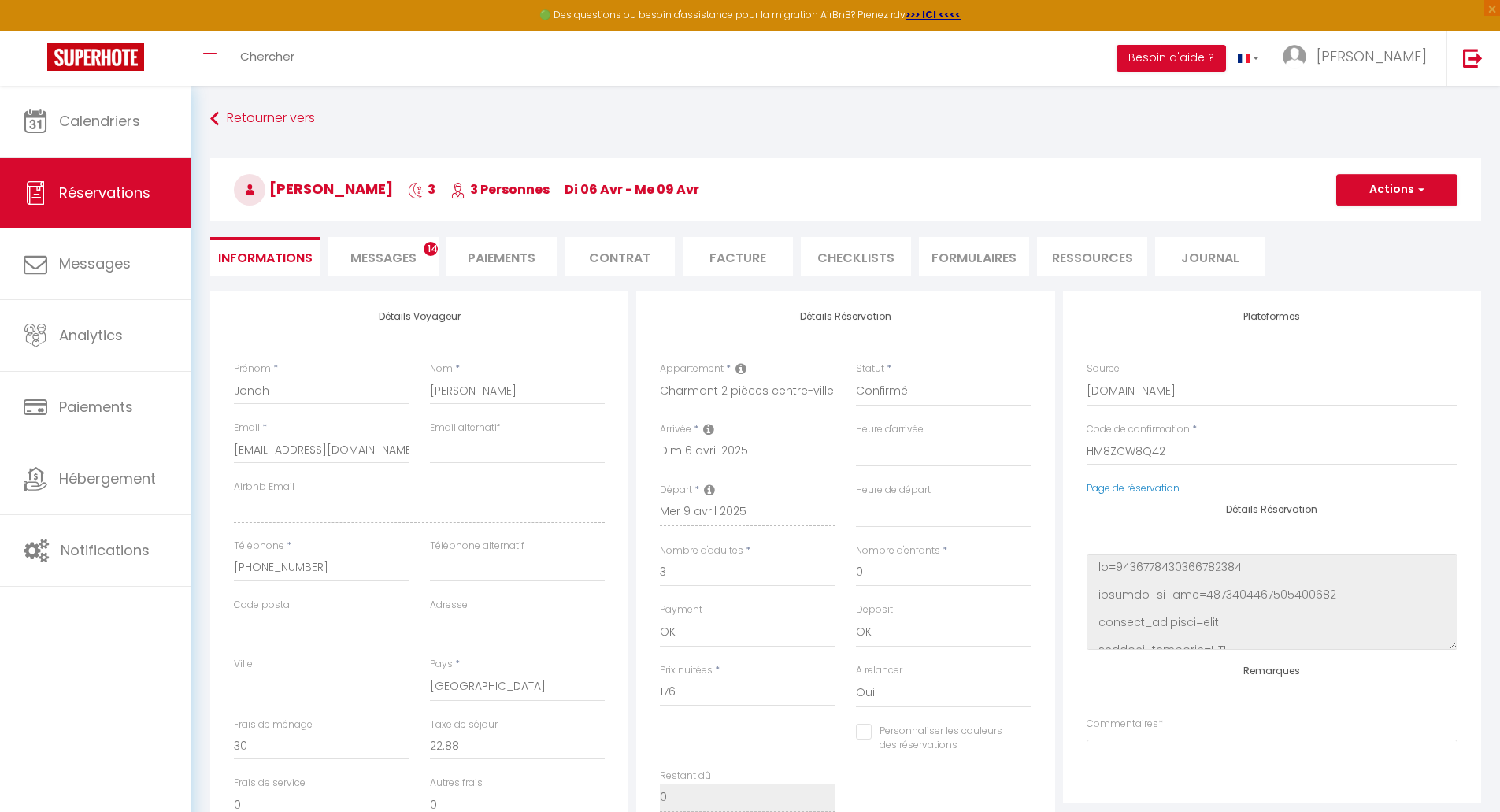
click at [361, 267] on li "Messages 14" at bounding box center [384, 256] width 110 height 39
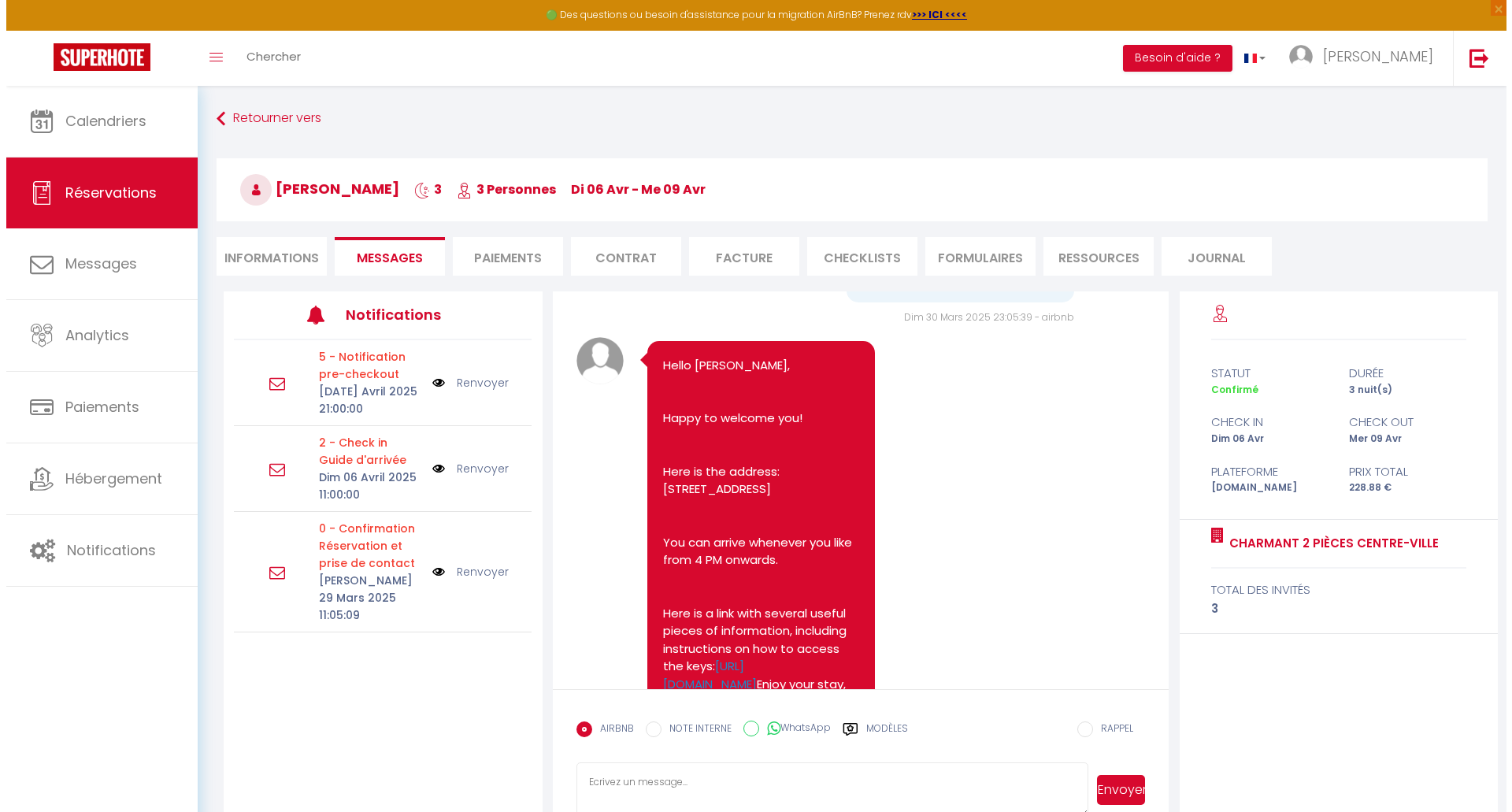
scroll to position [1437, 0]
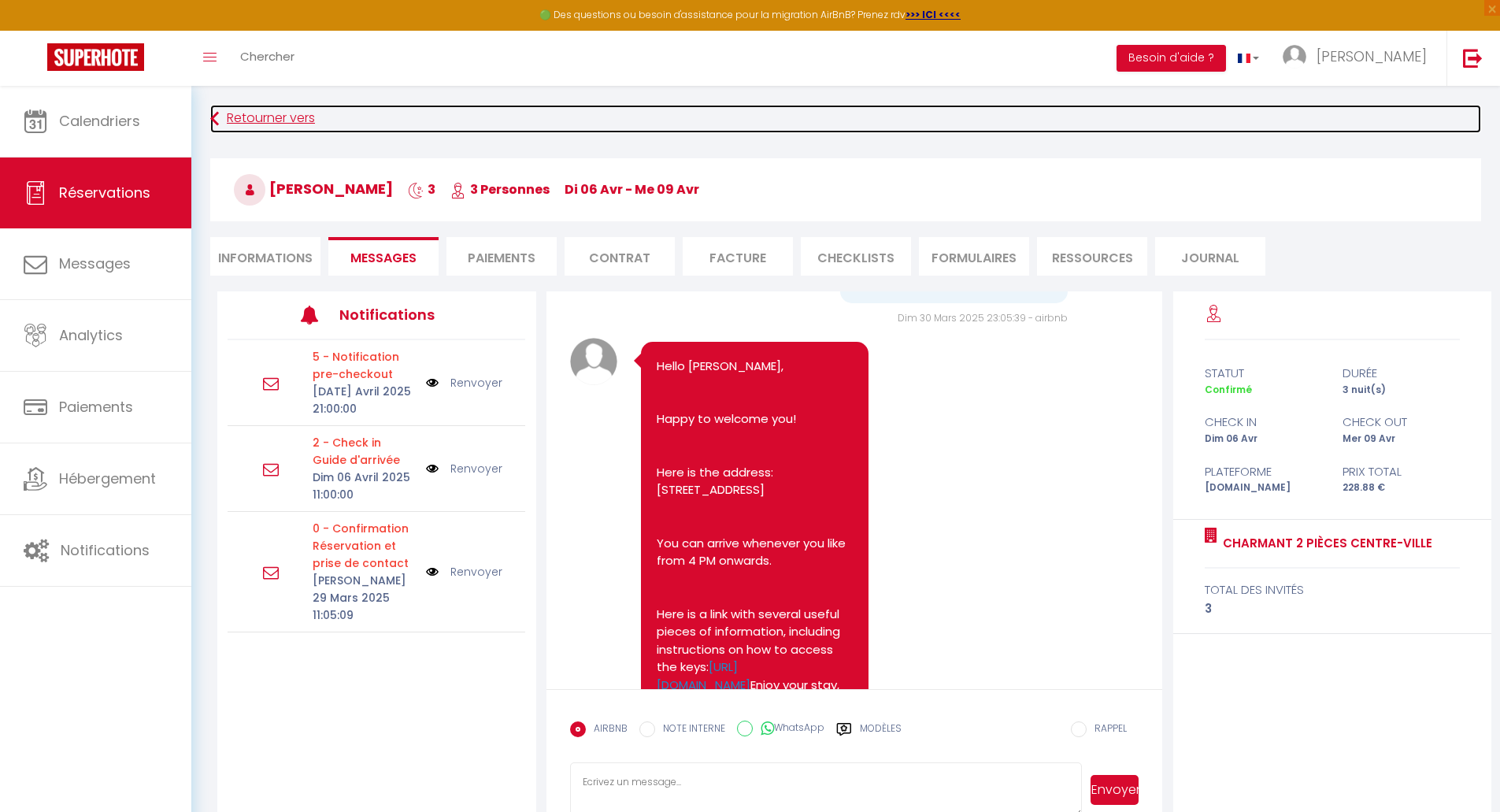
click at [264, 122] on link "Retourner vers" at bounding box center [846, 118] width 1271 height 28
select select
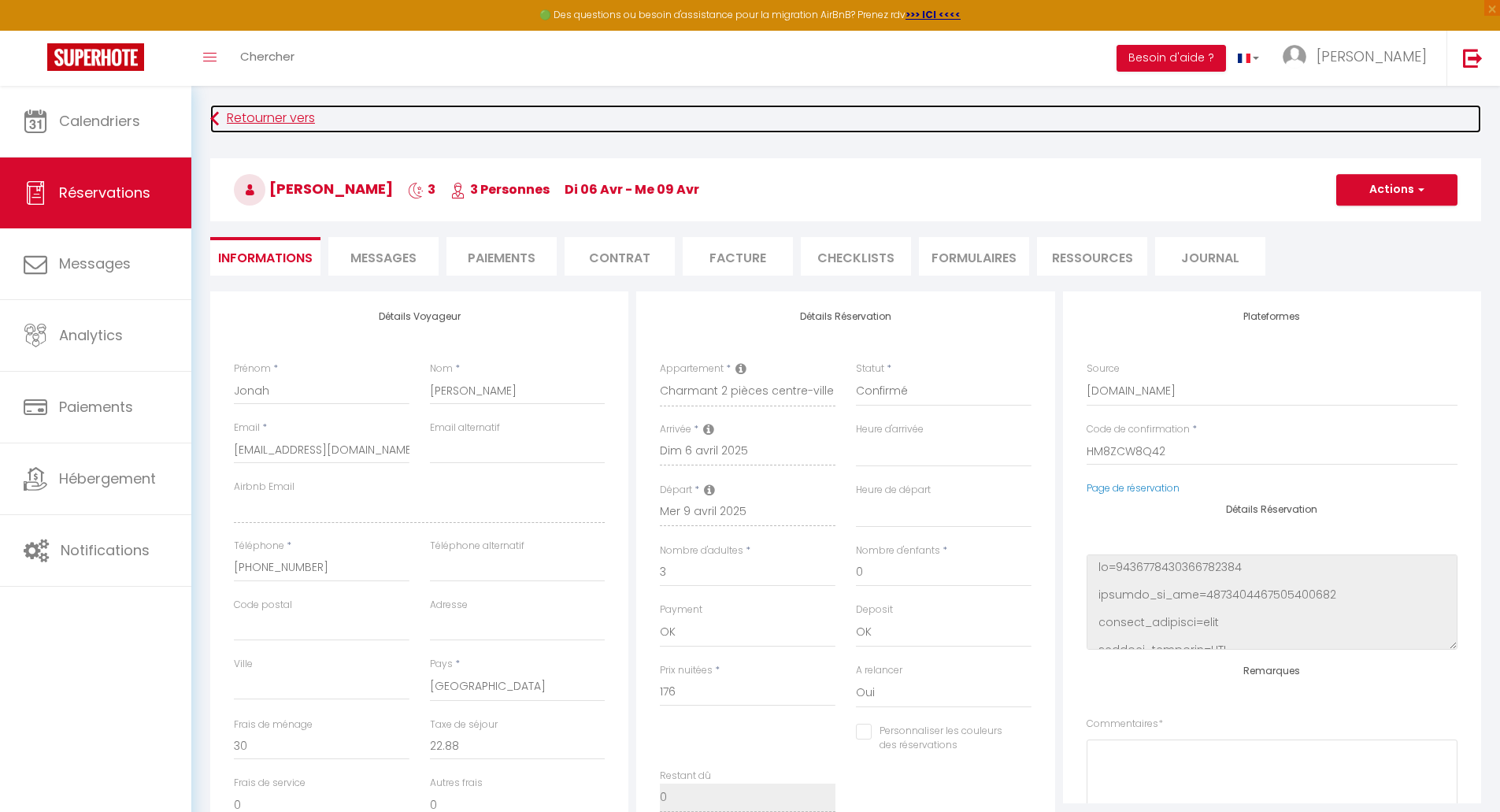
select select
checkbox input "false"
select select
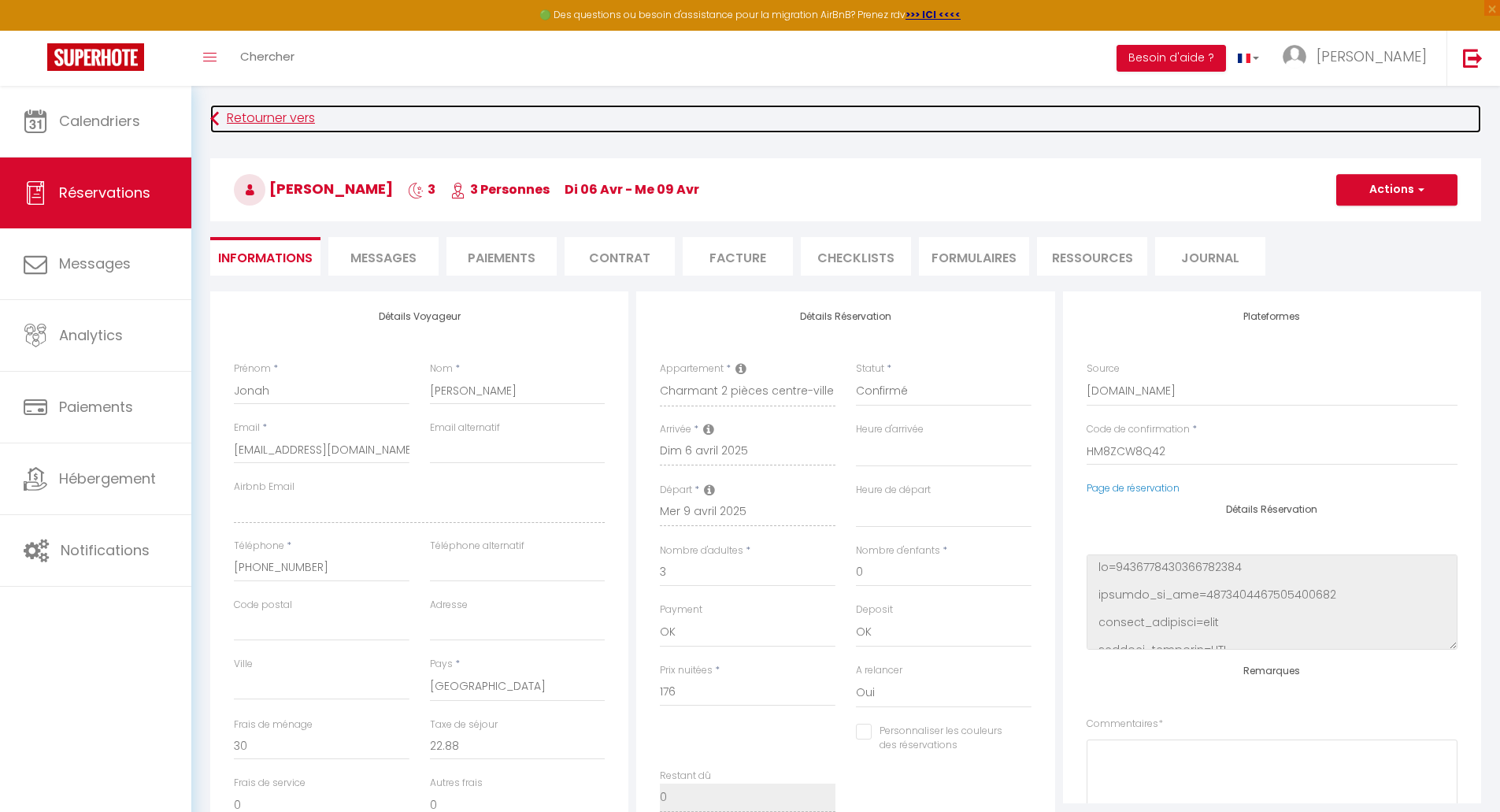
checkbox input "false"
click at [248, 122] on link "Retourner vers" at bounding box center [846, 118] width 1271 height 28
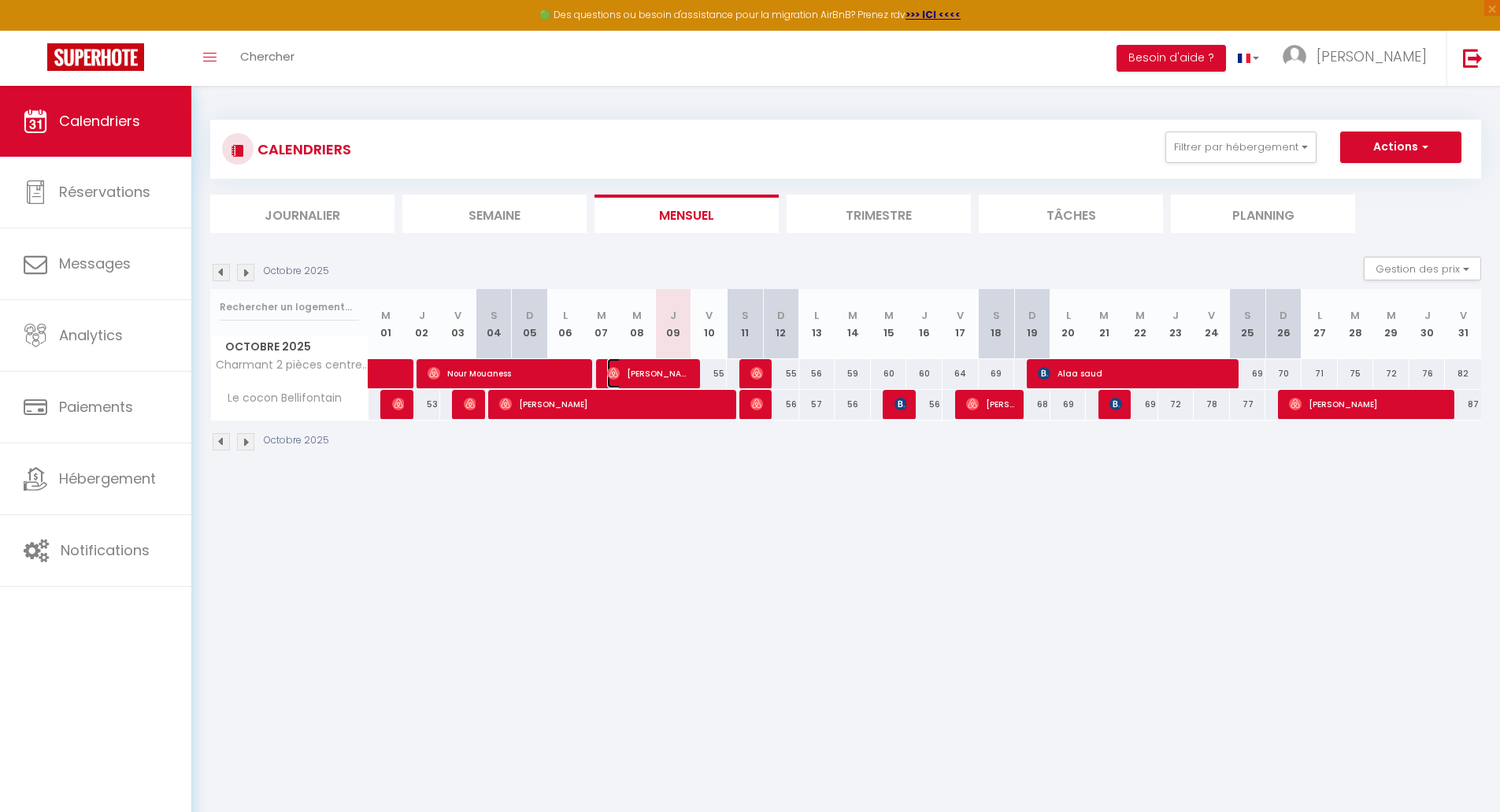
click at [630, 373] on span "[PERSON_NAME]" at bounding box center [649, 373] width 84 height 30
select select "OK"
select select "0"
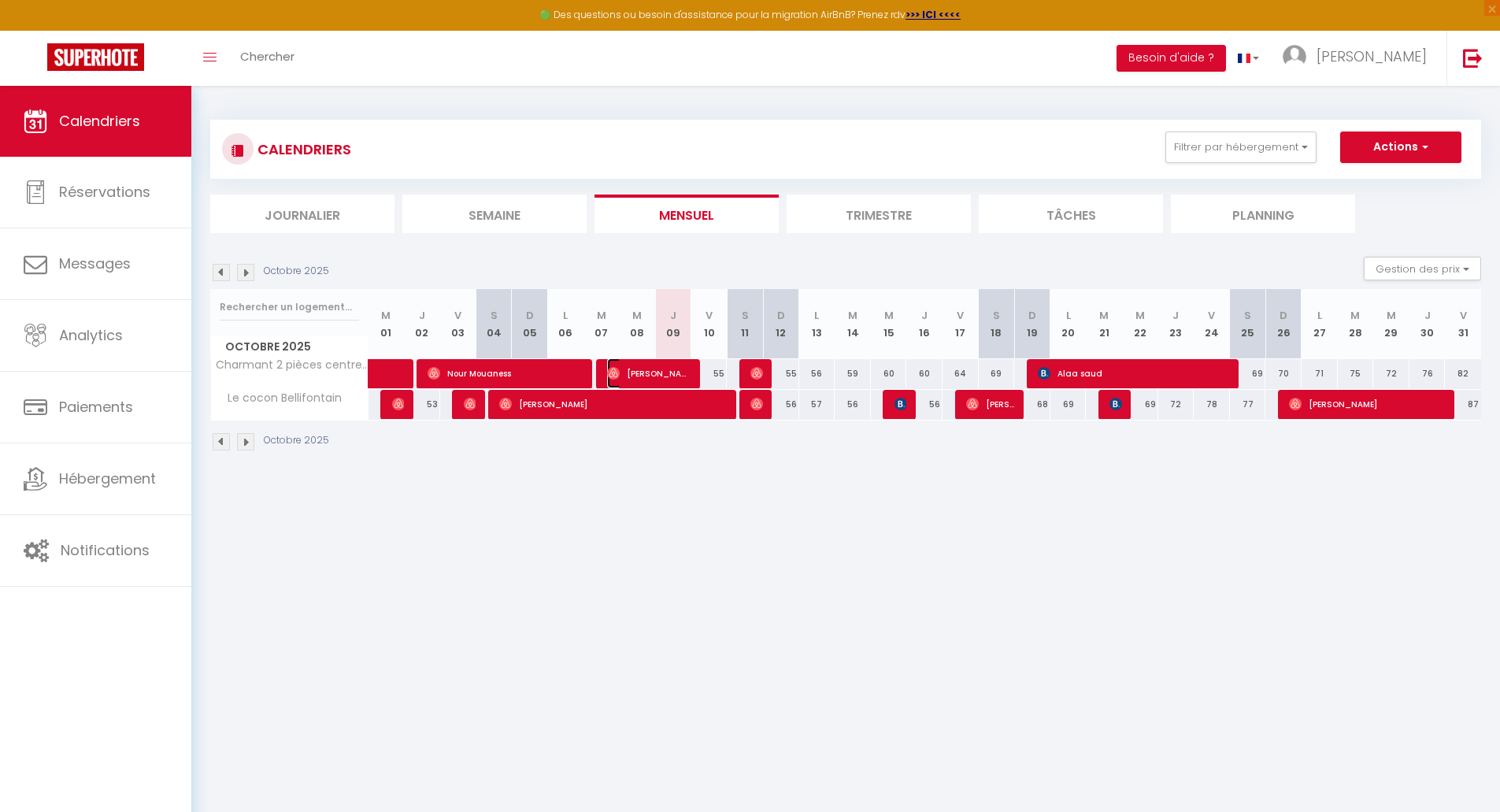
select select "1"
select select
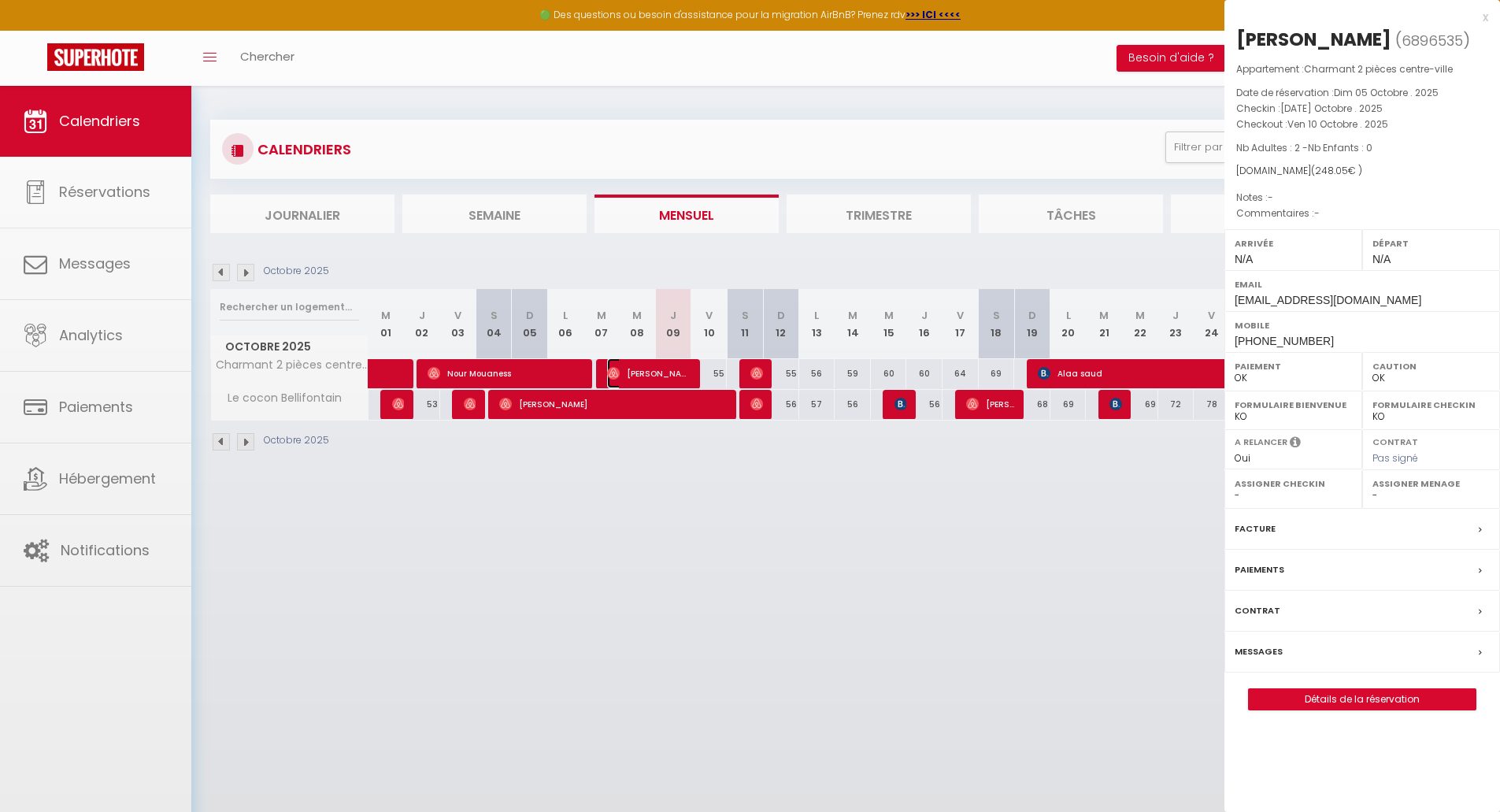
select select "23001"
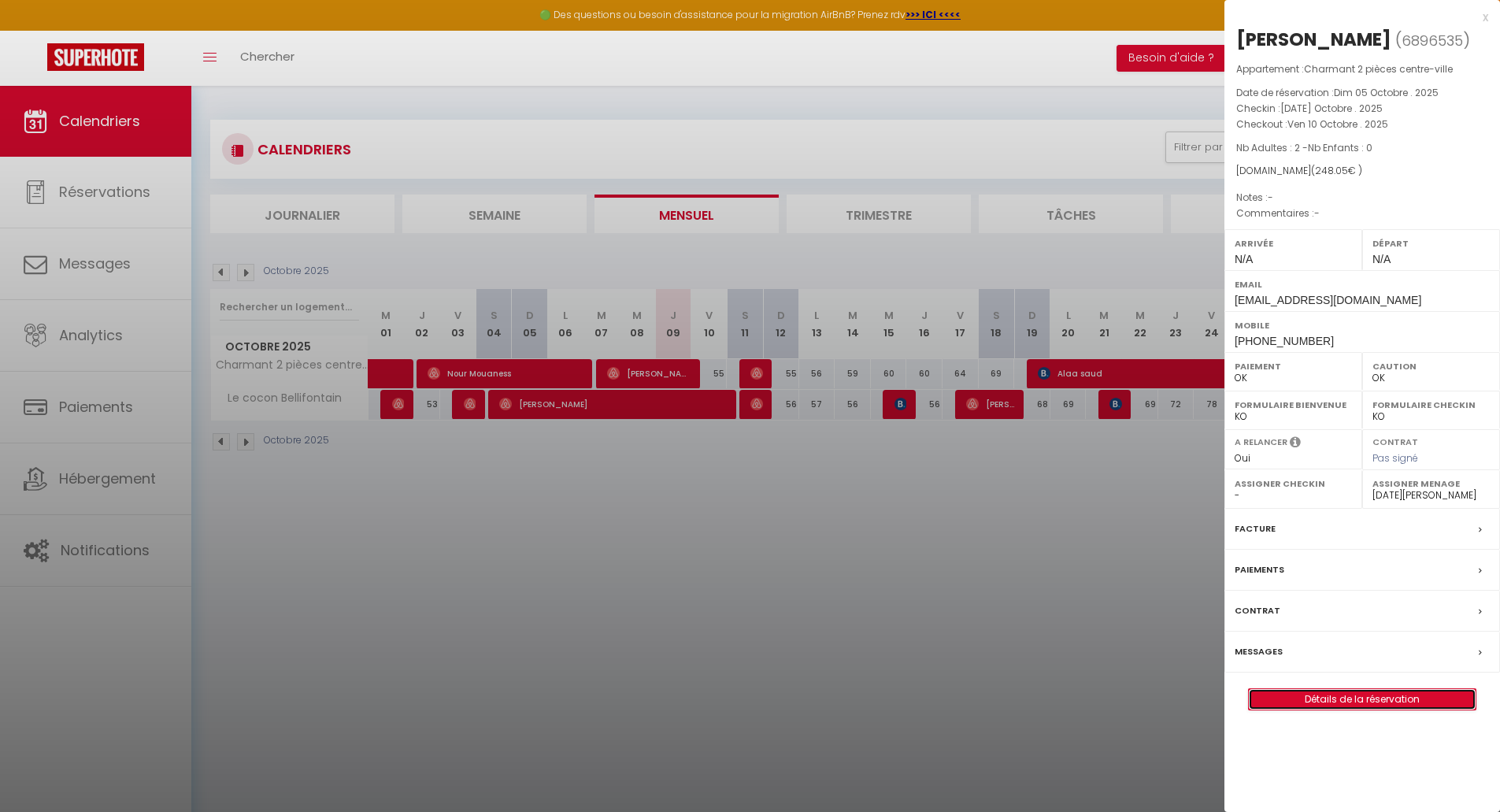
click at [1302, 709] on link "Détails de la réservation" at bounding box center [1361, 699] width 227 height 21
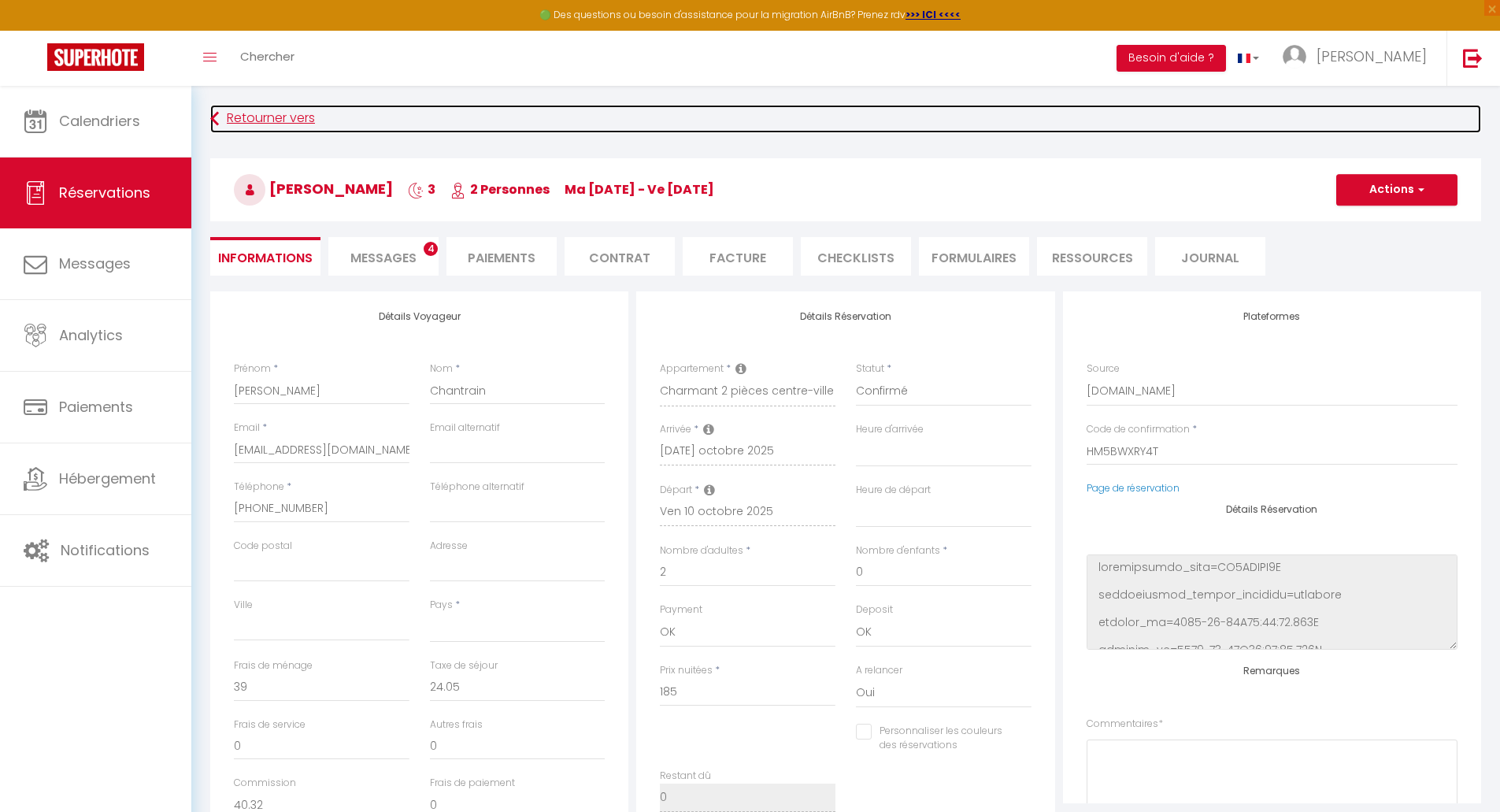
click at [227, 121] on link "Retourner vers" at bounding box center [846, 118] width 1271 height 28
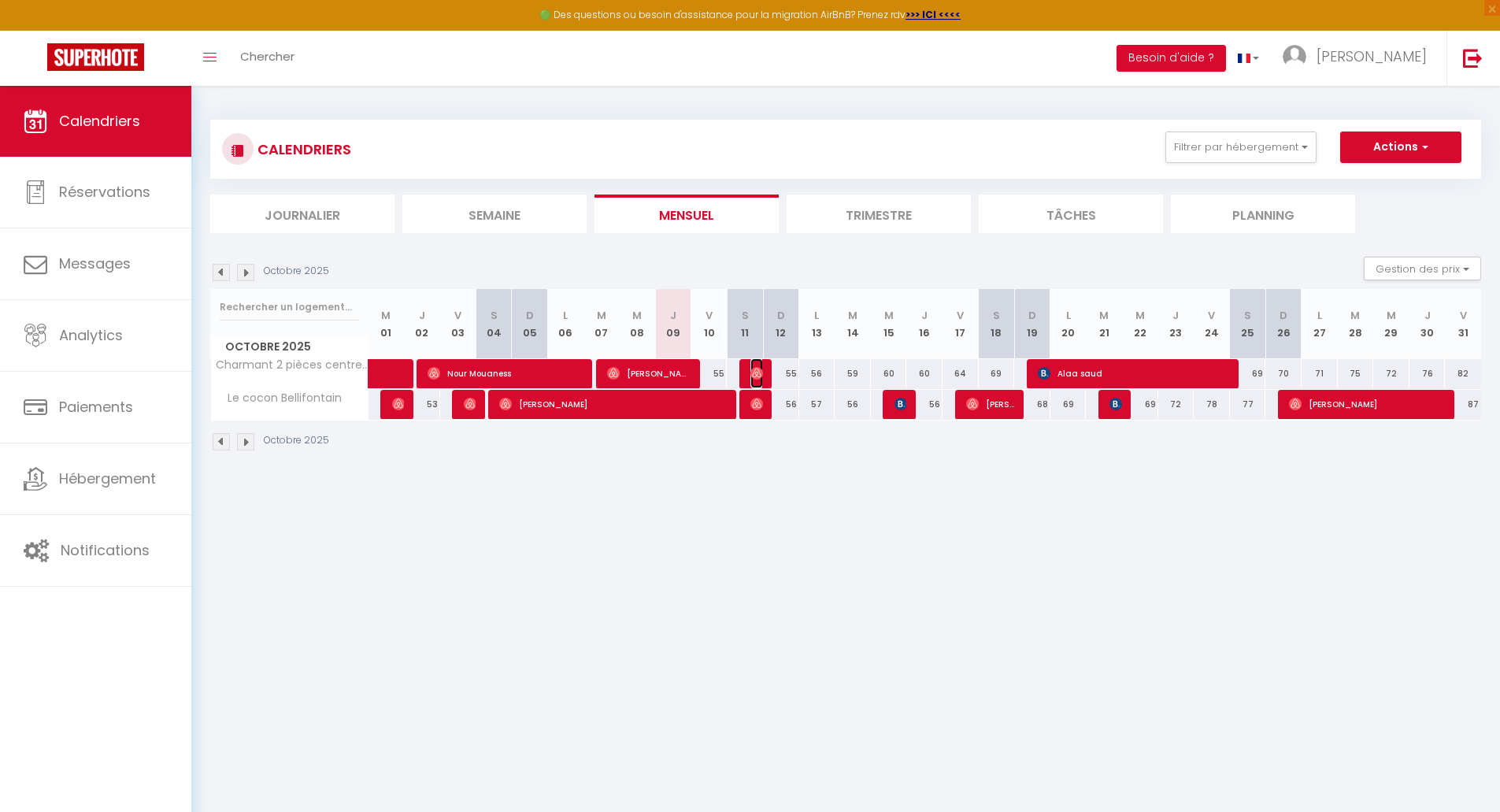
click at [753, 376] on img at bounding box center [756, 373] width 13 height 13
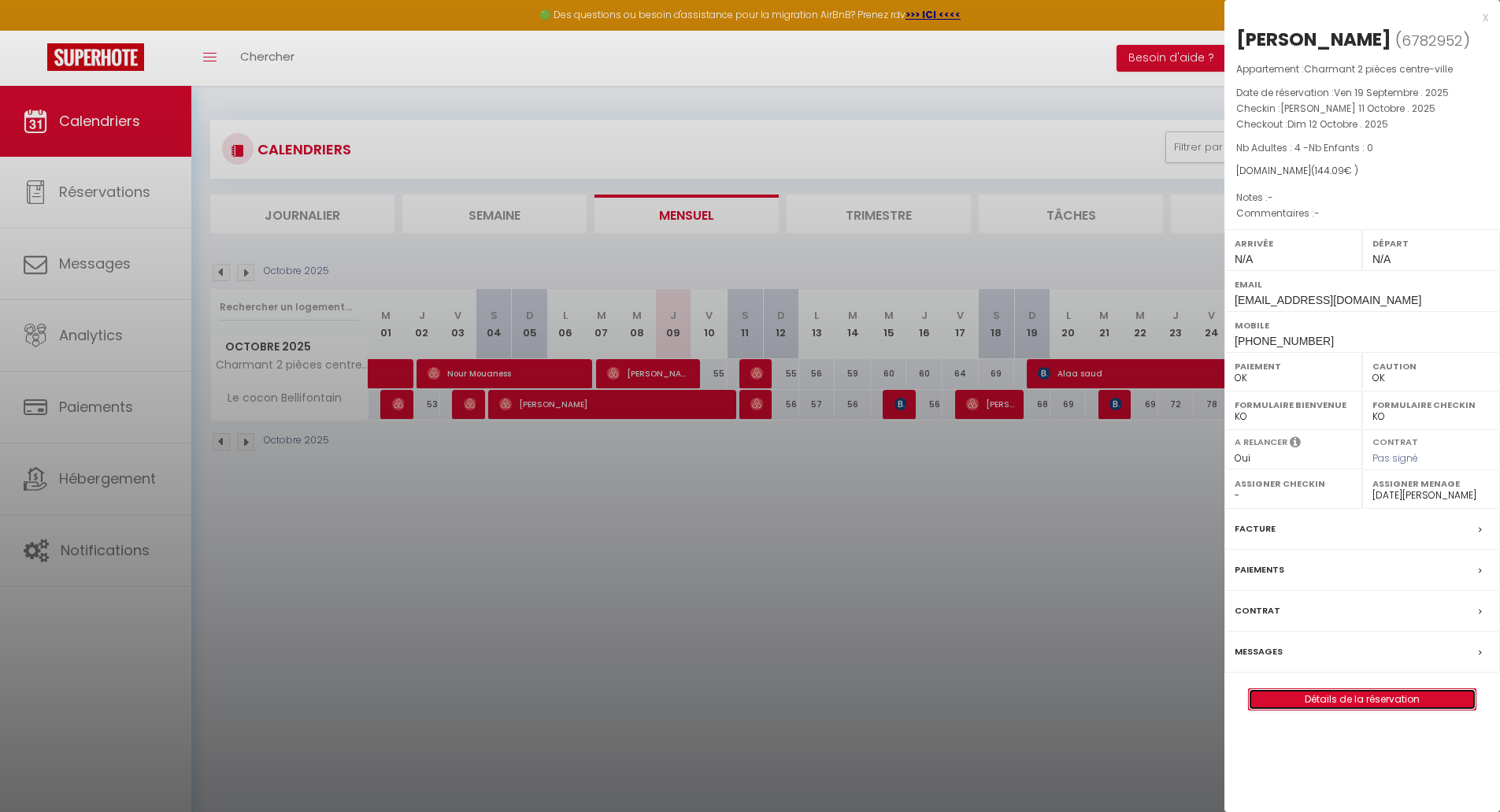
click at [1333, 704] on link "Détails de la réservation" at bounding box center [1361, 699] width 227 height 21
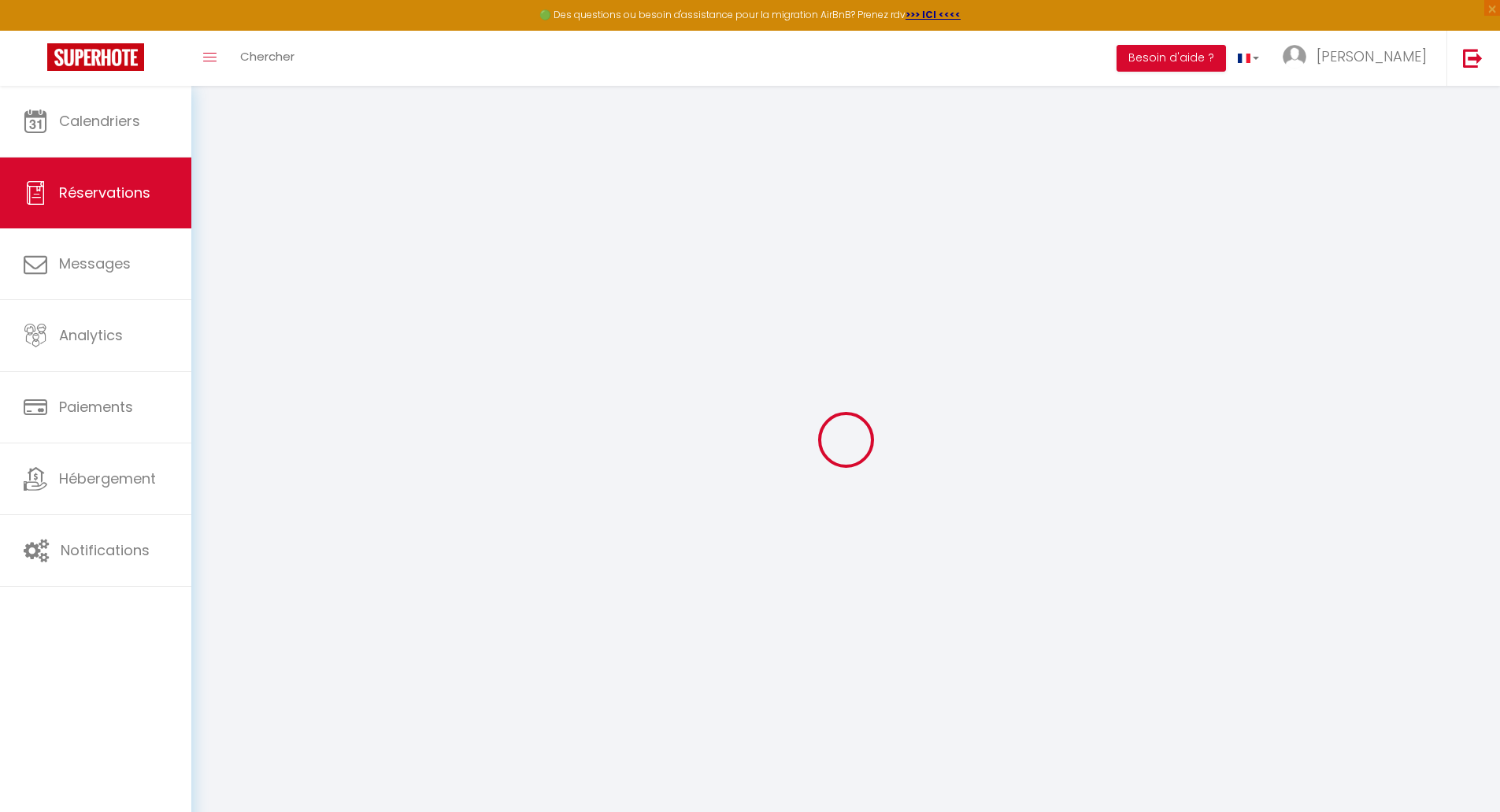
click at [1333, 704] on div at bounding box center [846, 439] width 1271 height 670
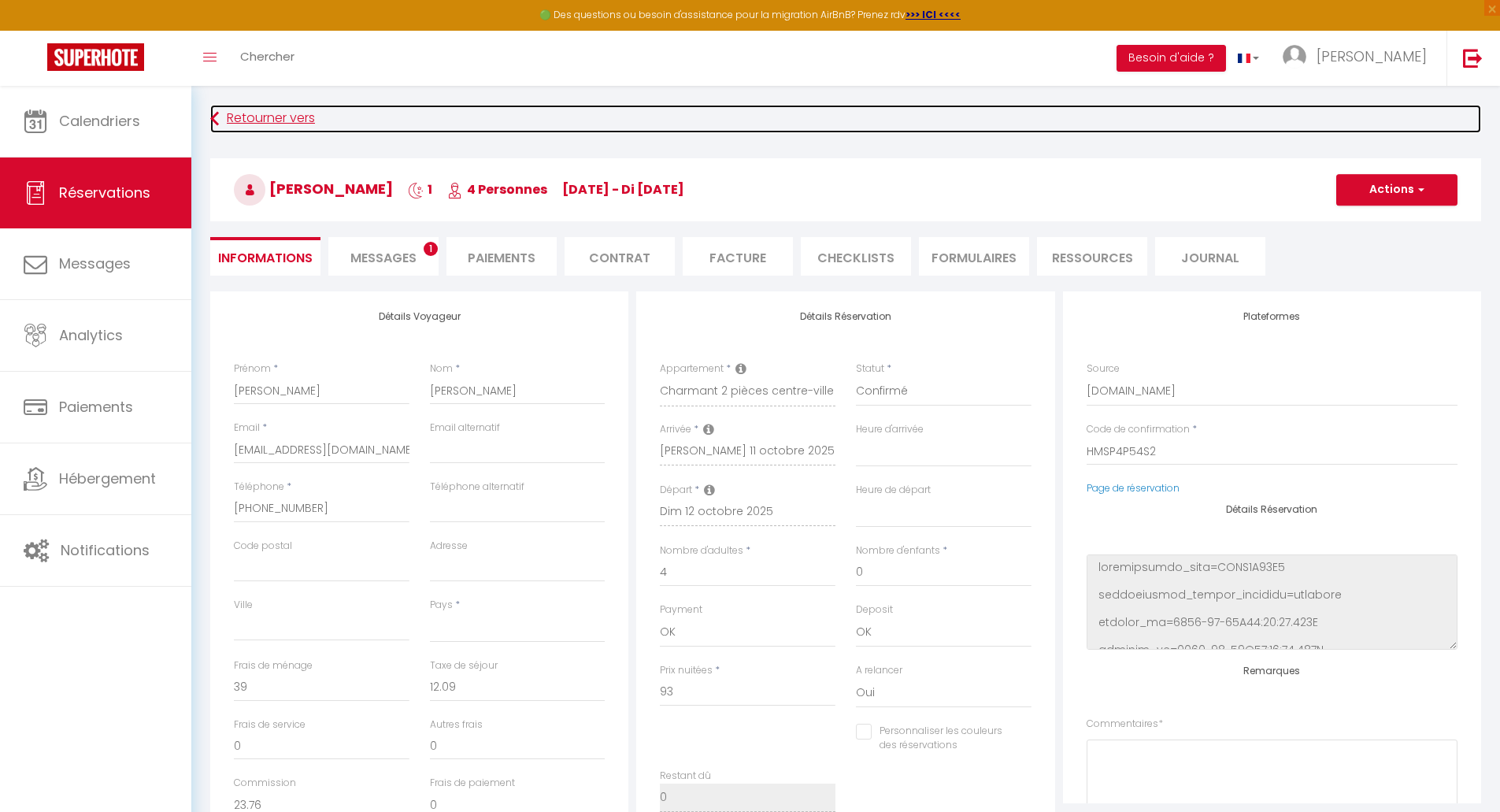
click at [252, 114] on link "Retourner vers" at bounding box center [846, 118] width 1271 height 28
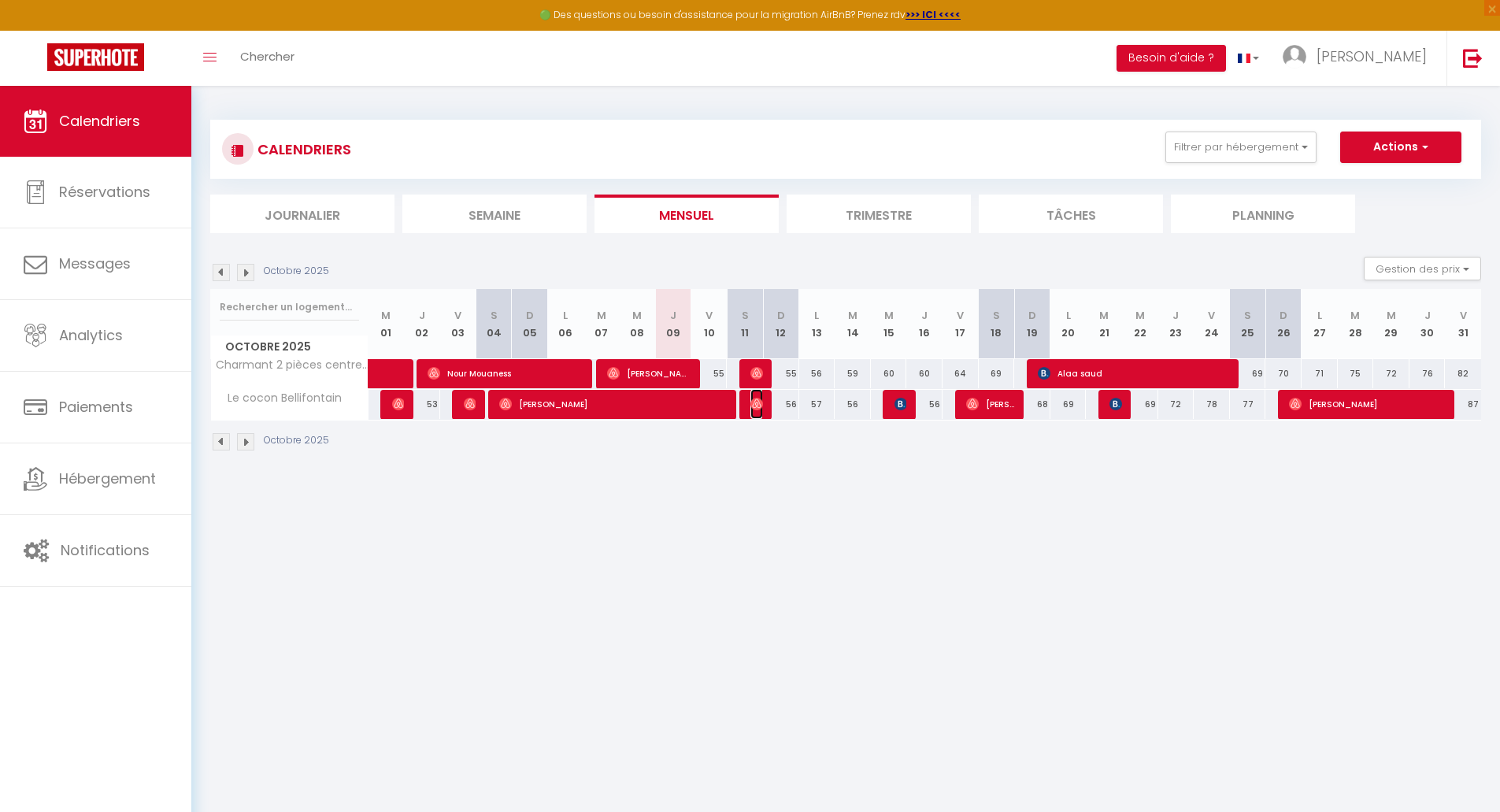
click at [760, 403] on img at bounding box center [756, 403] width 13 height 13
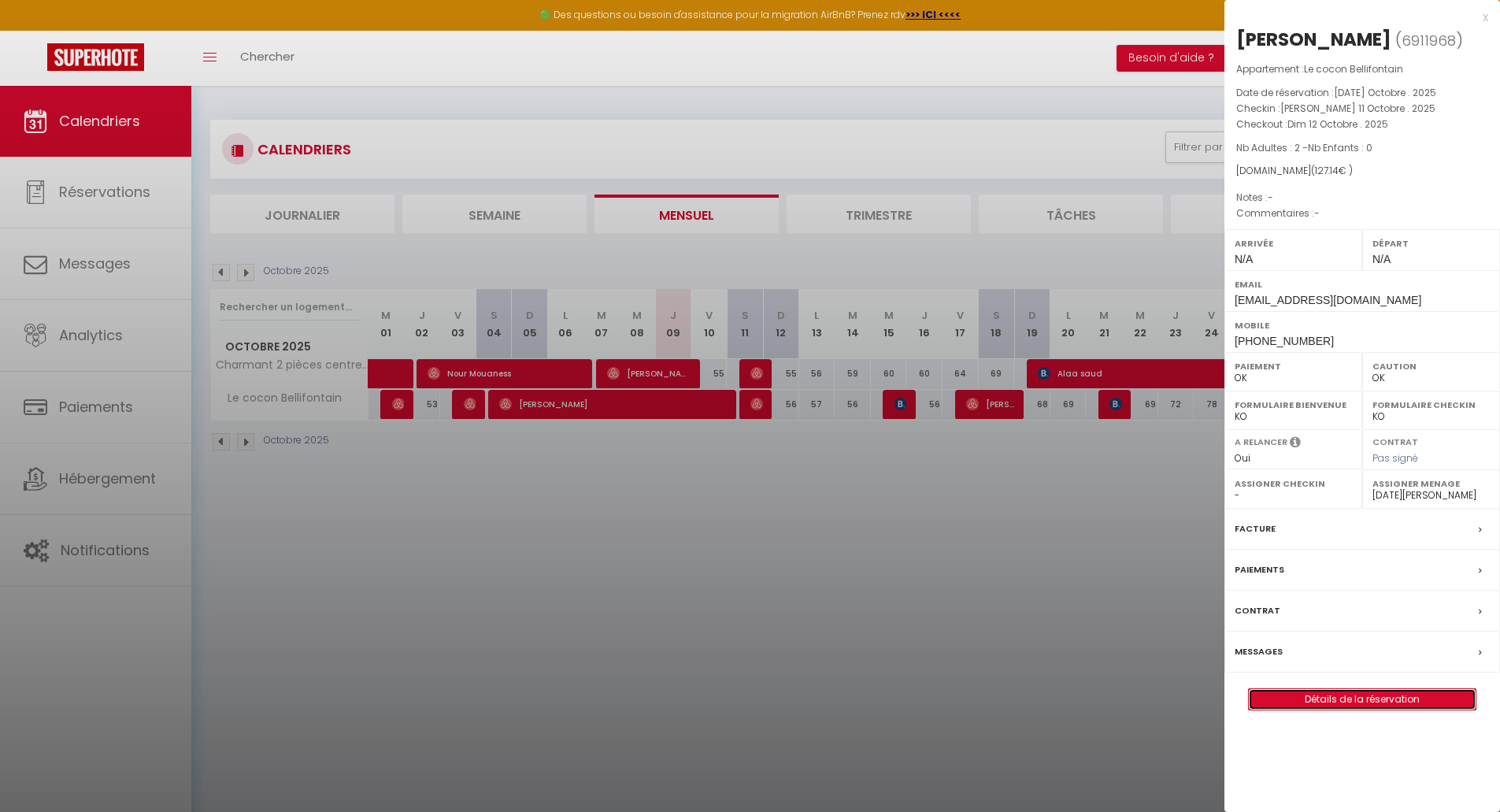
click at [1301, 702] on link "Détails de la réservation" at bounding box center [1361, 699] width 227 height 21
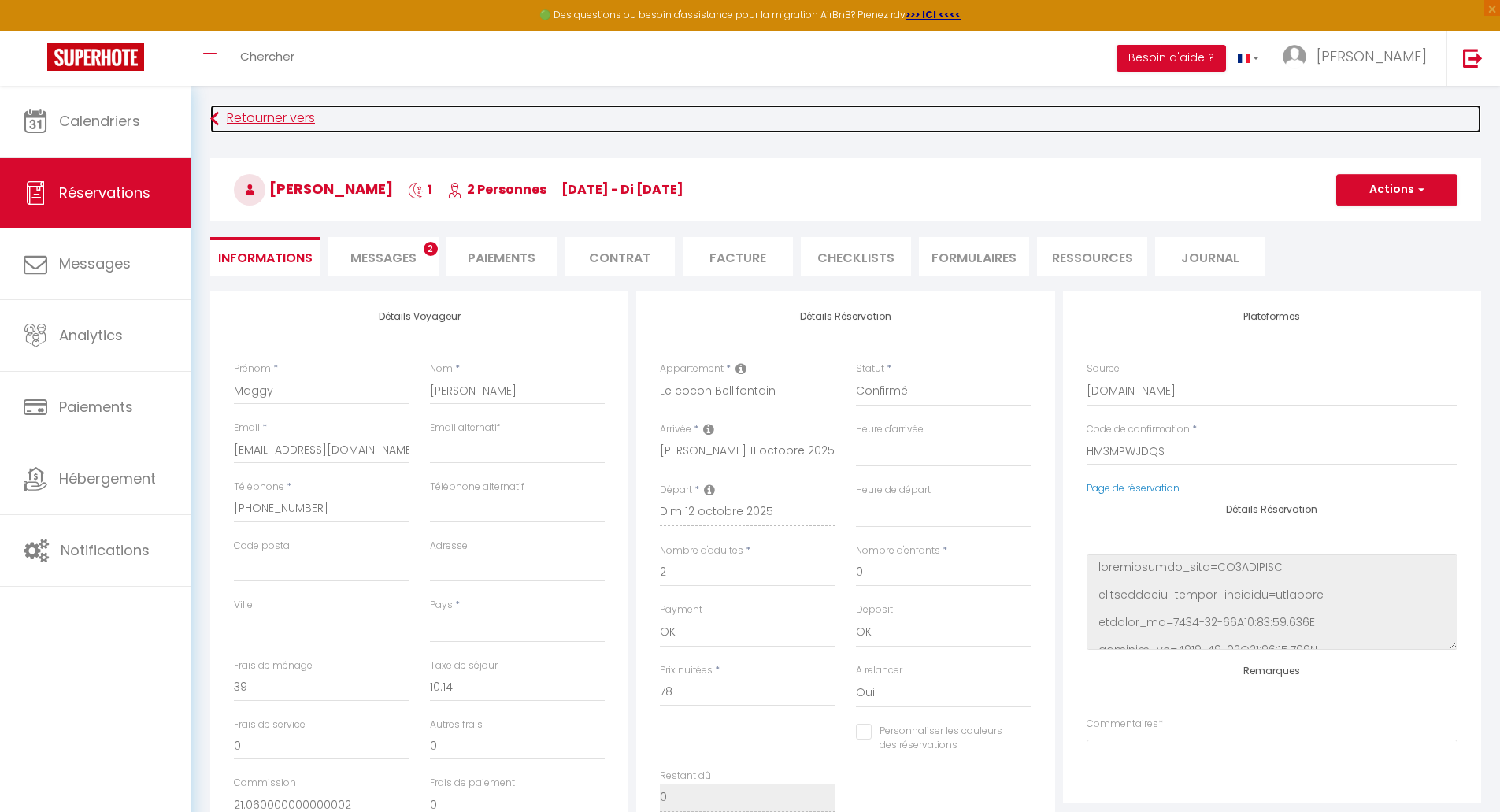
click at [239, 132] on link "Retourner vers" at bounding box center [846, 118] width 1271 height 28
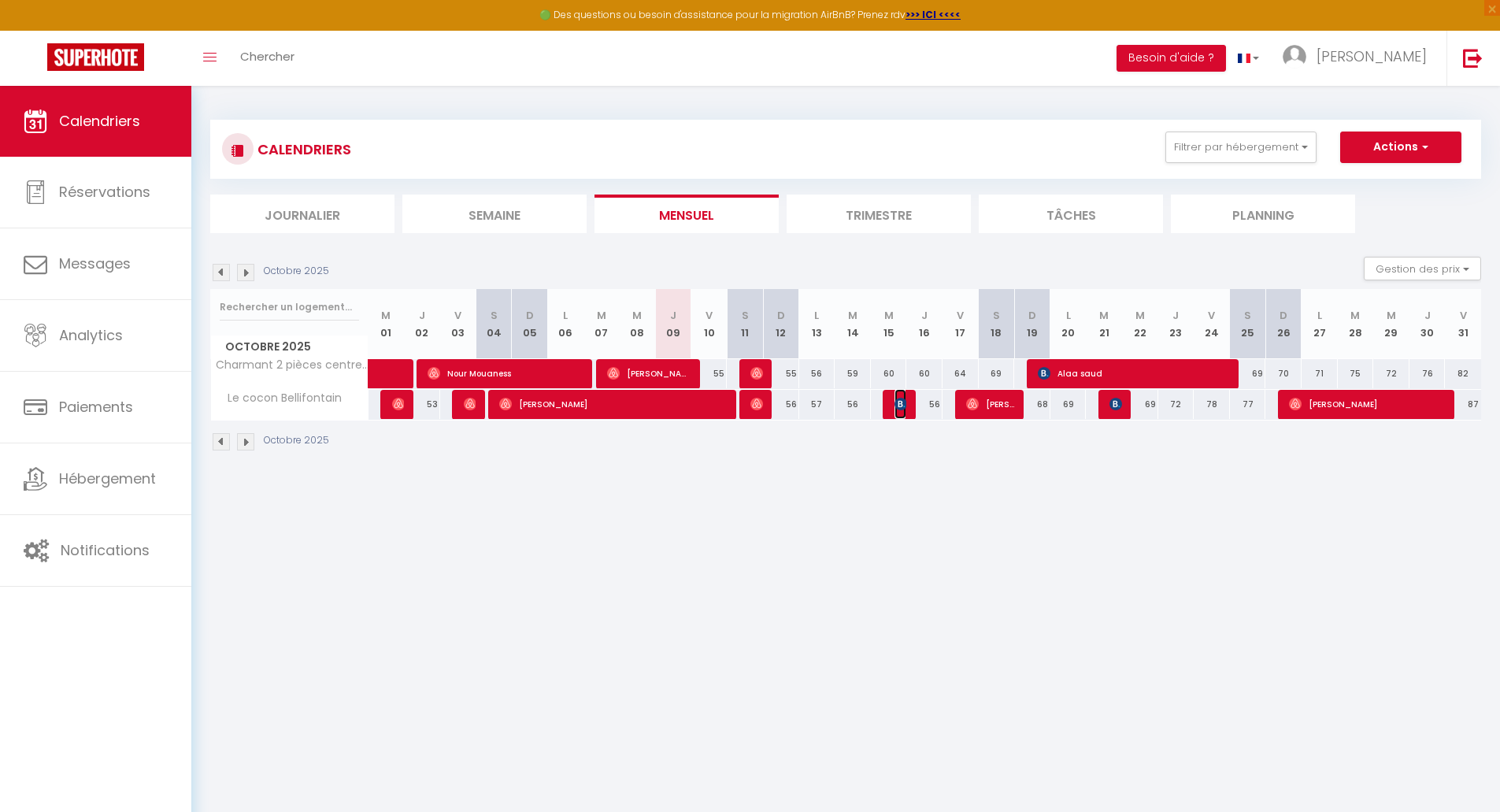
click at [897, 402] on img at bounding box center [900, 403] width 13 height 13
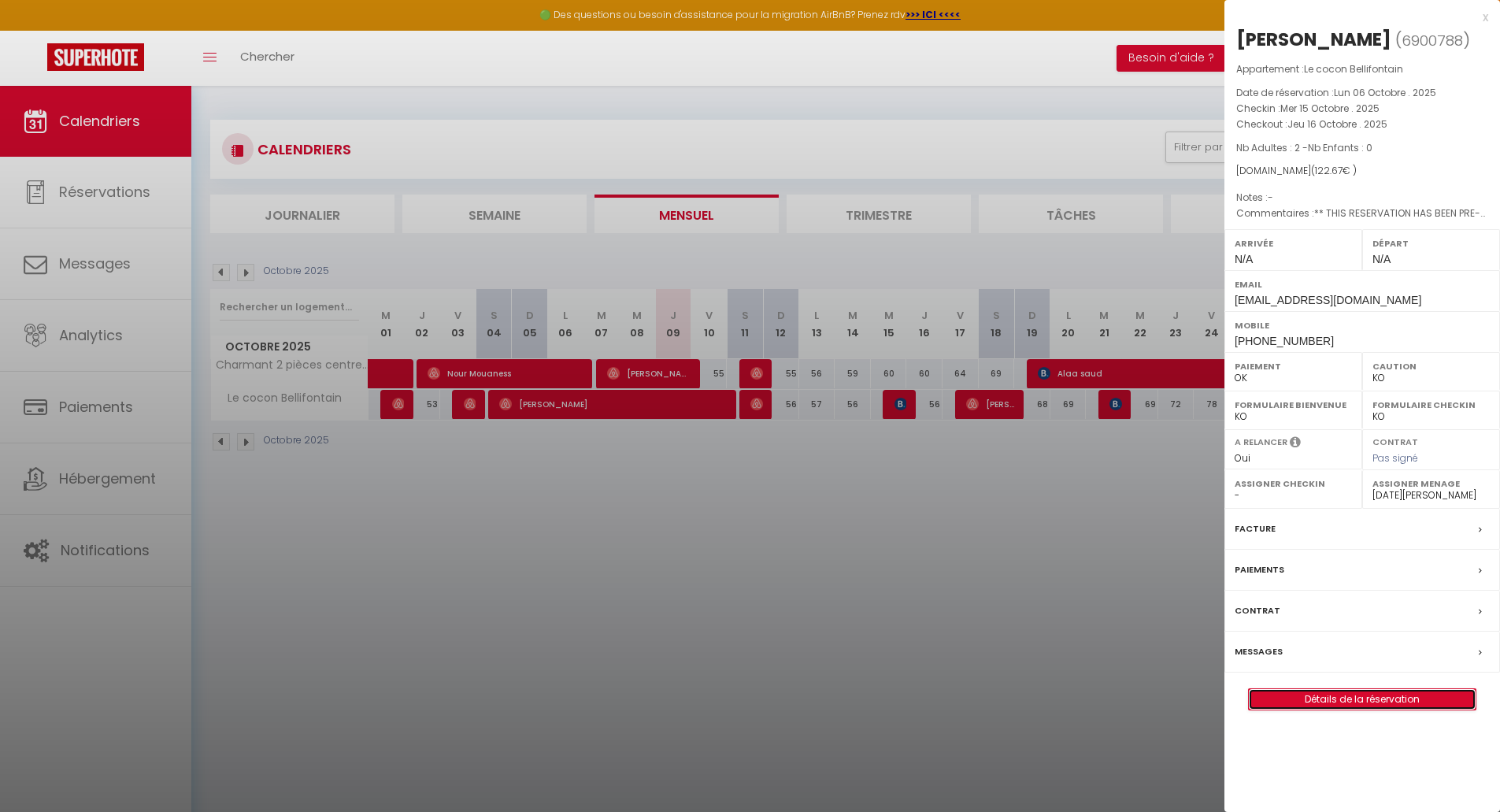
click at [1328, 709] on link "Détails de la réservation" at bounding box center [1361, 699] width 227 height 21
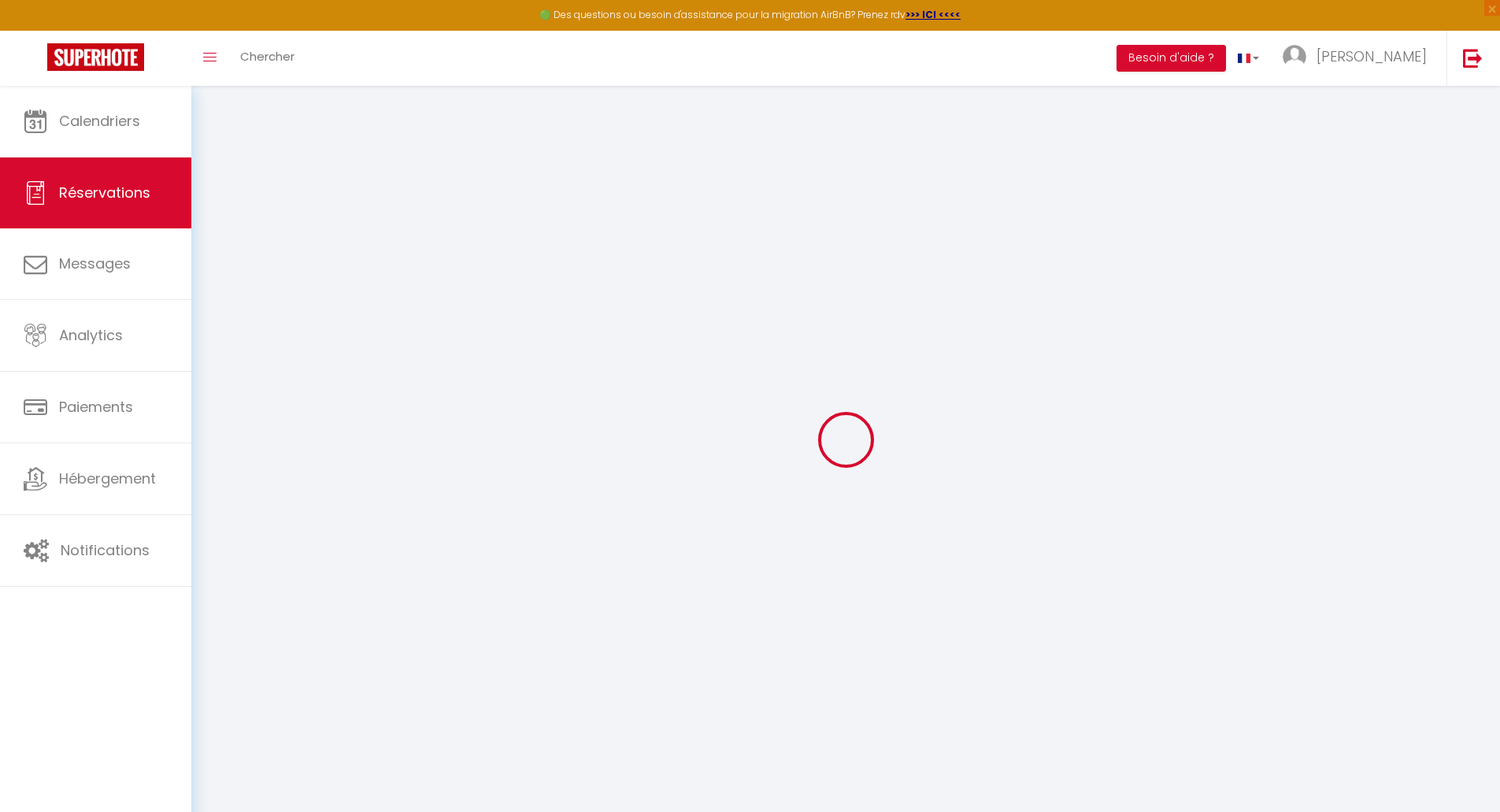
click at [547, 416] on div at bounding box center [846, 439] width 1271 height 670
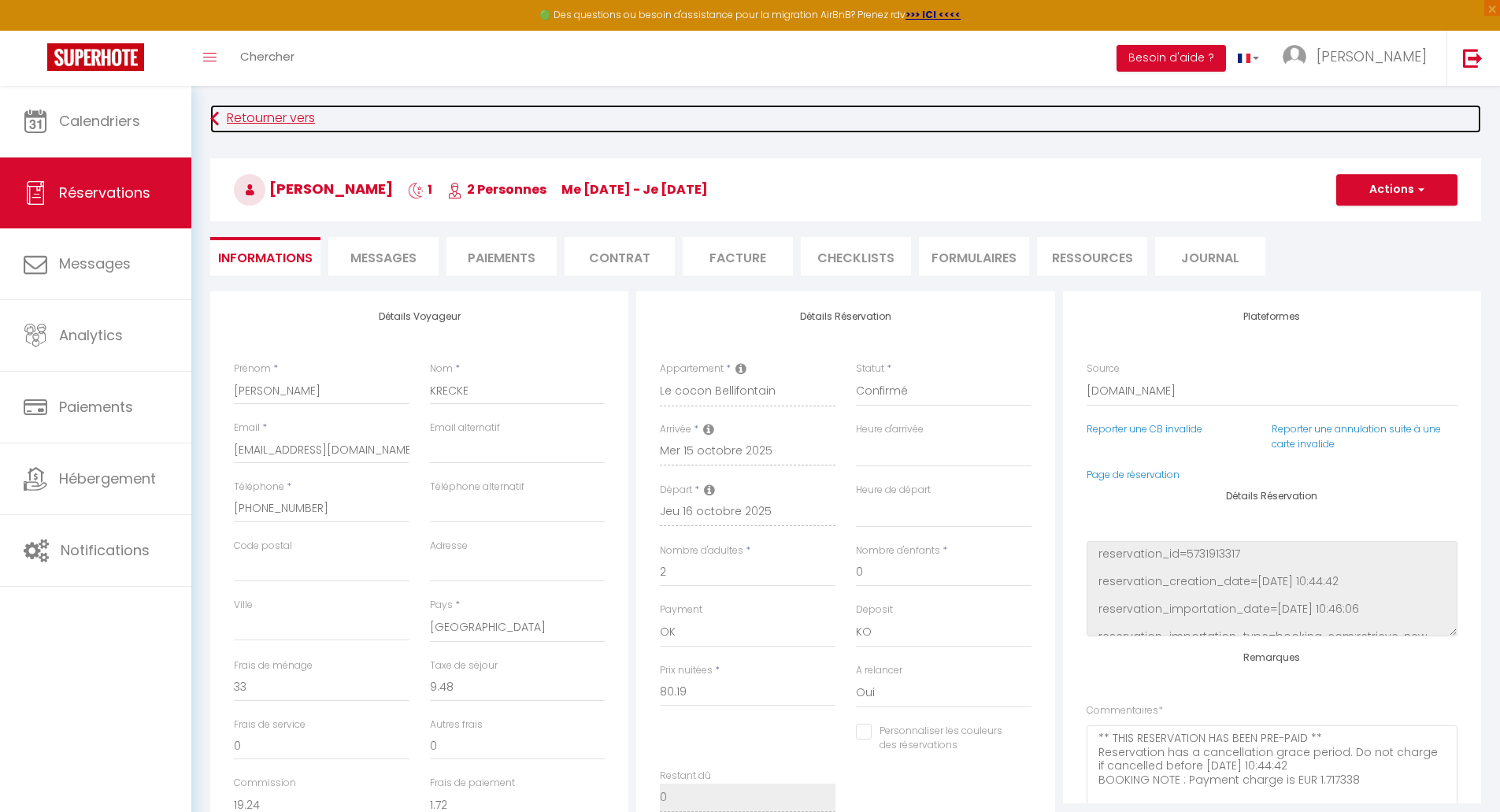
click at [228, 122] on link "Retourner vers" at bounding box center [846, 118] width 1271 height 28
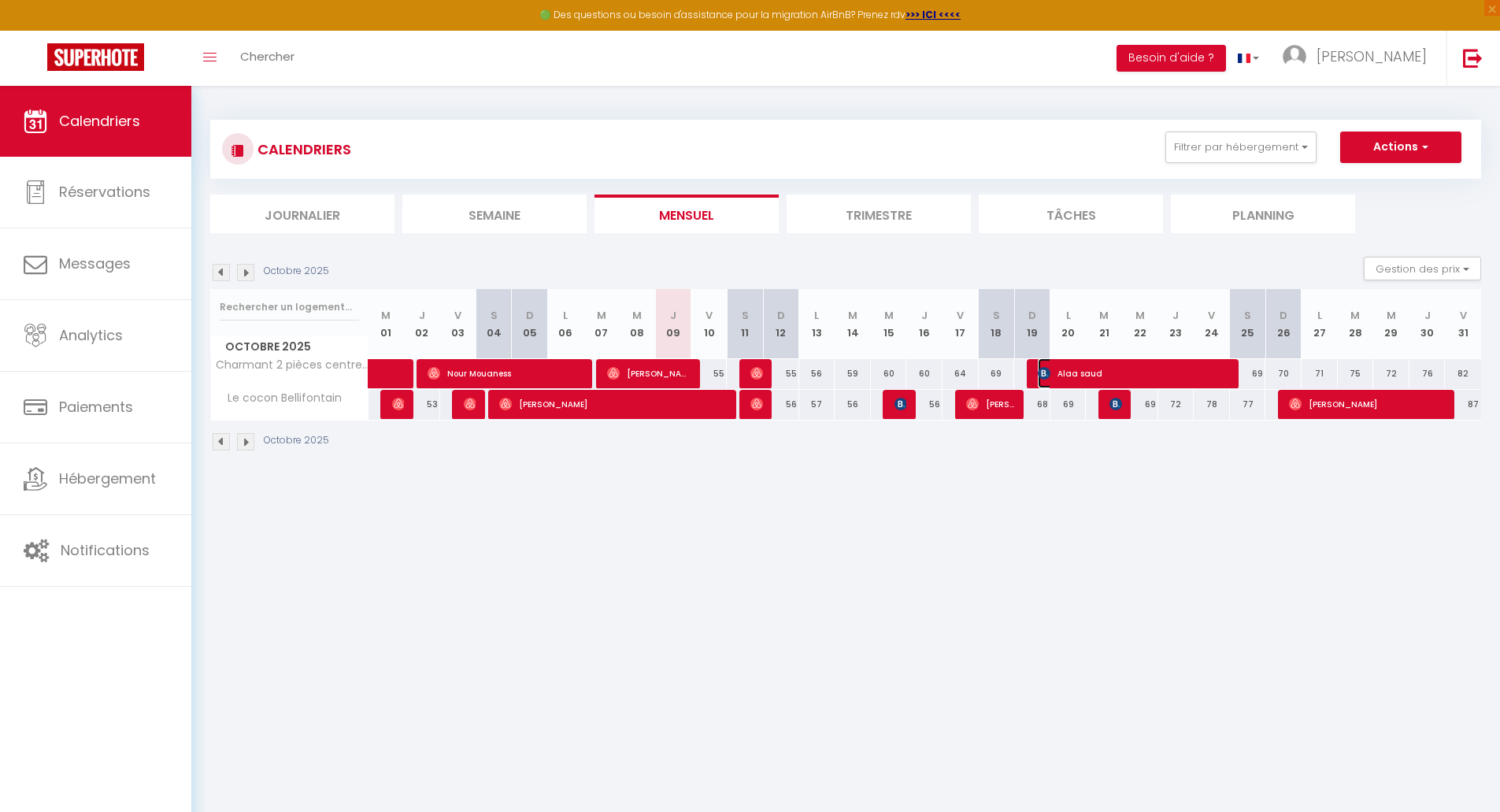
click at [1080, 375] on span "Alaa saud" at bounding box center [1134, 373] width 193 height 30
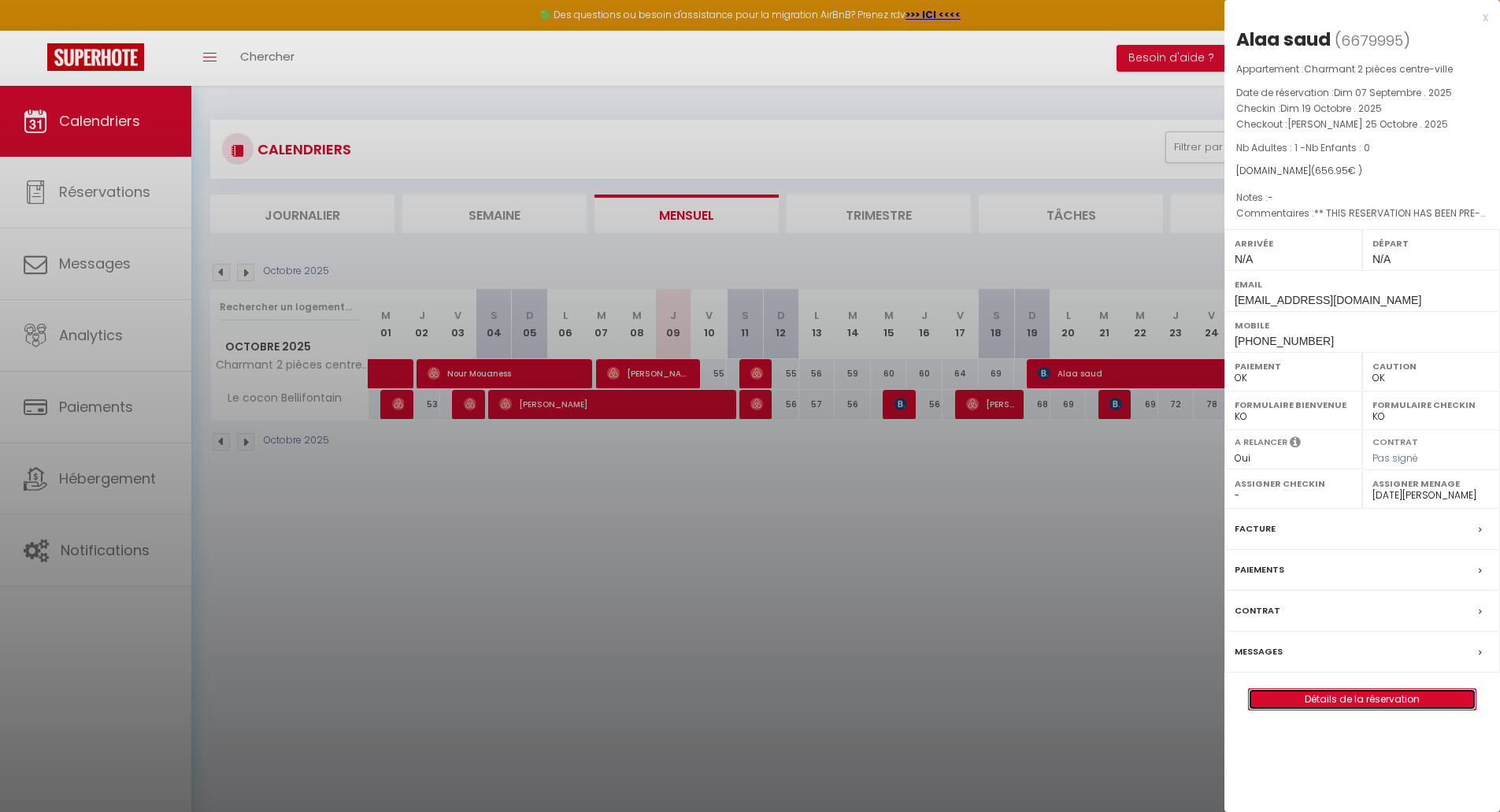
click at [1306, 698] on link "Détails de la réservation" at bounding box center [1361, 699] width 227 height 21
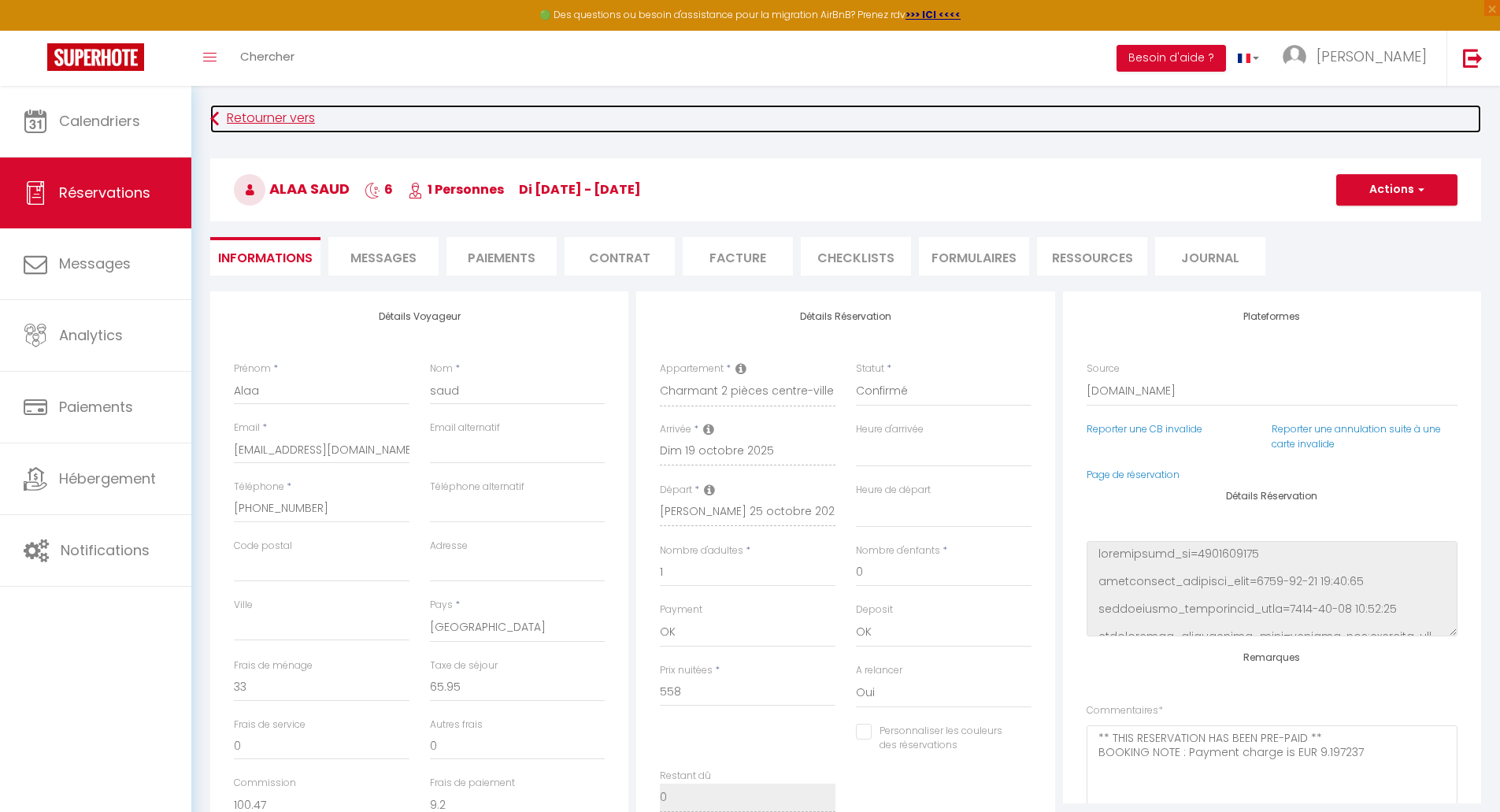
click at [221, 114] on link "Retourner vers" at bounding box center [846, 118] width 1271 height 28
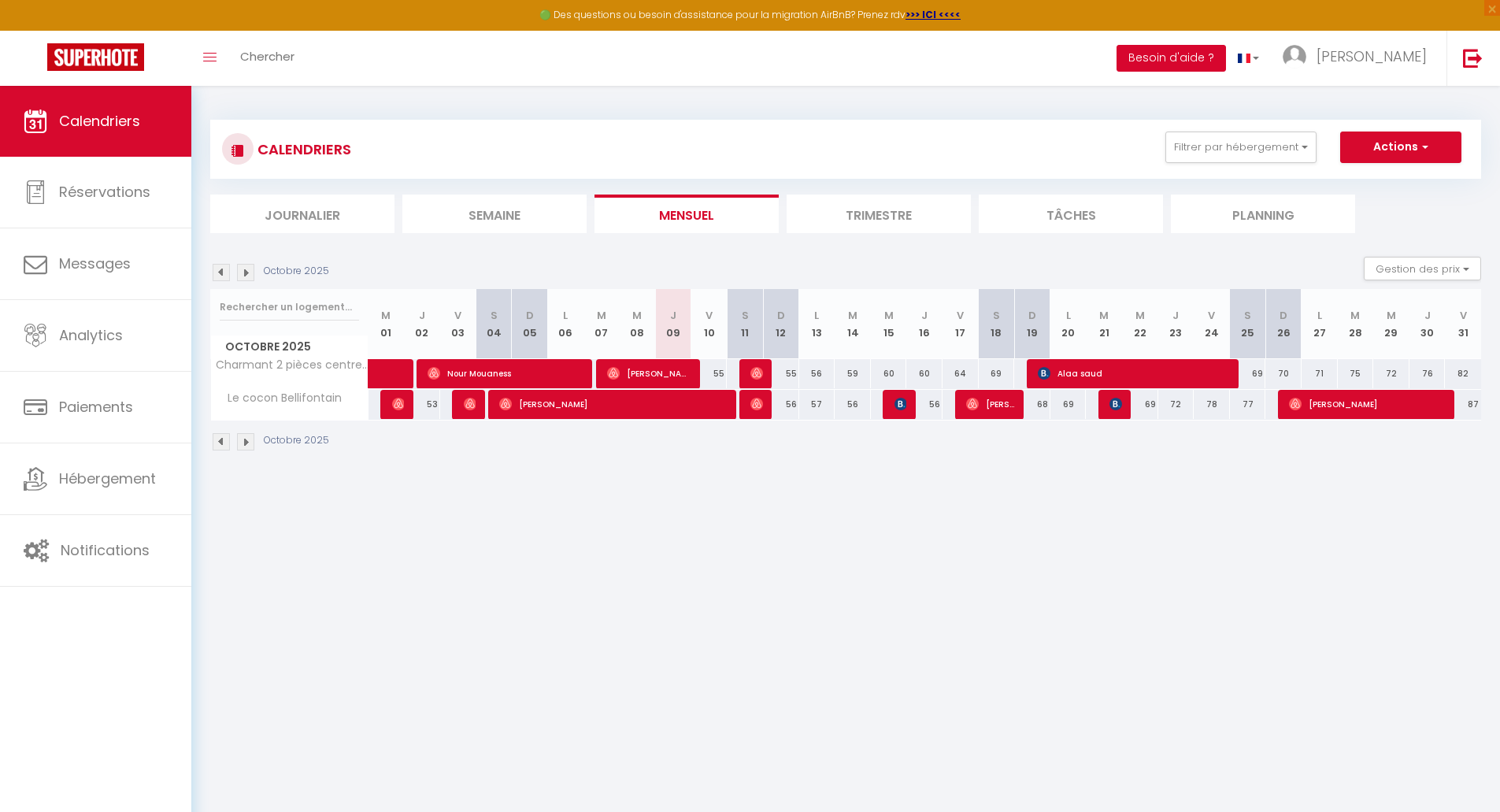
click at [1226, 54] on button "Besoin d'aide ?" at bounding box center [1171, 58] width 109 height 27
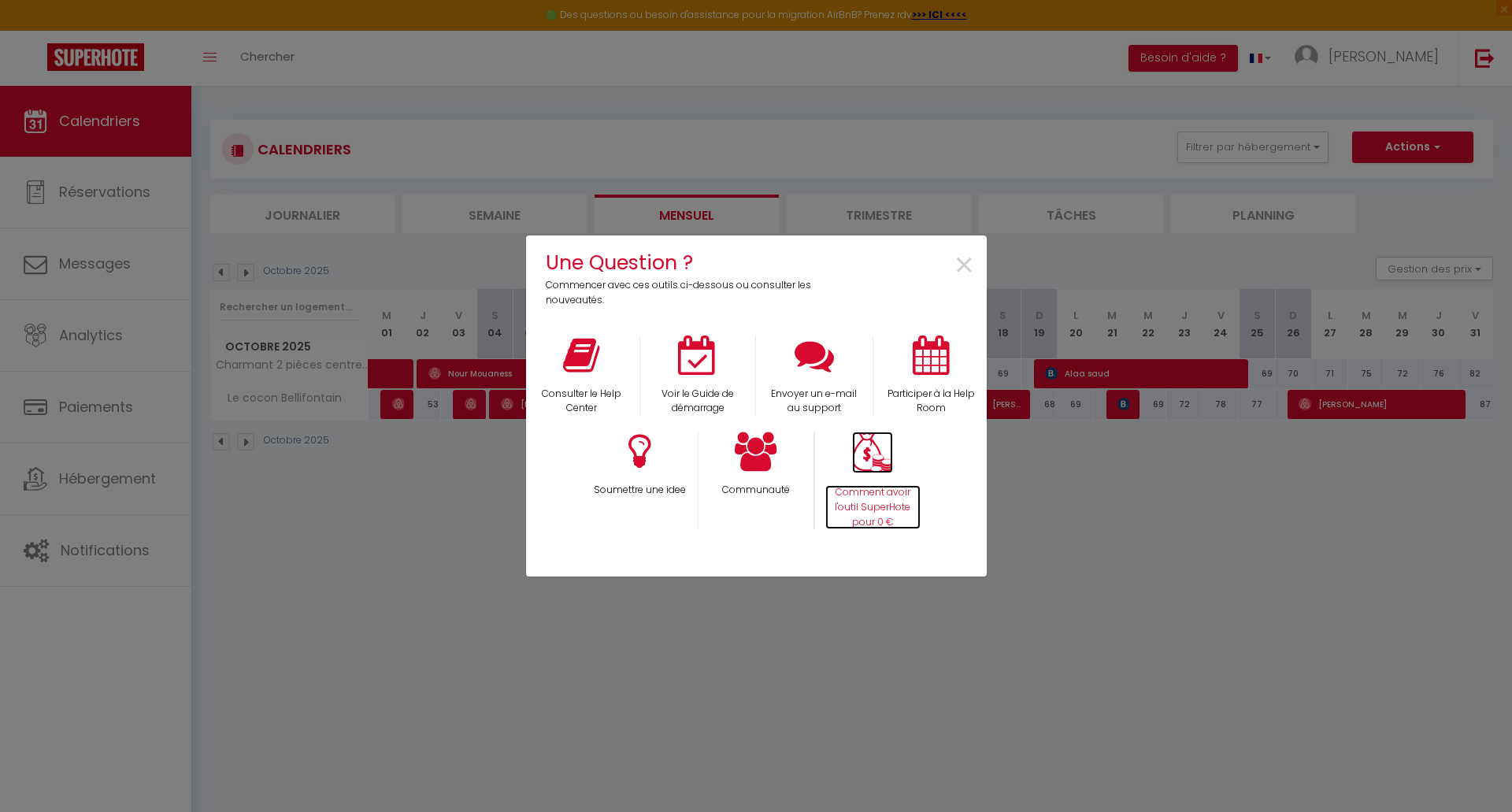
click at [859, 510] on p "Comment avoir l'outil SuperHote pour 0 €" at bounding box center [873, 508] width 95 height 45
